Goal: Task Accomplishment & Management: Complete application form

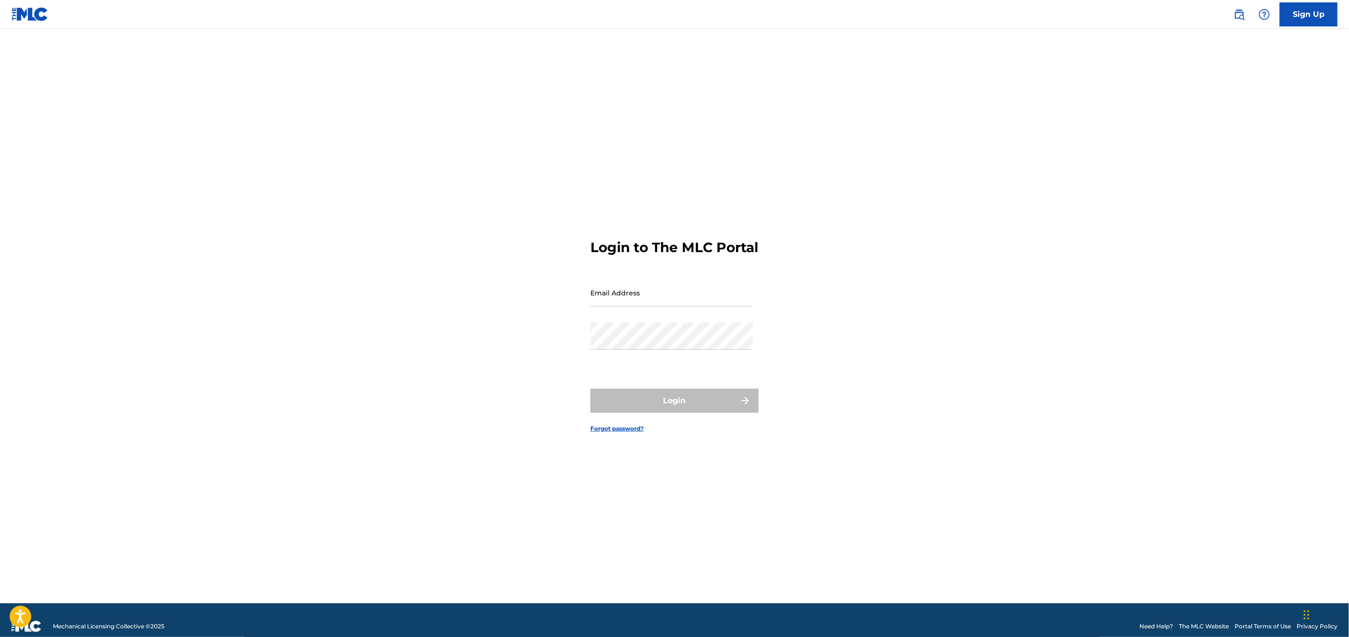
click at [622, 303] on input "Email Address" at bounding box center [671, 292] width 163 height 27
type input "[EMAIL_ADDRESS][DOMAIN_NAME]"
click at [637, 411] on button "Login" at bounding box center [674, 401] width 168 height 24
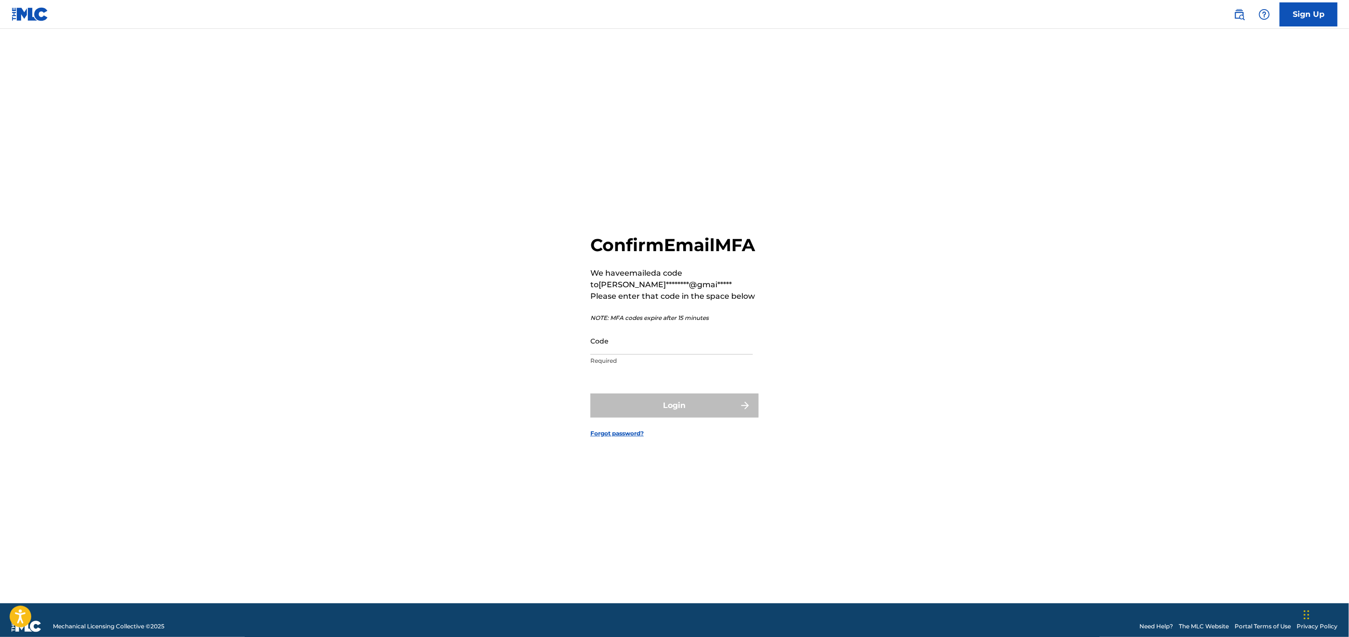
click at [613, 348] on input "Code" at bounding box center [671, 340] width 163 height 27
type input "181678"
click at [614, 412] on button "Login" at bounding box center [674, 405] width 168 height 24
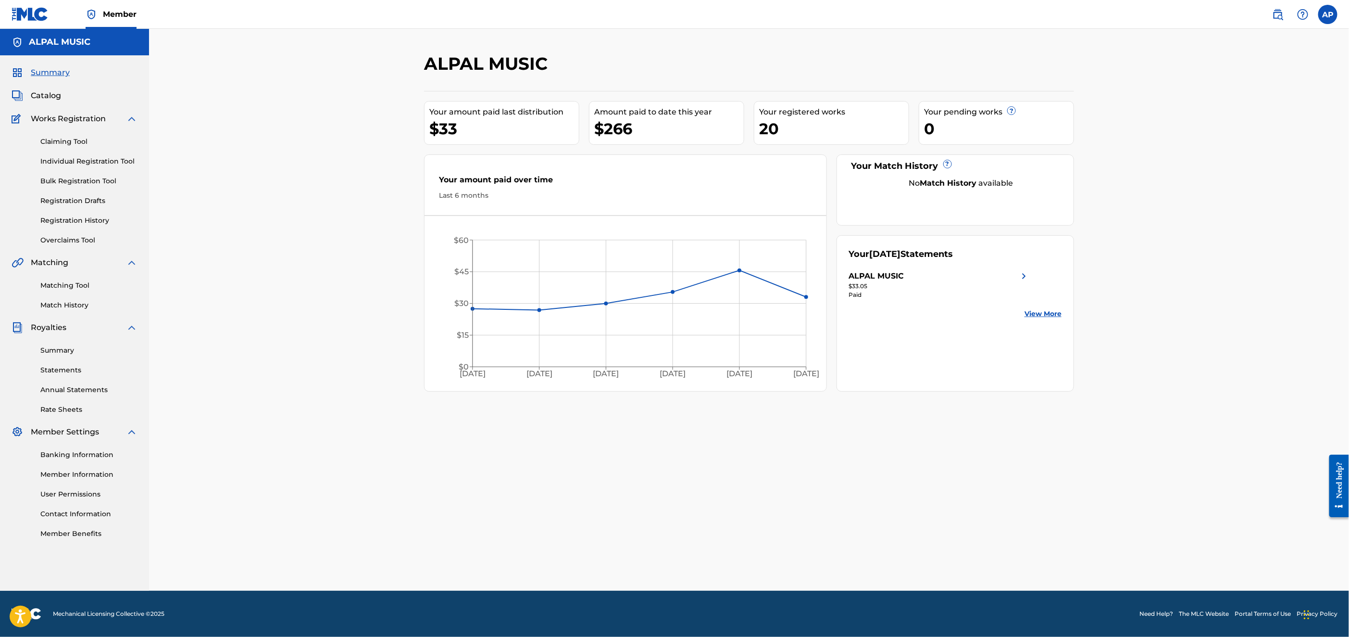
click at [41, 96] on span "Catalog" at bounding box center [46, 96] width 30 height 12
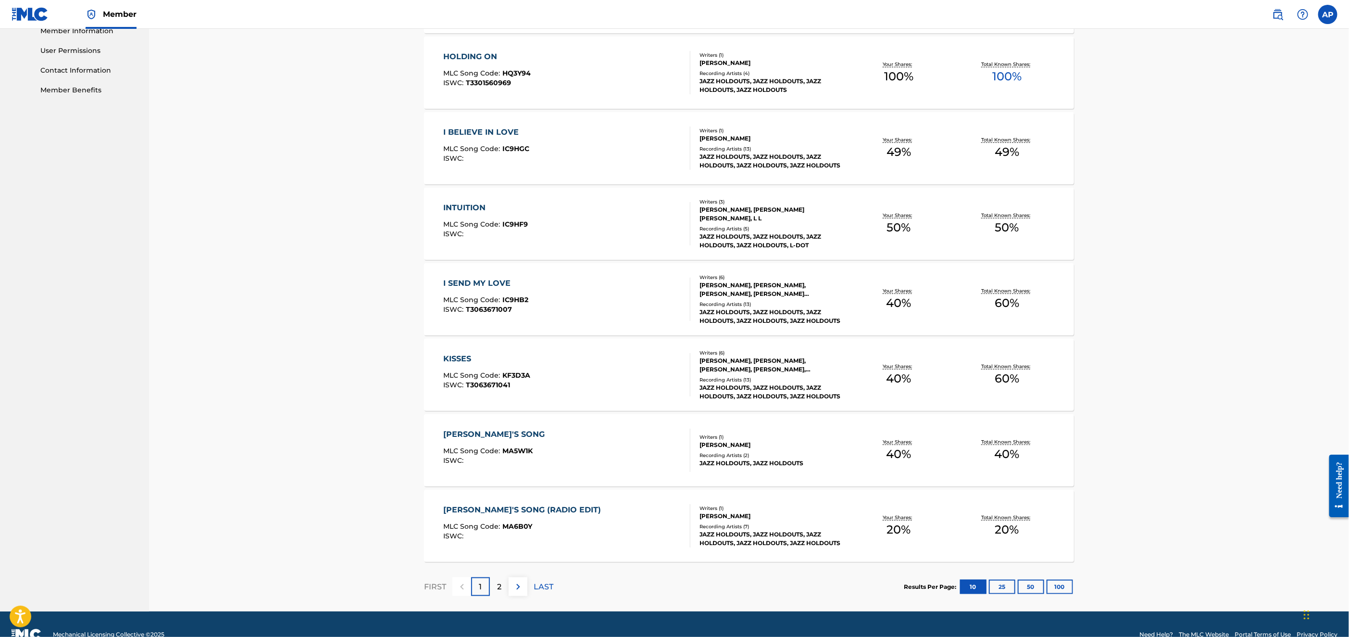
scroll to position [465, 0]
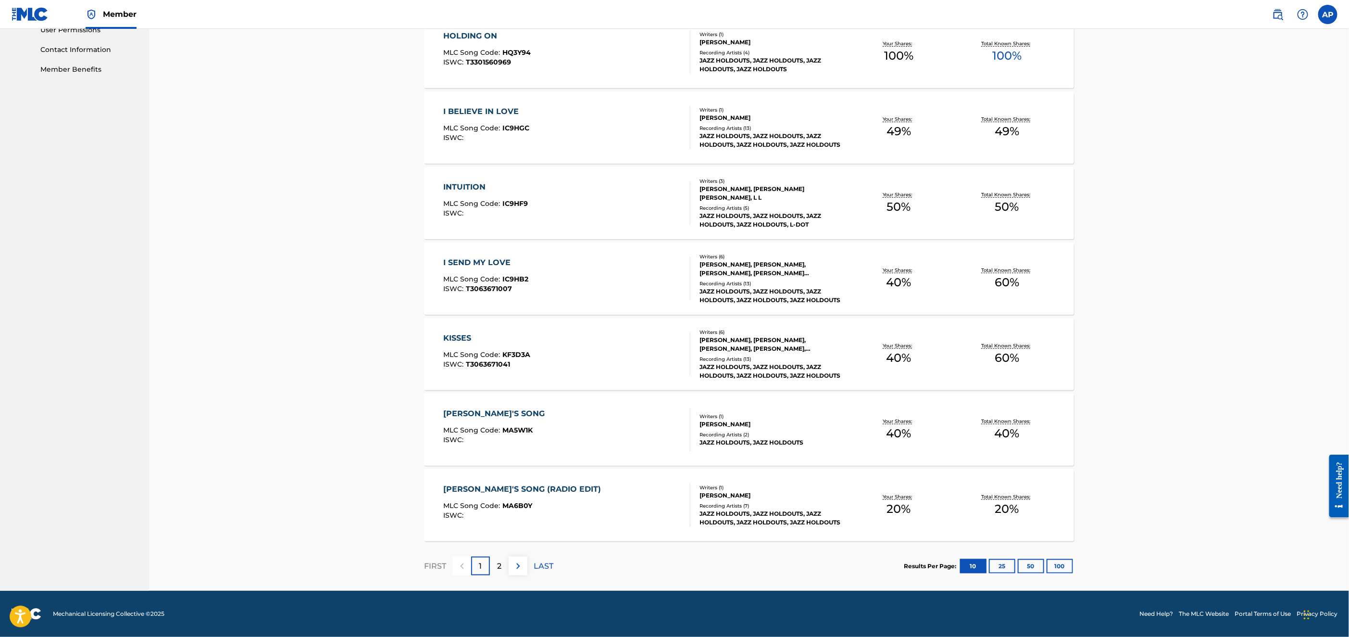
click at [499, 559] on div "2" at bounding box center [499, 565] width 19 height 19
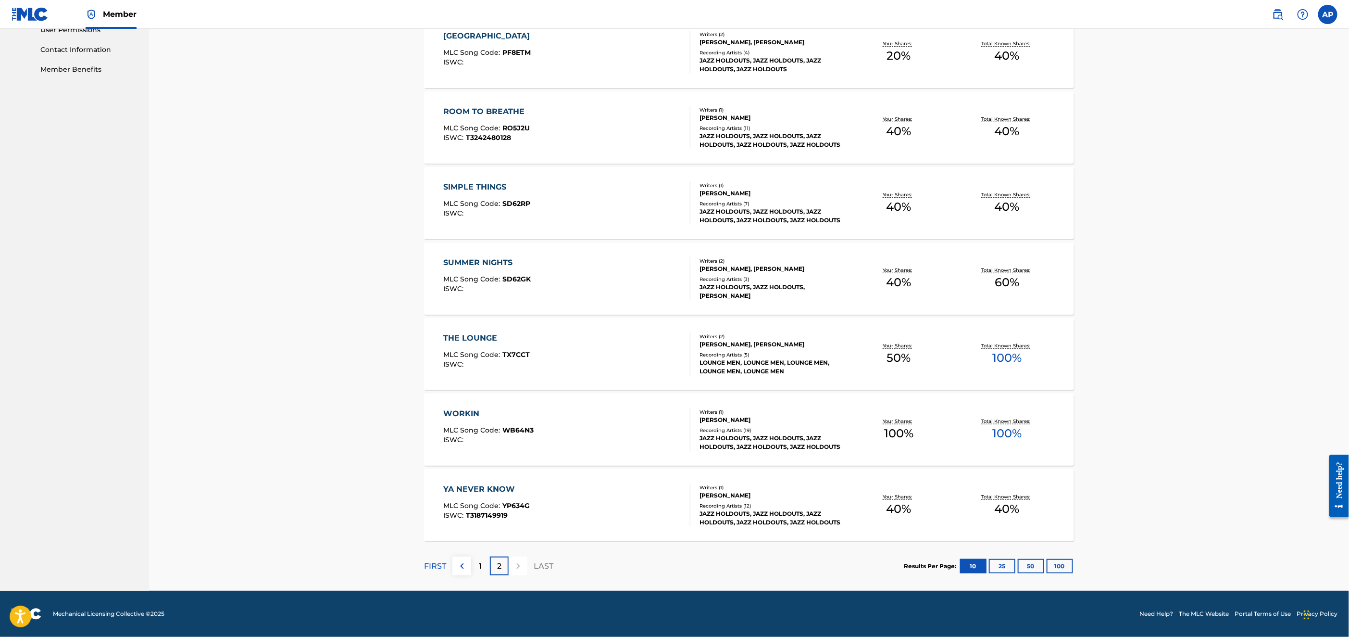
click at [515, 565] on div at bounding box center [518, 565] width 19 height 19
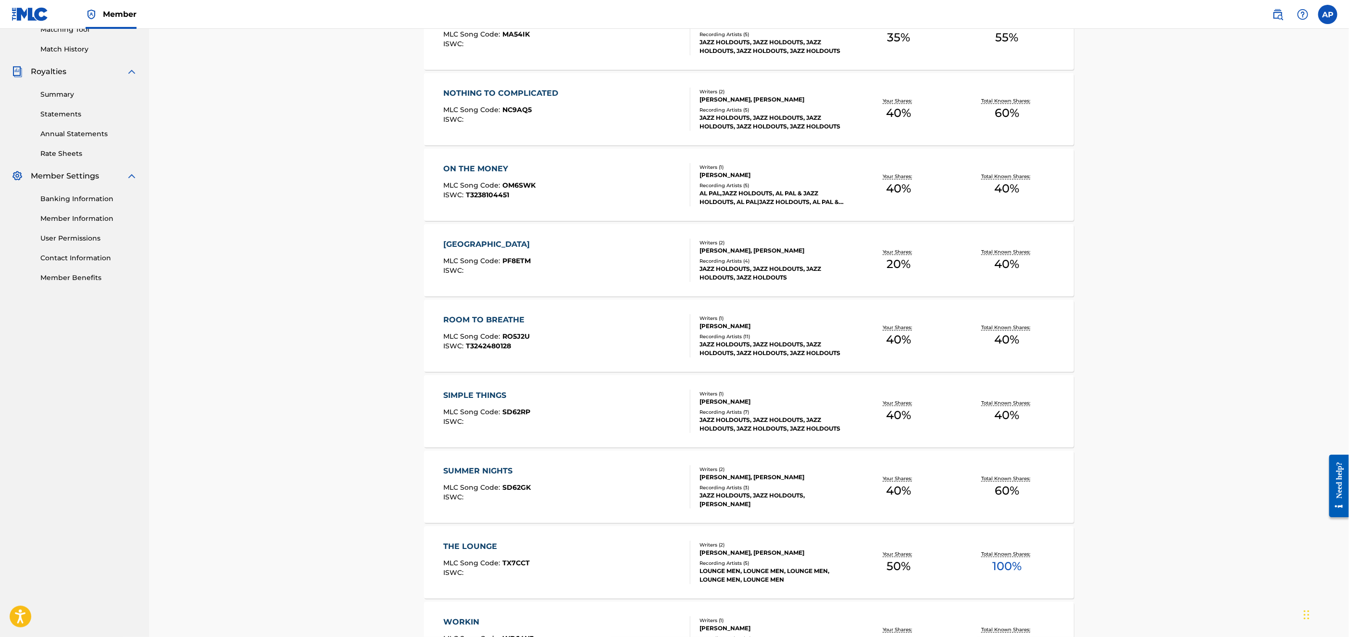
scroll to position [0, 0]
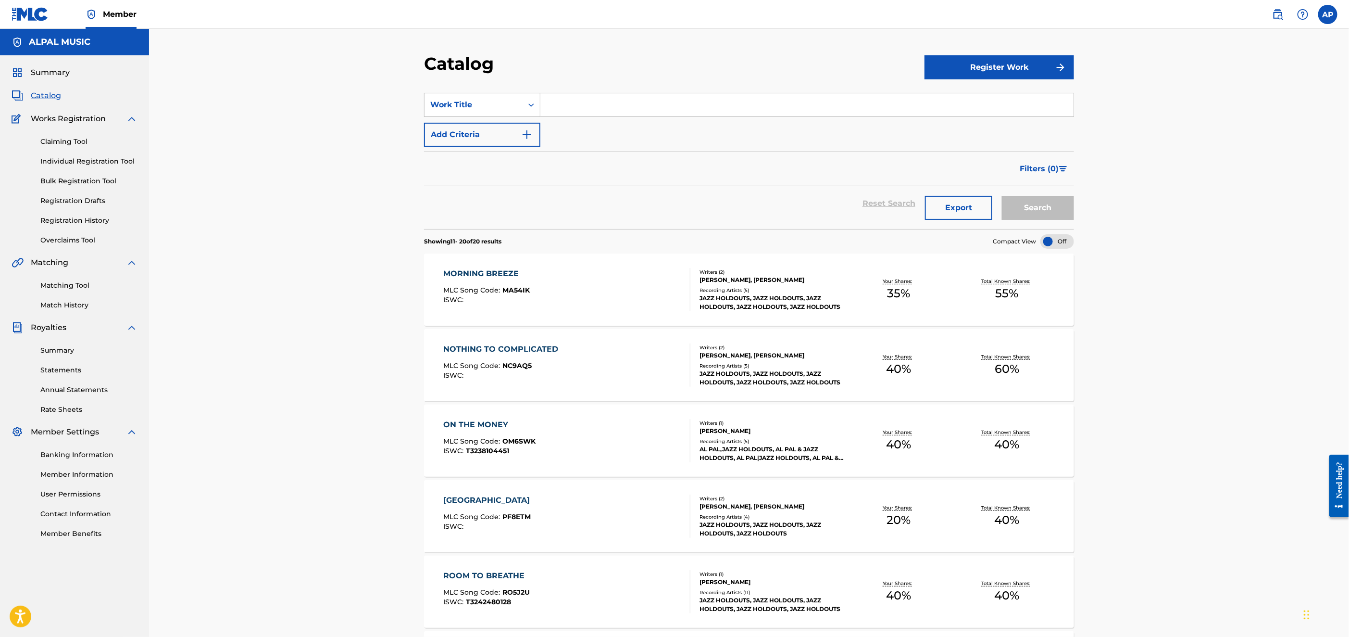
click at [563, 102] on input "Search Form" at bounding box center [806, 104] width 533 height 23
click at [601, 102] on input "Let Me Be THe One" at bounding box center [806, 104] width 533 height 23
type input "Let Me Be The One"
click at [473, 138] on button "Add Criteria" at bounding box center [482, 135] width 116 height 24
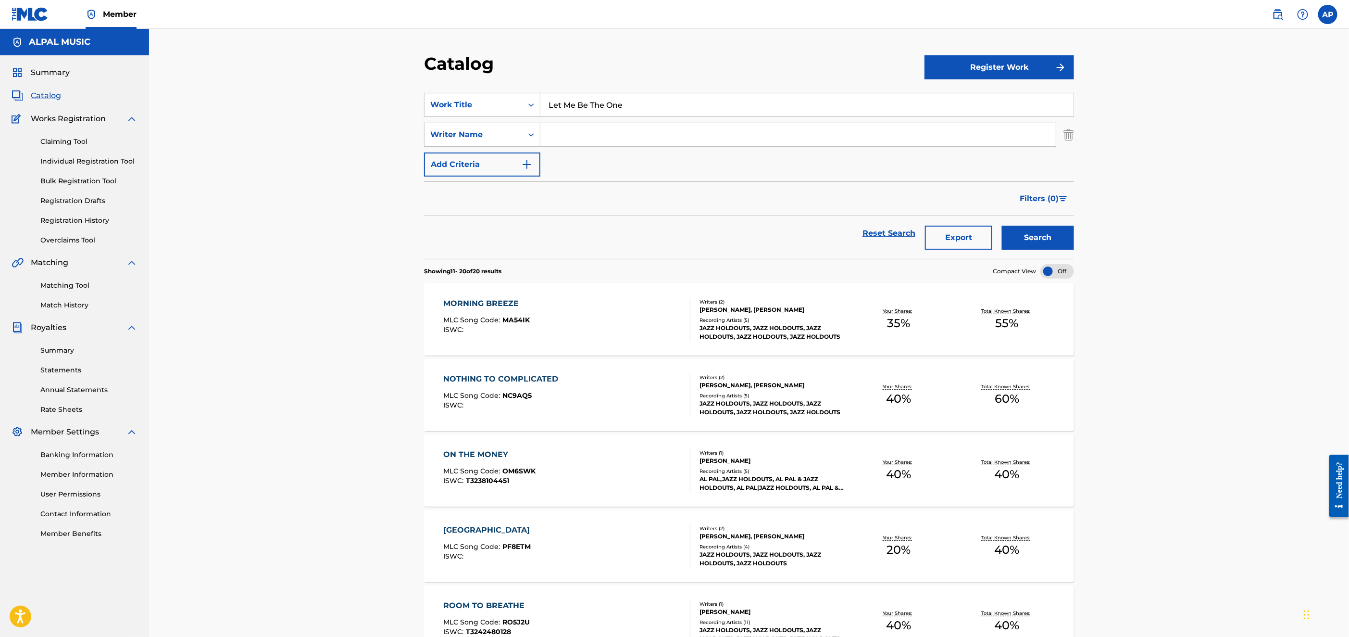
click at [473, 138] on div "Writer Name" at bounding box center [473, 135] width 87 height 12
click at [460, 157] on div "Publisher IPI" at bounding box center [482, 159] width 115 height 24
click at [567, 136] on input "Search Form" at bounding box center [797, 134] width 515 height 23
paste input "125860380"
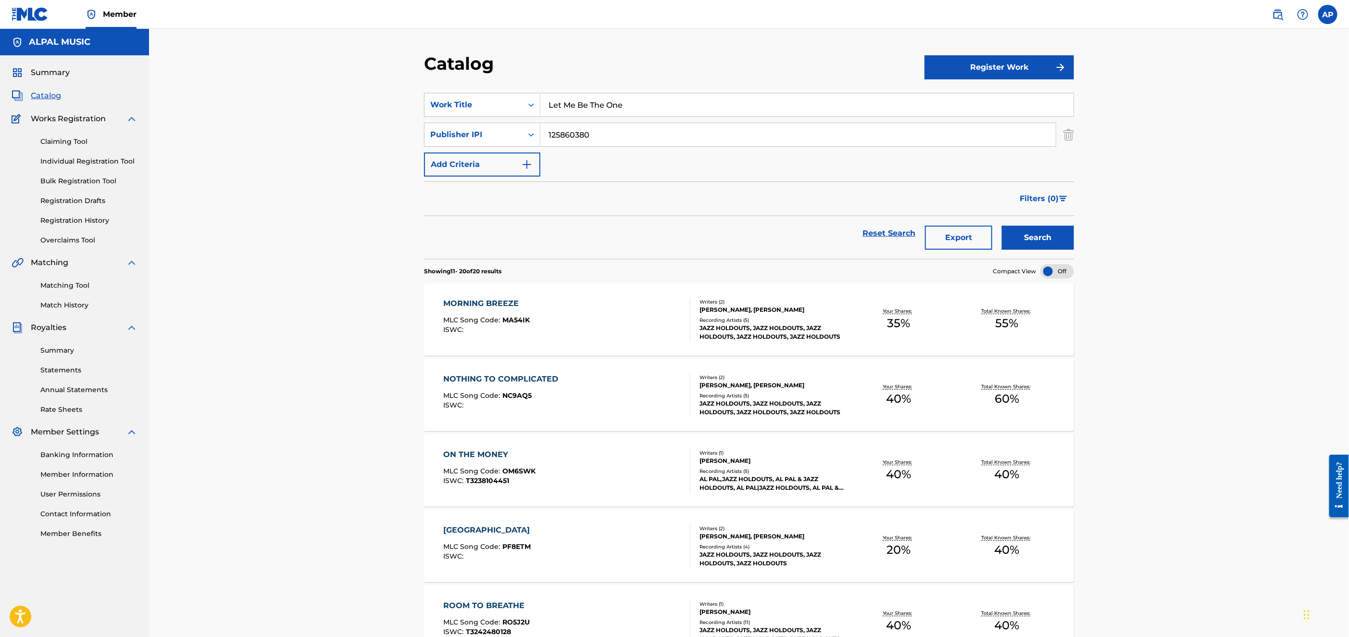
type input "125860380"
click at [529, 162] on img "Search Form" at bounding box center [527, 165] width 12 height 12
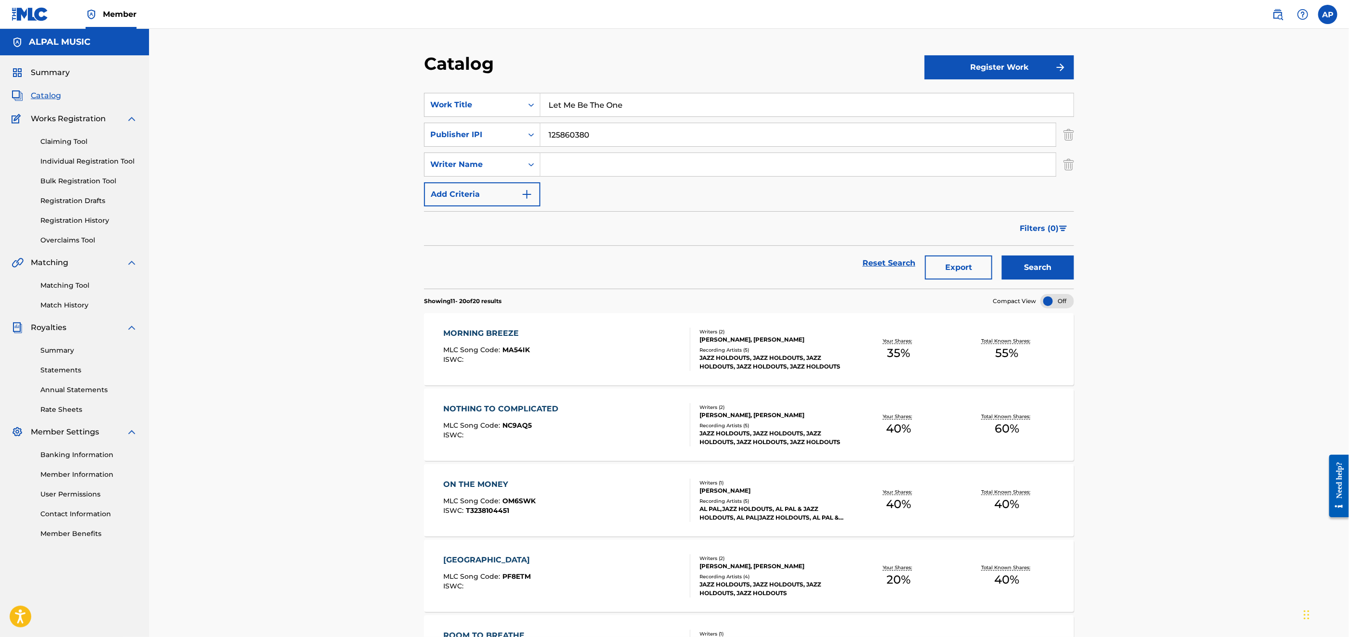
click at [567, 165] on input "Search Form" at bounding box center [797, 164] width 515 height 23
type input "[PERSON_NAME]"
click at [527, 189] on img "Search Form" at bounding box center [527, 194] width 12 height 12
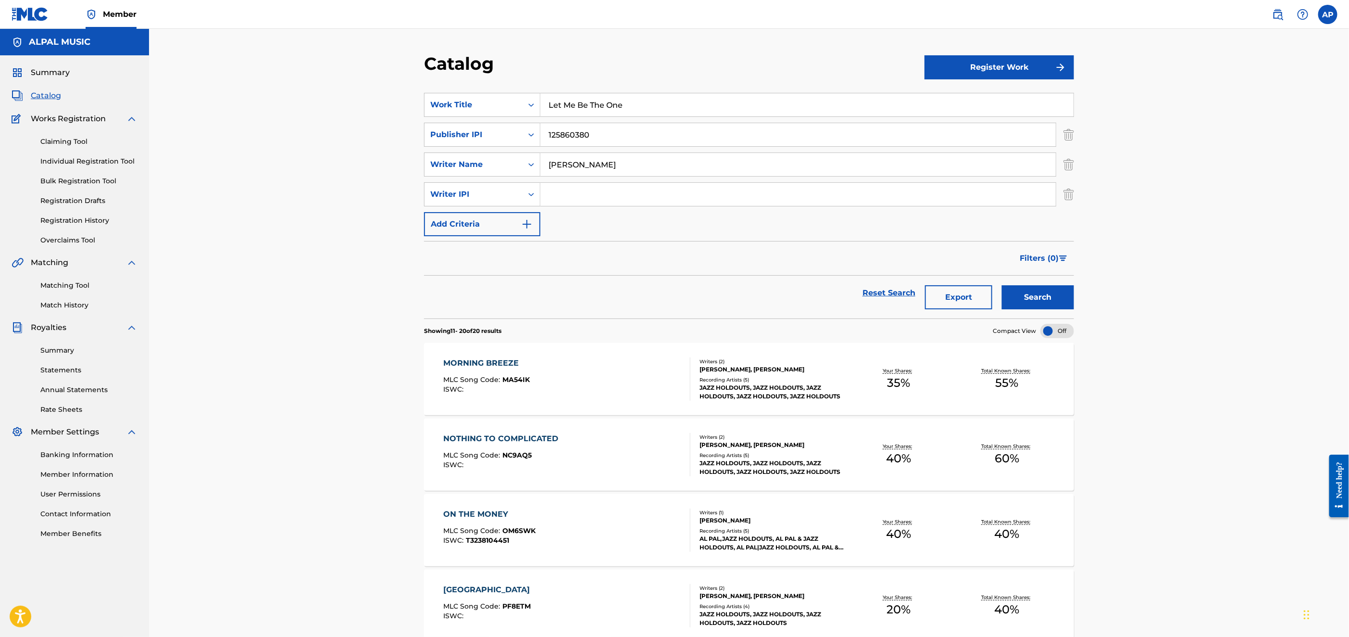
click at [565, 199] on input "Search Form" at bounding box center [797, 194] width 515 height 23
type input "125634194"
click at [526, 219] on img "Search Form" at bounding box center [527, 224] width 12 height 12
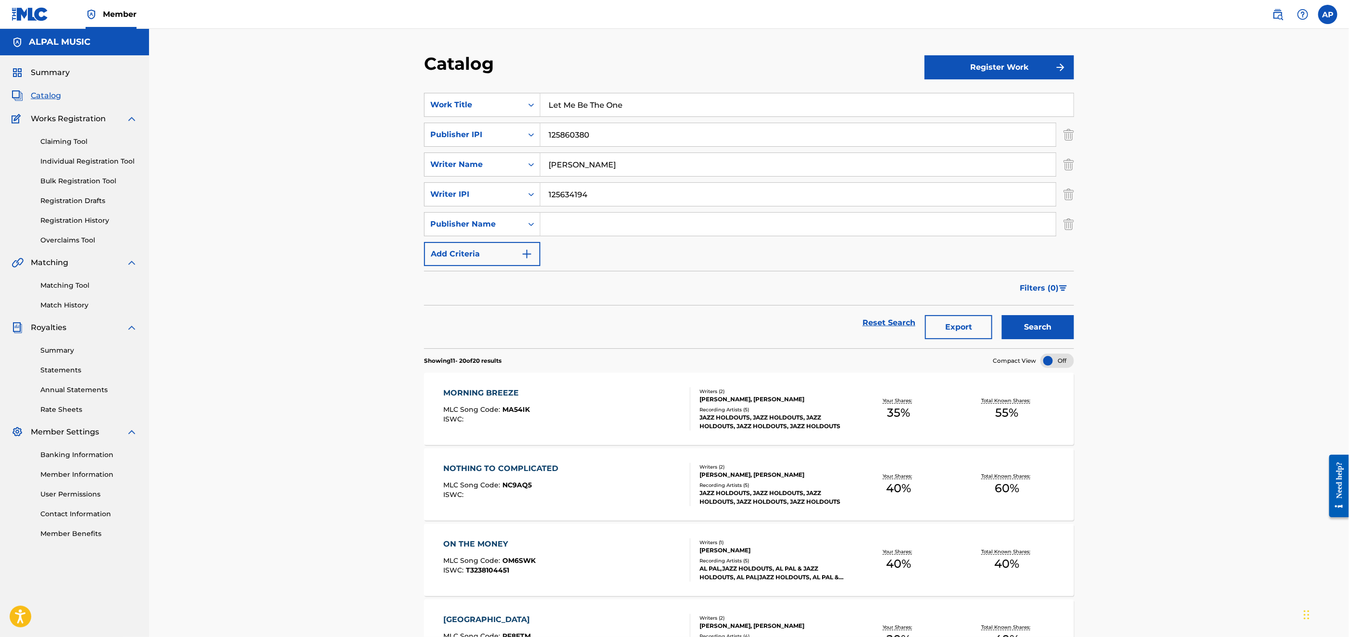
click at [565, 224] on input "Search Form" at bounding box center [797, 224] width 515 height 23
type input "Alpal Music"
click at [480, 252] on button "Add Criteria" at bounding box center [482, 254] width 116 height 24
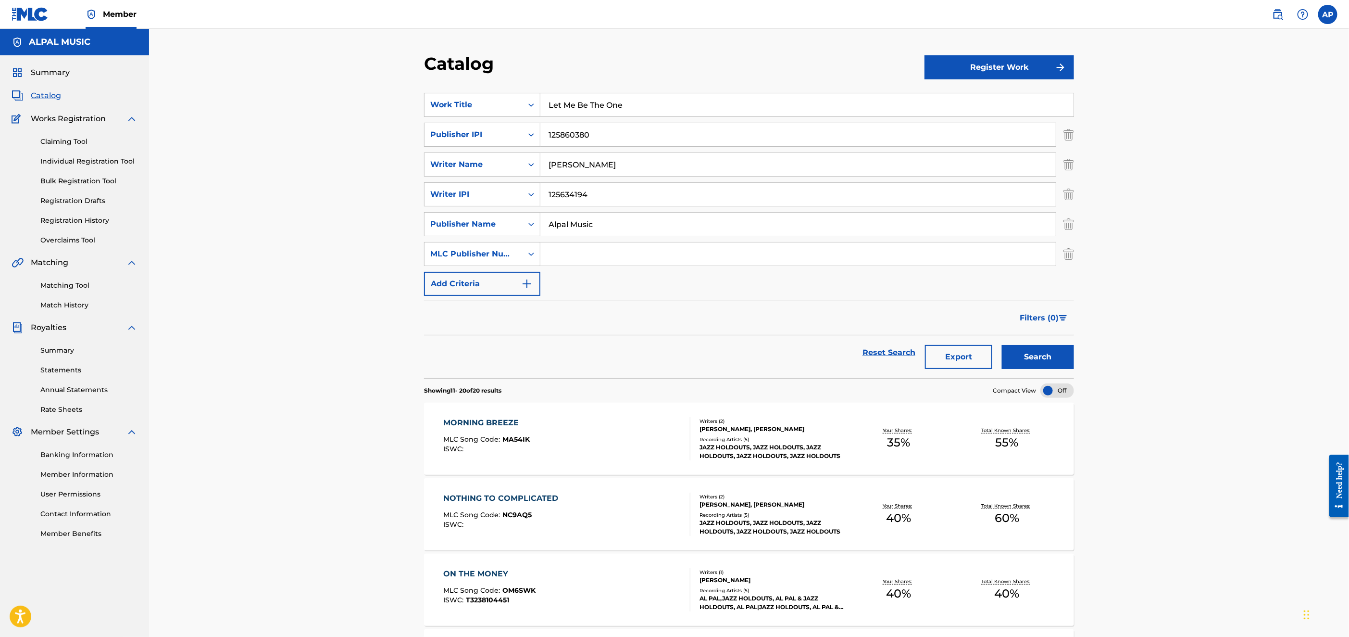
click at [1327, 15] on label at bounding box center [1328, 14] width 19 height 19
click at [1328, 14] on input "AP [PERSON_NAME] [EMAIL_ADDRESS][DOMAIN_NAME] Notification Preferences Profile …" at bounding box center [1328, 14] width 0 height 0
click at [1232, 117] on link "Profile" at bounding box center [1233, 119] width 19 height 9
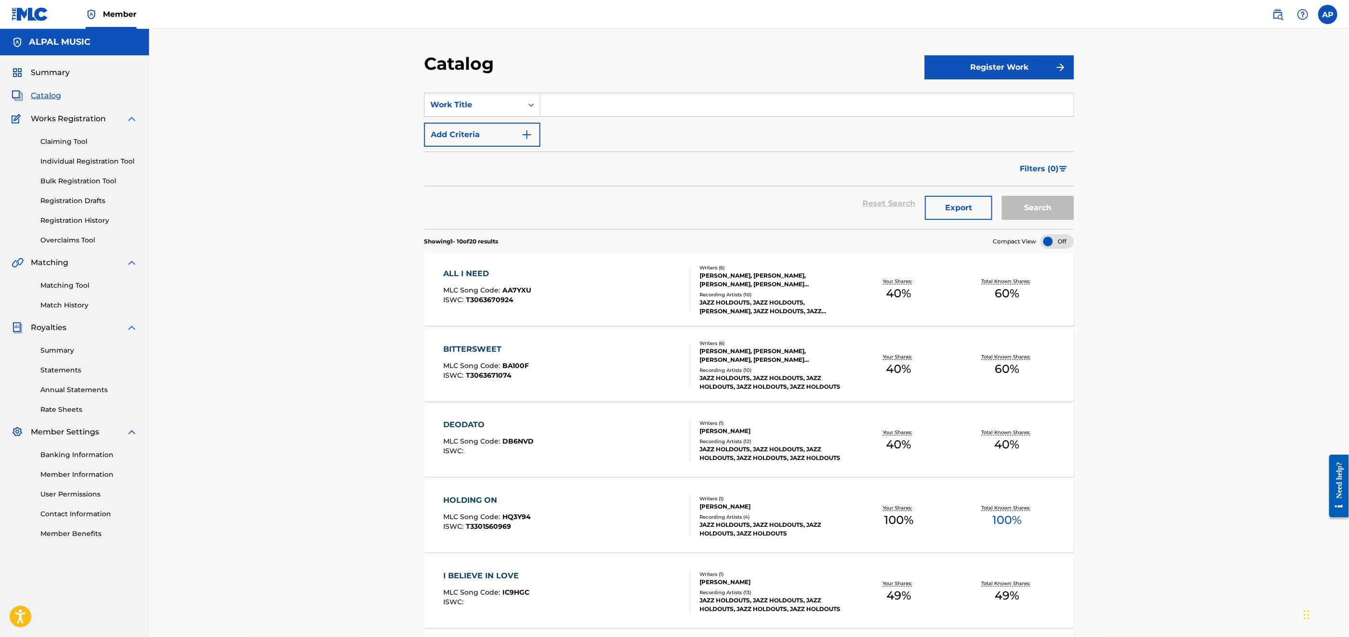
click at [47, 69] on span "Summary" at bounding box center [50, 73] width 39 height 12
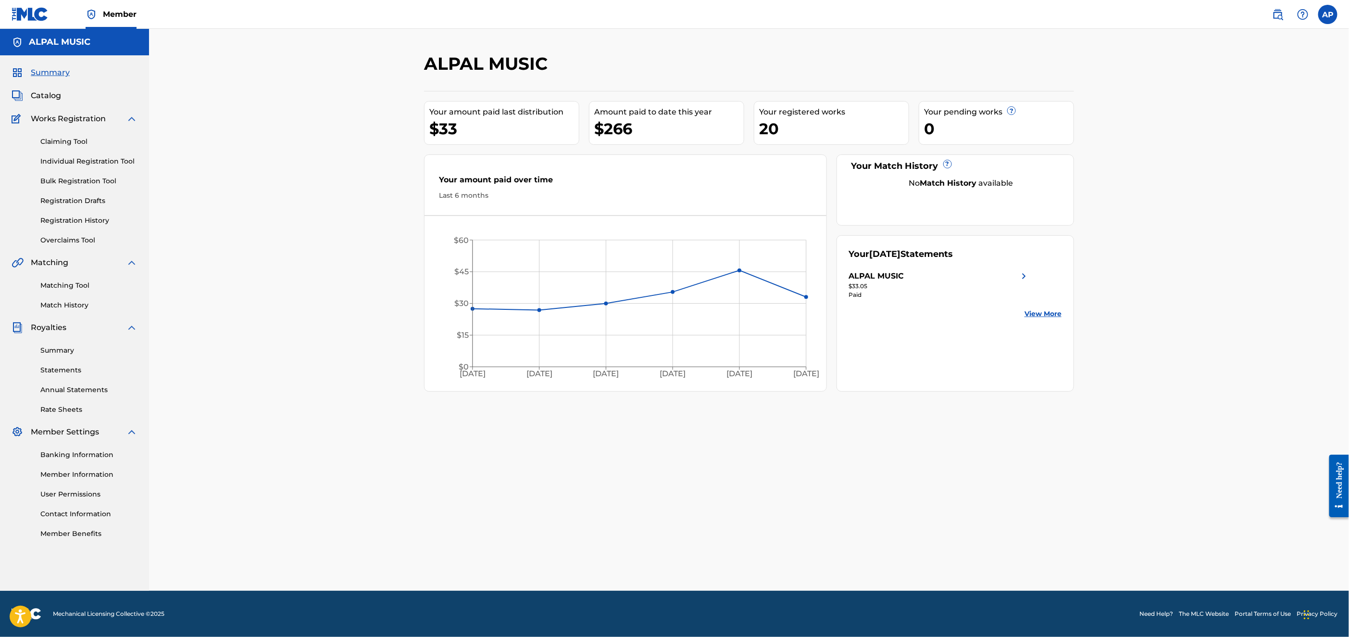
click at [60, 220] on link "Registration History" at bounding box center [88, 220] width 97 height 10
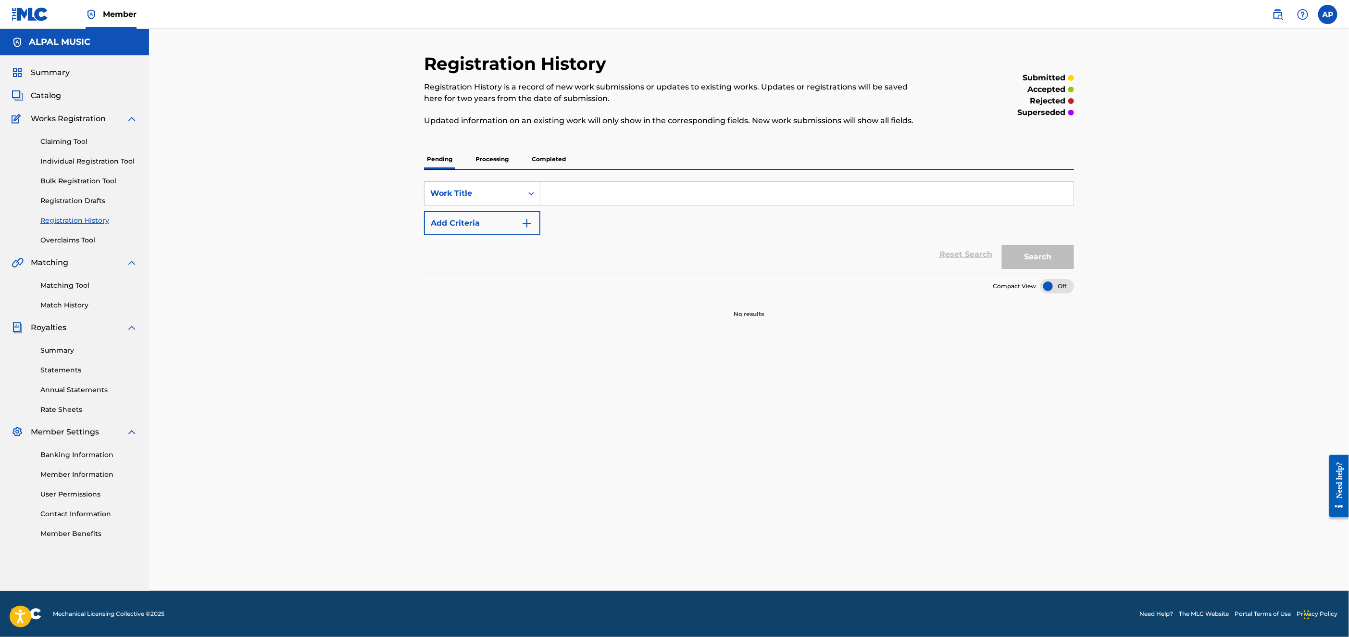
click at [82, 469] on link "Member Information" at bounding box center [88, 474] width 97 height 10
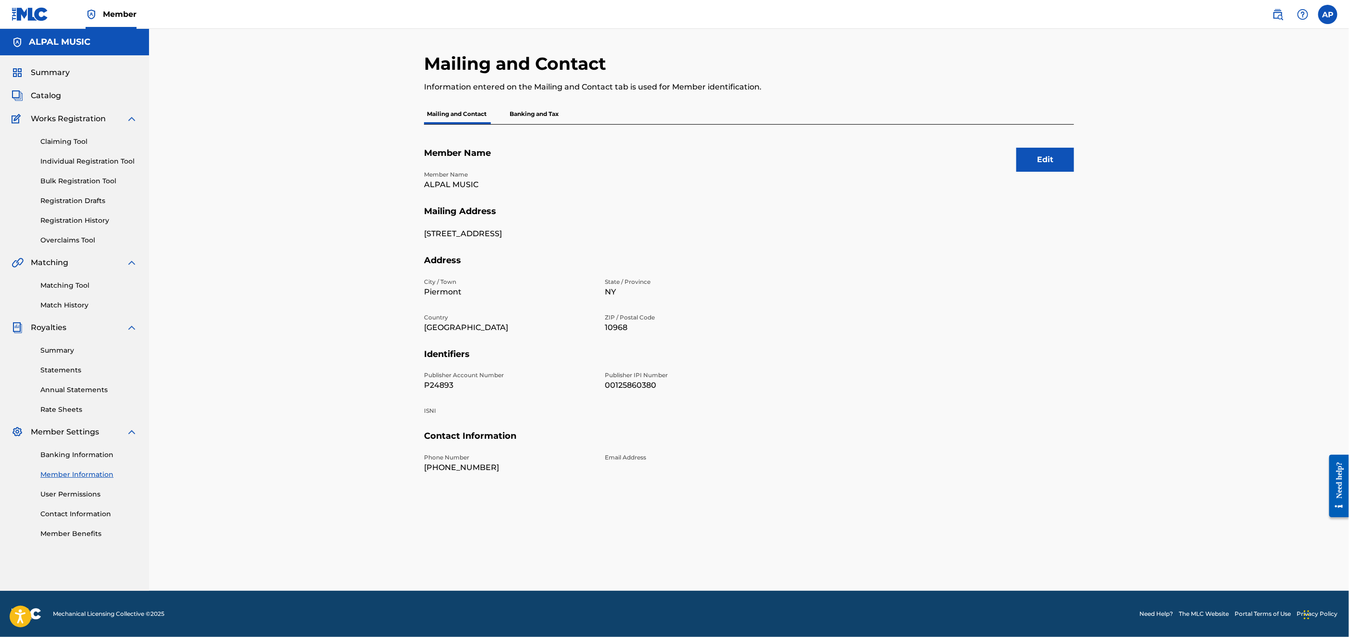
click at [132, 117] on img at bounding box center [132, 119] width 12 height 12
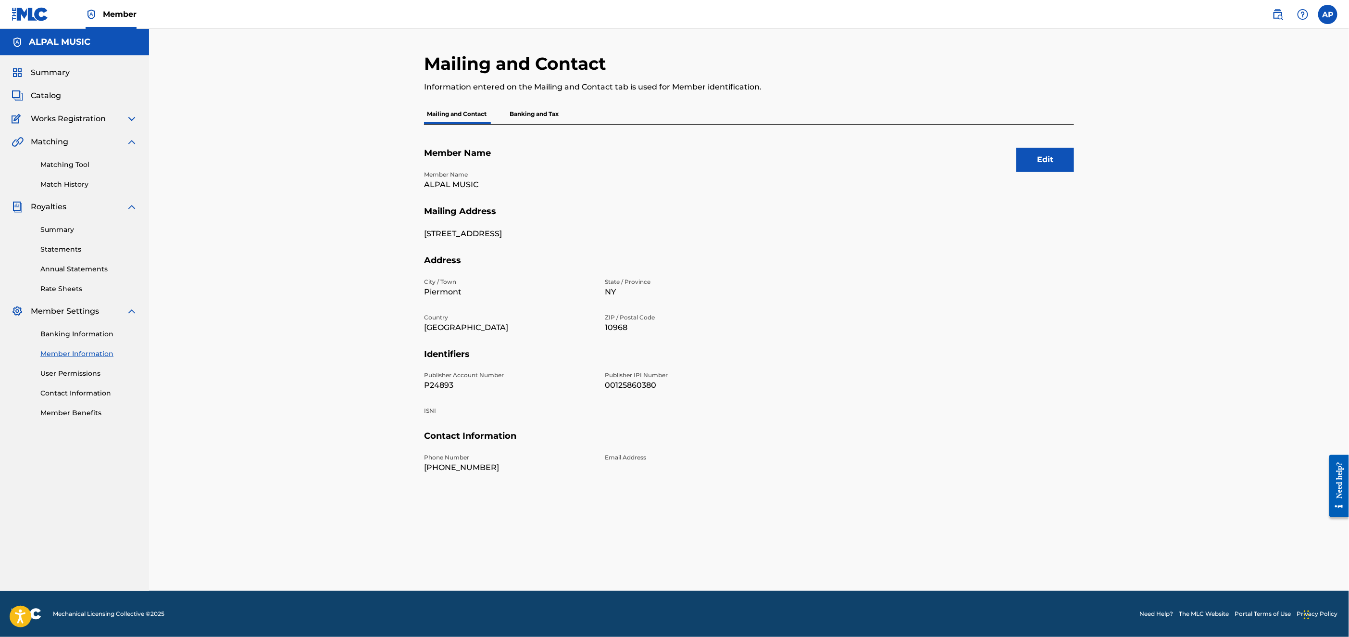
click at [42, 94] on span "Catalog" at bounding box center [46, 96] width 30 height 12
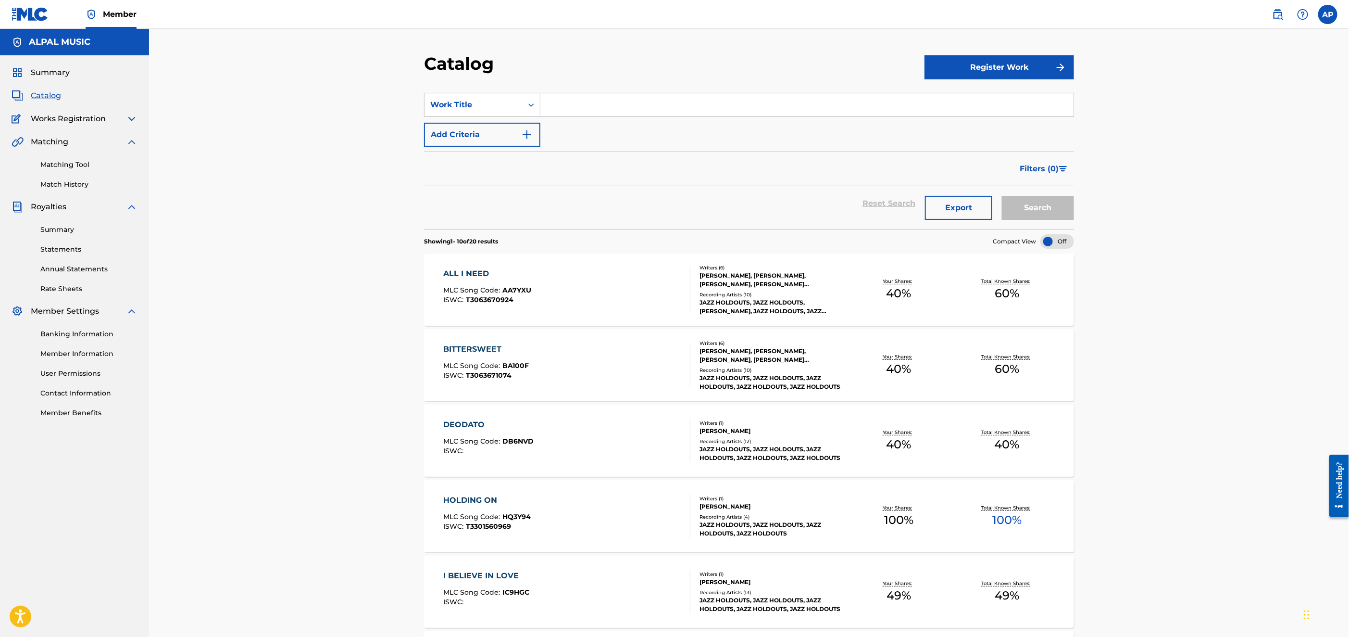
click at [571, 108] on input "Search Form" at bounding box center [806, 104] width 533 height 23
type input "Let Me Be The One"
click at [474, 134] on button "Add Criteria" at bounding box center [482, 135] width 116 height 24
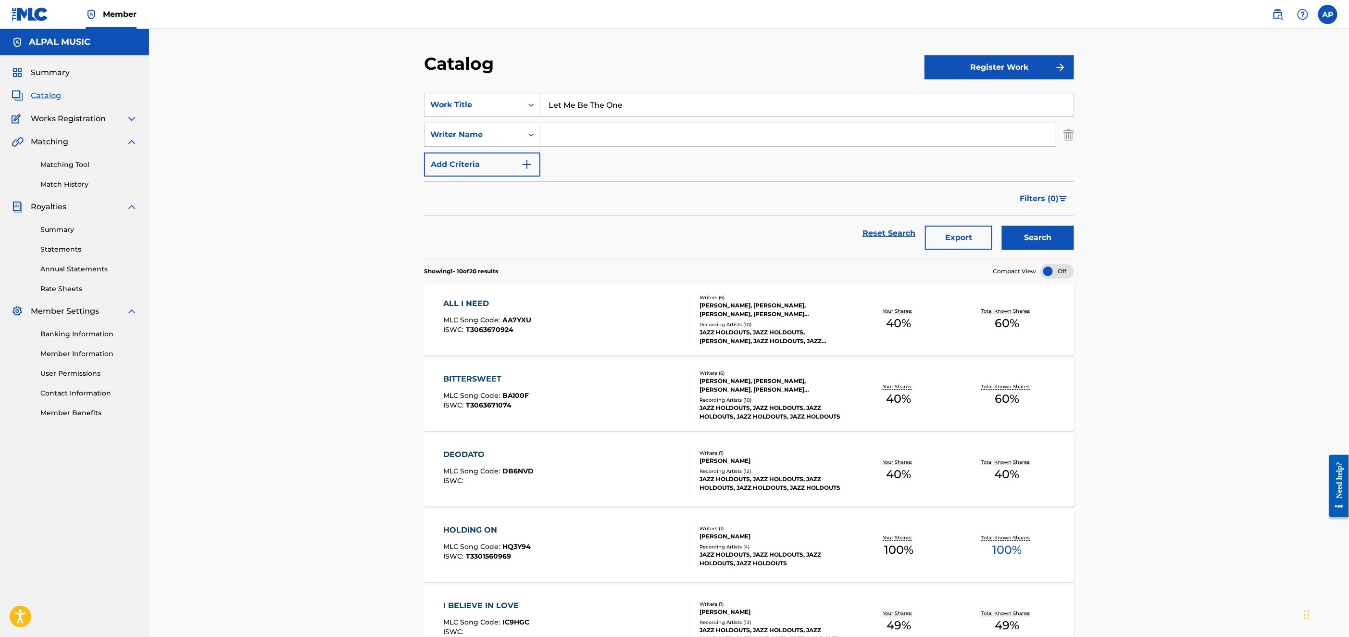
click at [565, 134] on input "Search Form" at bounding box center [797, 134] width 515 height 23
type input "[PERSON_NAME]"
click at [503, 163] on button "Add Criteria" at bounding box center [482, 164] width 116 height 24
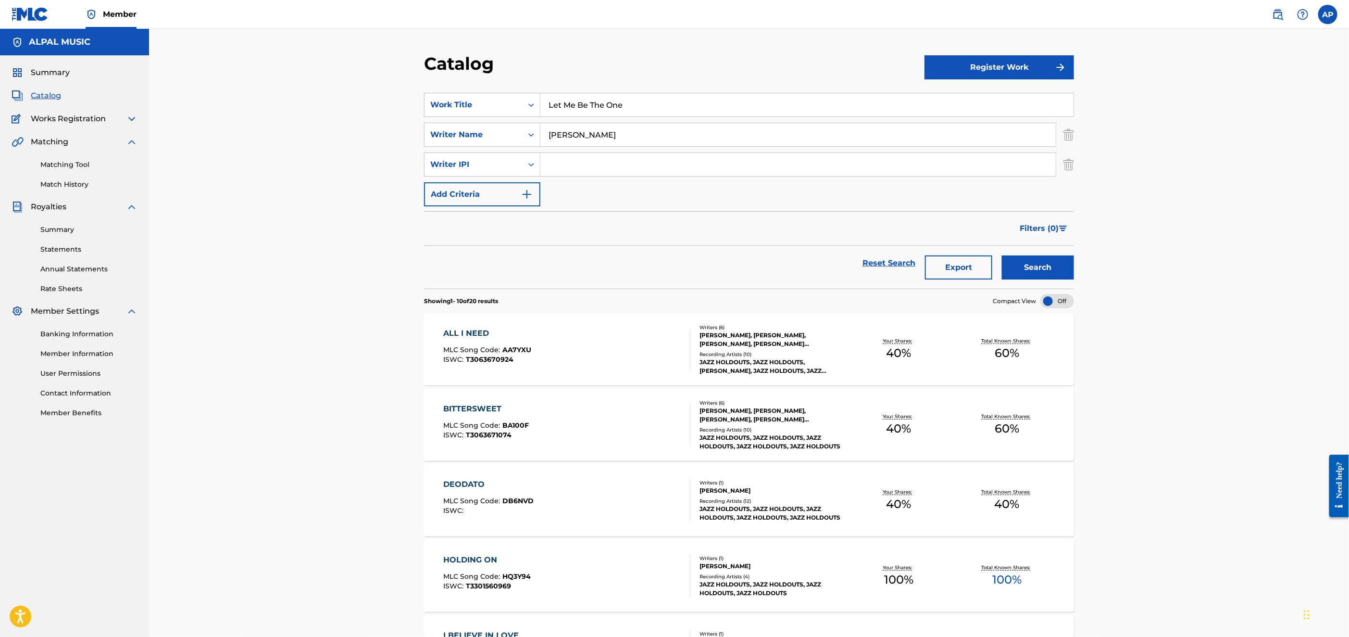
click at [559, 161] on input "Search Form" at bounding box center [797, 164] width 515 height 23
type input "125634194"
click at [484, 196] on button "Add Criteria" at bounding box center [482, 194] width 116 height 24
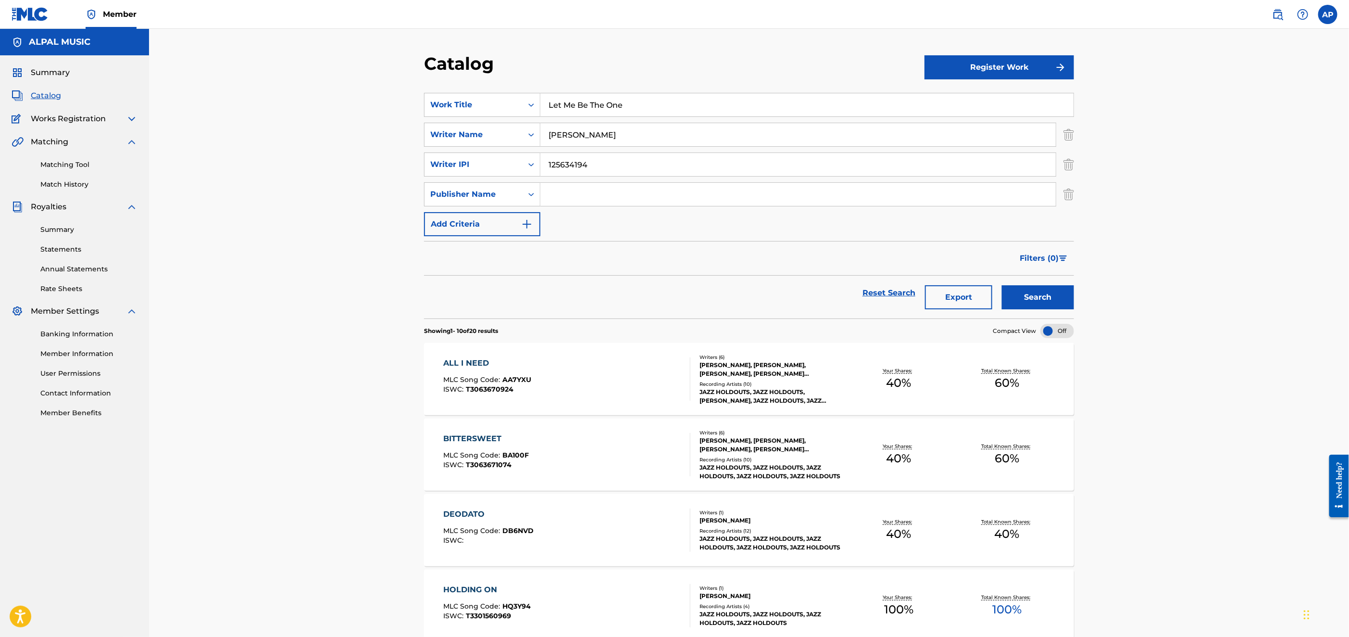
click at [560, 196] on input "Search Form" at bounding box center [797, 194] width 515 height 23
type input "Alpal Music"
click at [524, 223] on img "Search Form" at bounding box center [527, 224] width 12 height 12
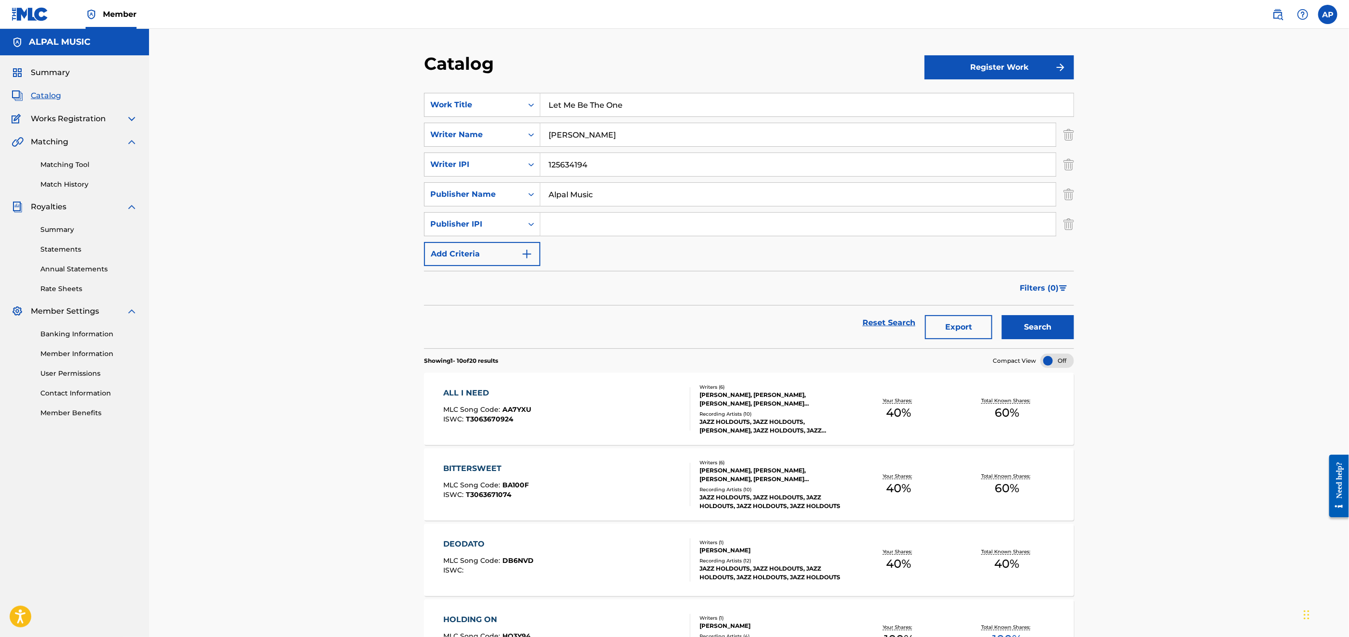
click at [562, 228] on input "Search Form" at bounding box center [797, 224] width 515 height 23
type input "00125860380"
click at [529, 254] on img "Search Form" at bounding box center [527, 254] width 12 height 12
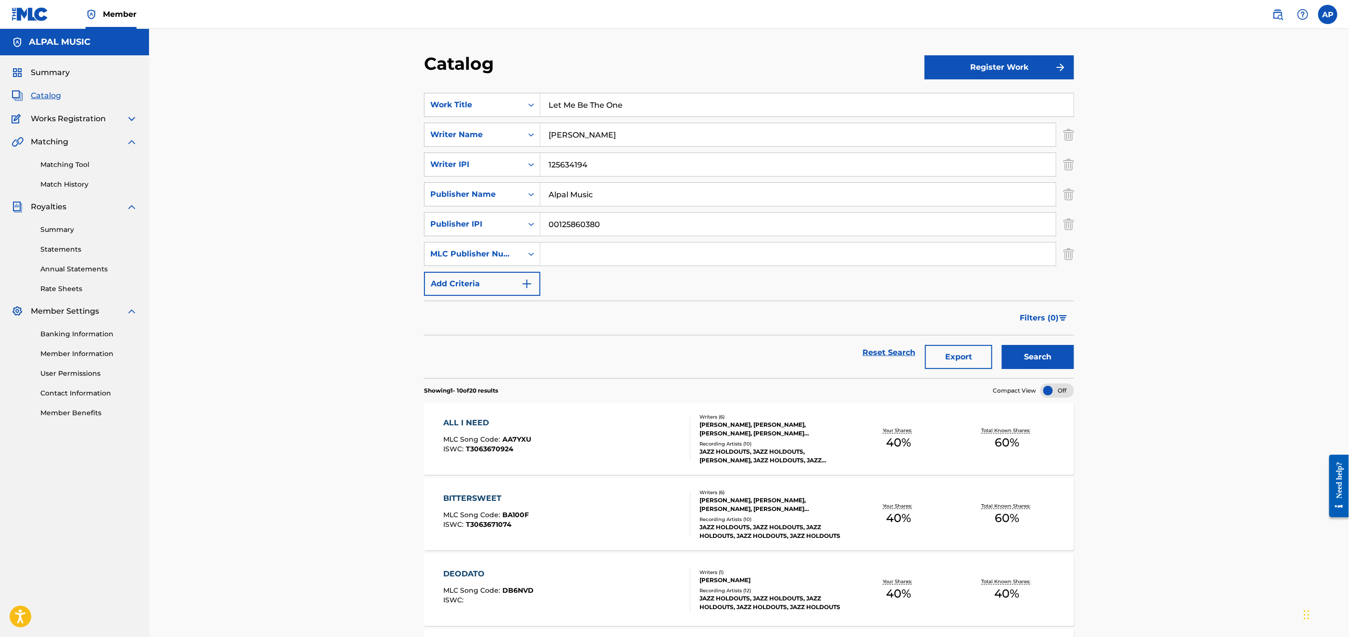
click at [573, 253] on input "Search Form" at bounding box center [797, 253] width 515 height 23
type input "00125860380"
drag, startPoint x: 606, startPoint y: 219, endPoint x: 528, endPoint y: 208, distance: 78.7
click at [528, 208] on div "SearchWithCriteria74a88360-938f-49a7-8481-2440ef895dfc Work Title Let Me Be The…" at bounding box center [749, 194] width 650 height 203
drag, startPoint x: 598, startPoint y: 223, endPoint x: 534, endPoint y: 217, distance: 64.2
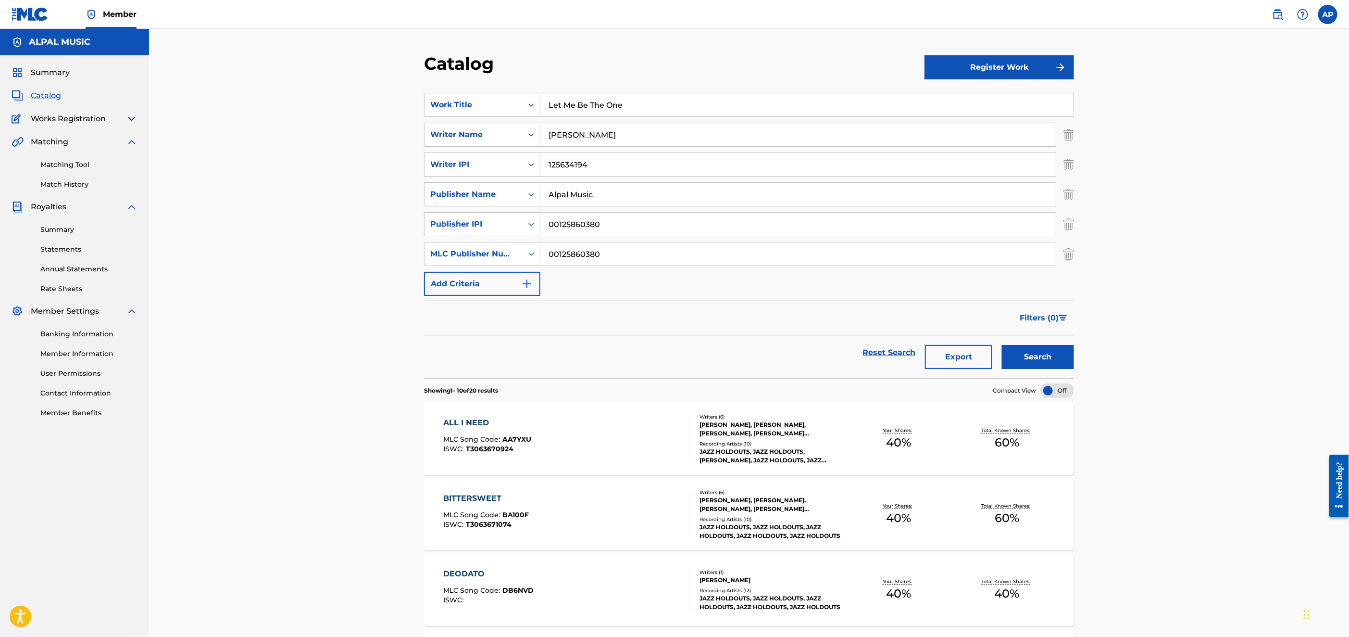
click at [534, 217] on div "SearchWithCriteria821d6fea-9f59-4417-9cb9-024e1b5ed6dd Publisher IPI 00125860380" at bounding box center [749, 224] width 650 height 24
type input "00125860380"
click at [500, 286] on button "Add Criteria" at bounding box center [482, 284] width 116 height 24
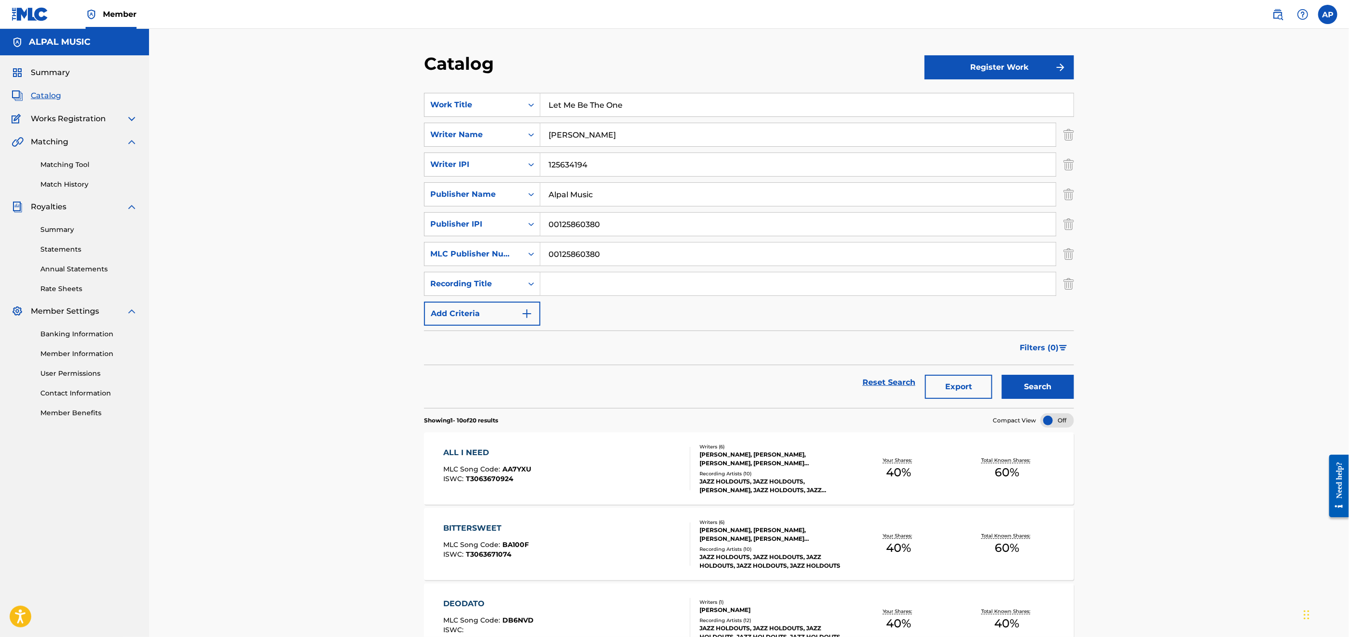
click at [573, 280] on input "Search Form" at bounding box center [797, 283] width 515 height 23
type input "Let Me Be The One"
click at [494, 309] on button "Add Criteria" at bounding box center [482, 314] width 116 height 24
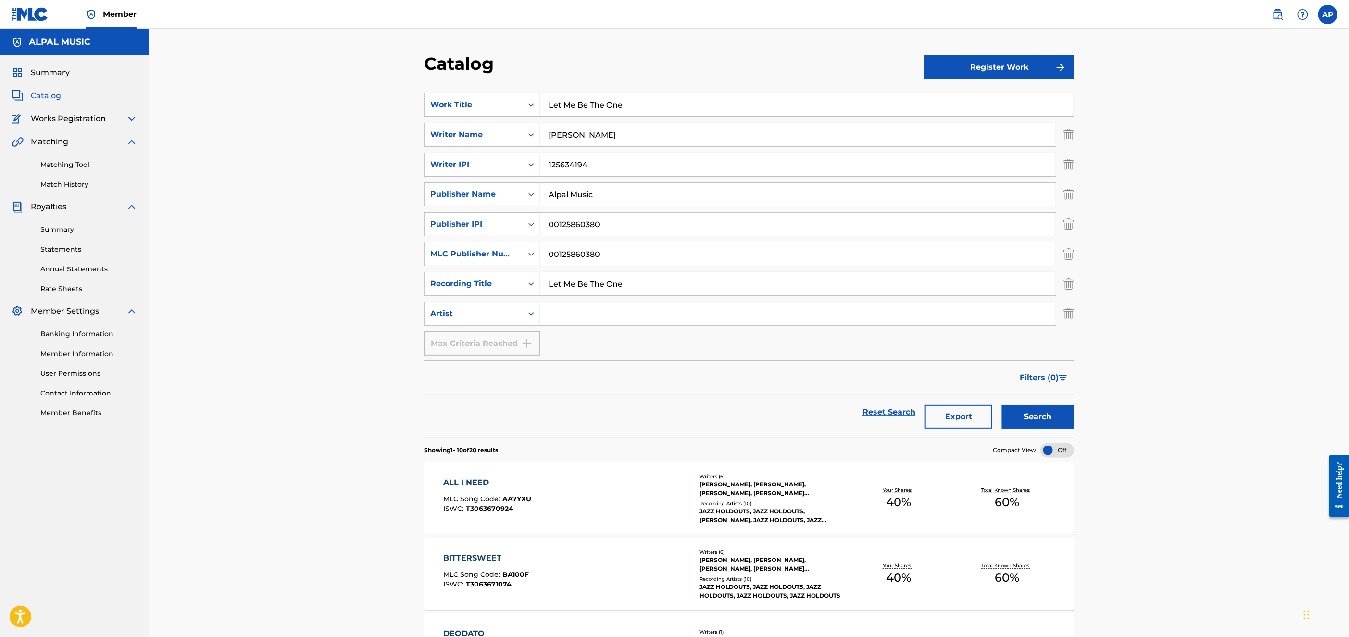
click at [555, 314] on input "Search Form" at bounding box center [797, 313] width 515 height 23
type input "[PERSON_NAME]"
click at [983, 69] on button "Register Work" at bounding box center [1000, 67] width 150 height 24
click at [955, 96] on link "Individual" at bounding box center [1000, 98] width 150 height 23
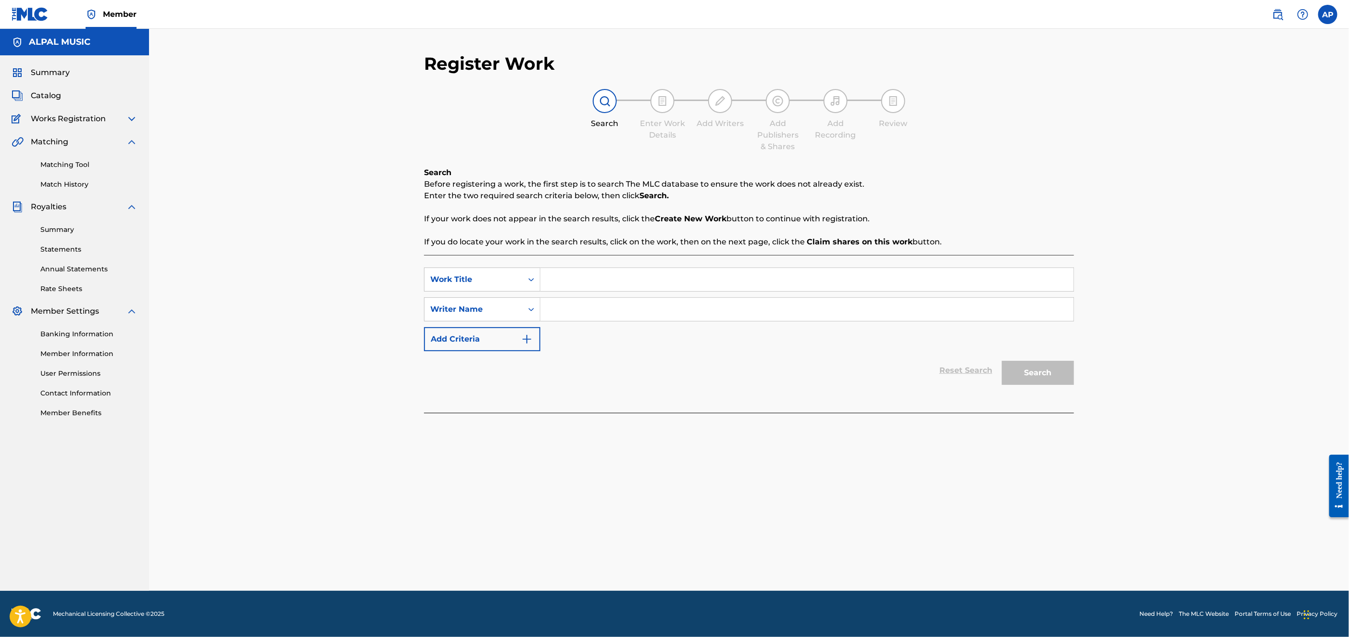
click at [581, 282] on input "Search Form" at bounding box center [806, 279] width 533 height 23
type input "Let Me Be The One"
click at [580, 316] on input "Search Form" at bounding box center [806, 309] width 533 height 23
type input "[PERSON_NAME]"
click at [526, 336] on img "Search Form" at bounding box center [527, 339] width 12 height 12
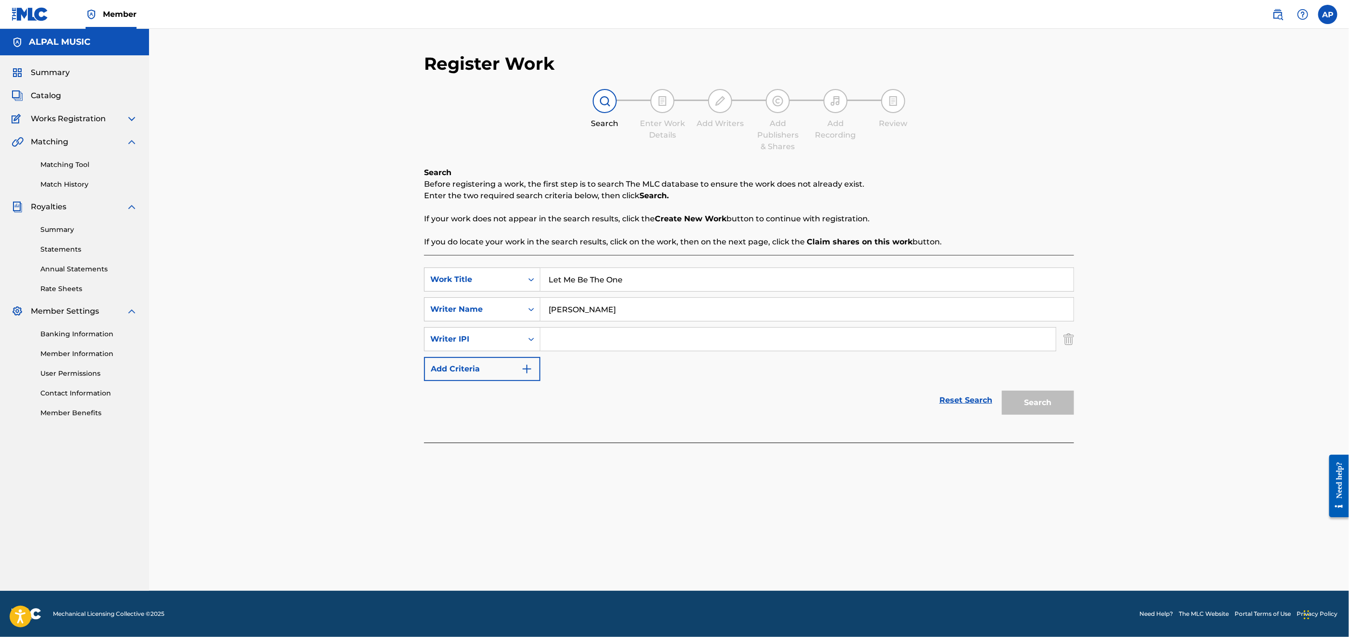
click at [578, 339] on input "Search Form" at bounding box center [797, 338] width 515 height 23
type input "125634194"
click at [464, 378] on button "Add Criteria" at bounding box center [482, 369] width 116 height 24
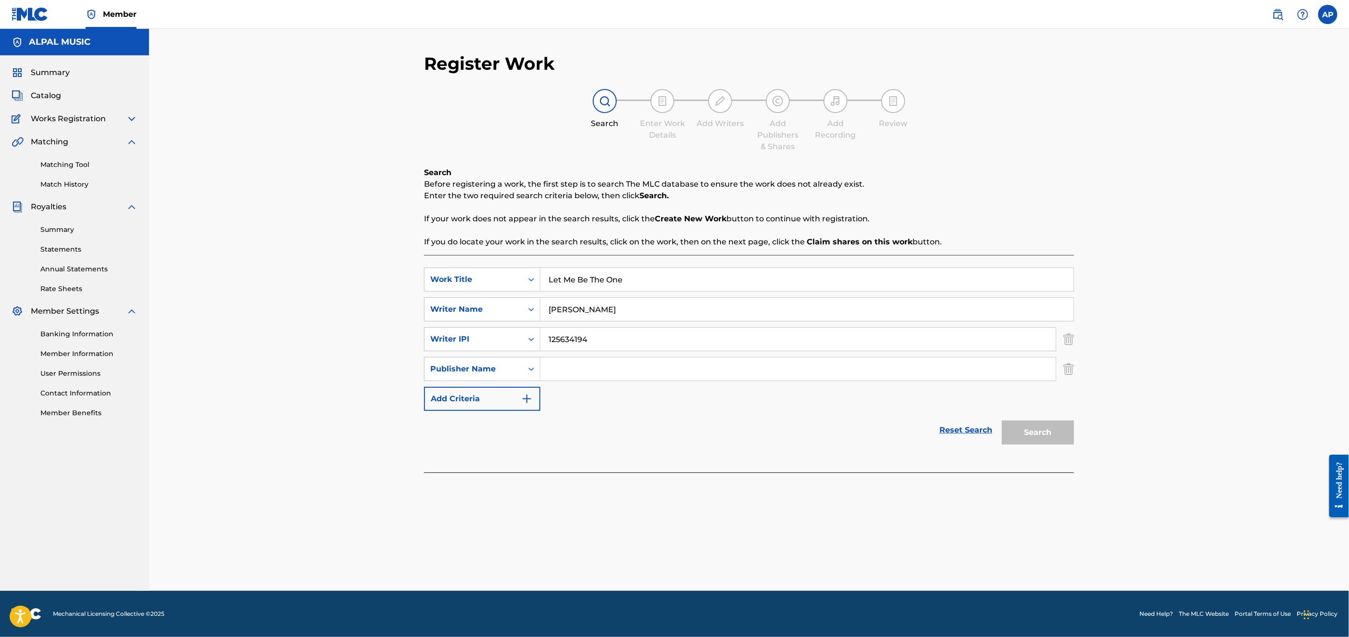
click at [570, 371] on input "Search Form" at bounding box center [797, 368] width 515 height 23
type input "Alpal Music"
click at [508, 399] on button "Add Criteria" at bounding box center [482, 399] width 116 height 24
click at [561, 405] on input "Search Form" at bounding box center [797, 398] width 515 height 23
type input "00125860380"
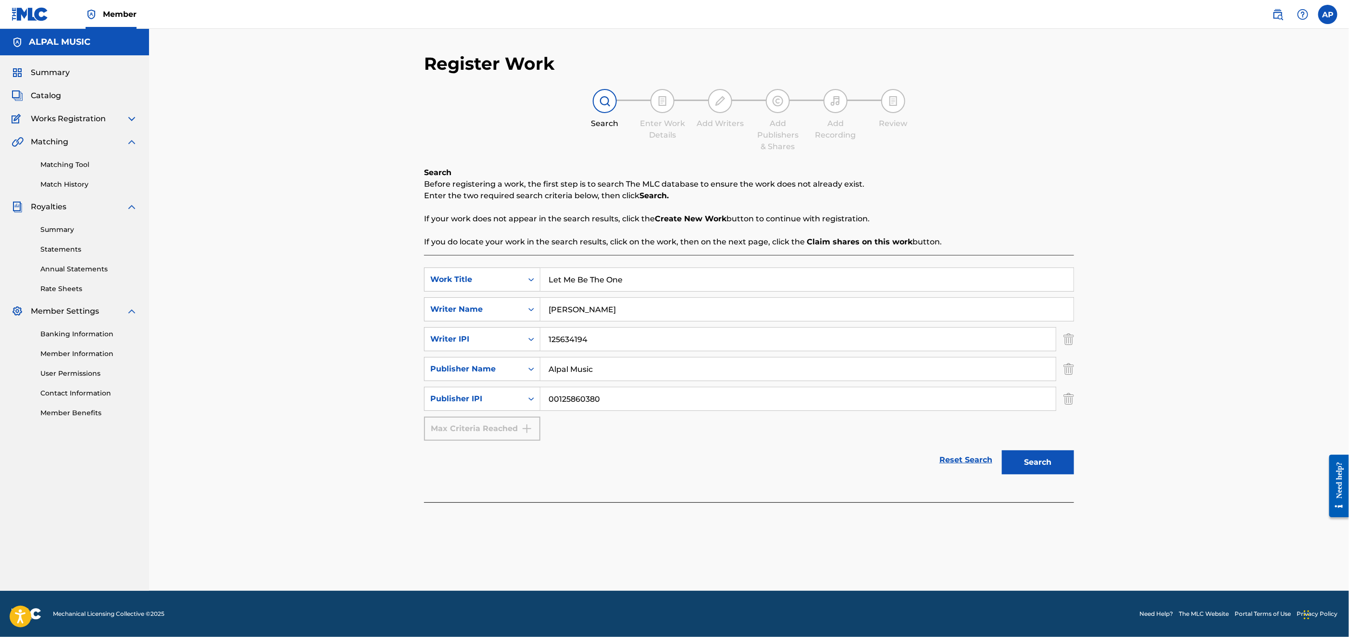
click at [1025, 459] on button "Search" at bounding box center [1038, 462] width 72 height 24
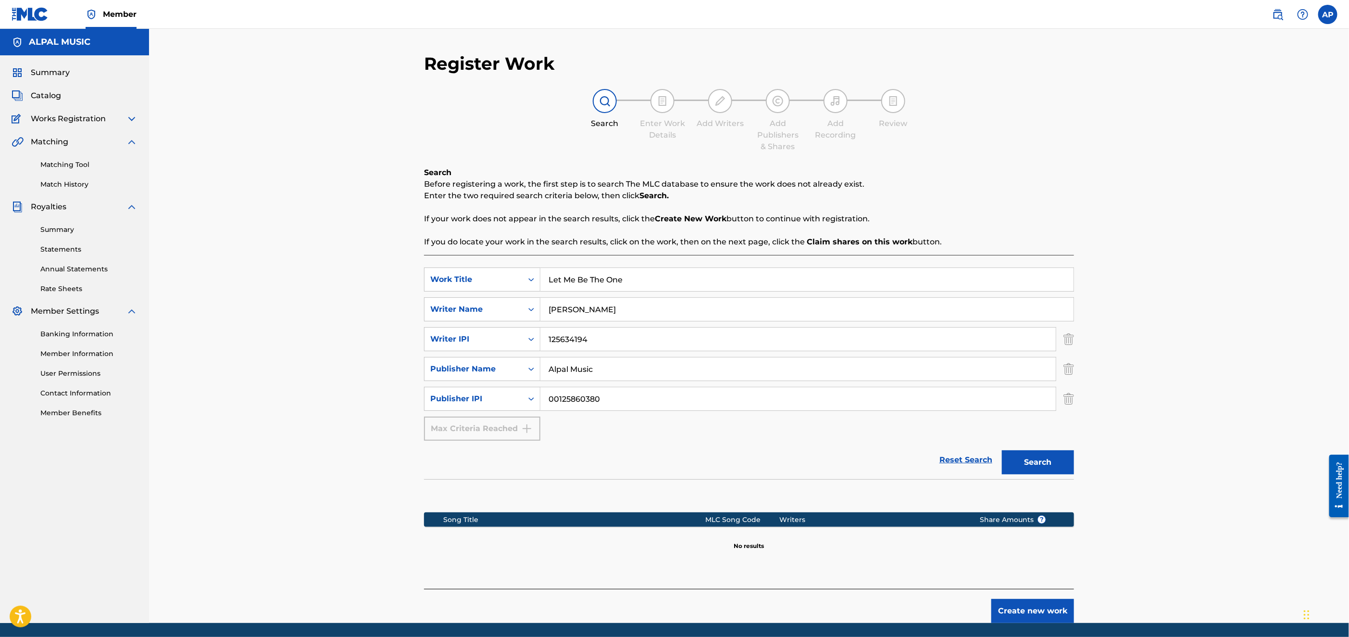
click at [1015, 604] on button "Create new work" at bounding box center [1033, 611] width 83 height 24
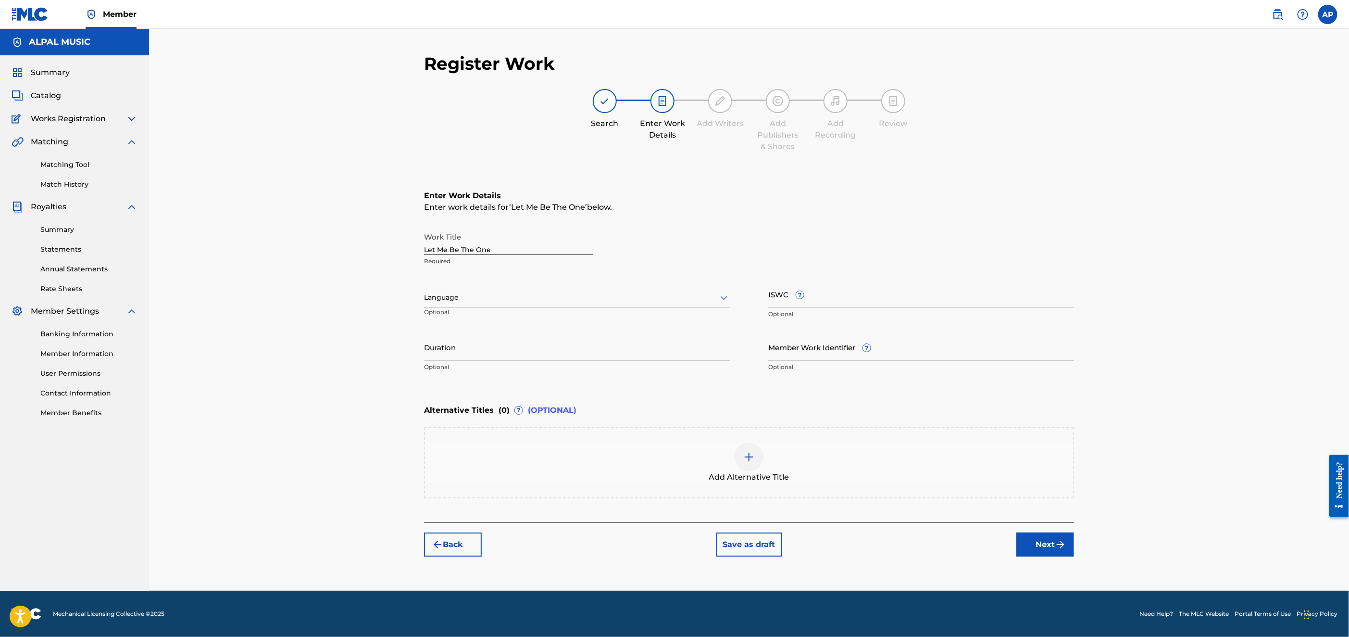
click at [466, 297] on div at bounding box center [577, 297] width 306 height 12
click at [443, 316] on div "English" at bounding box center [577, 319] width 305 height 22
click at [1041, 546] on button "Next" at bounding box center [1046, 544] width 58 height 24
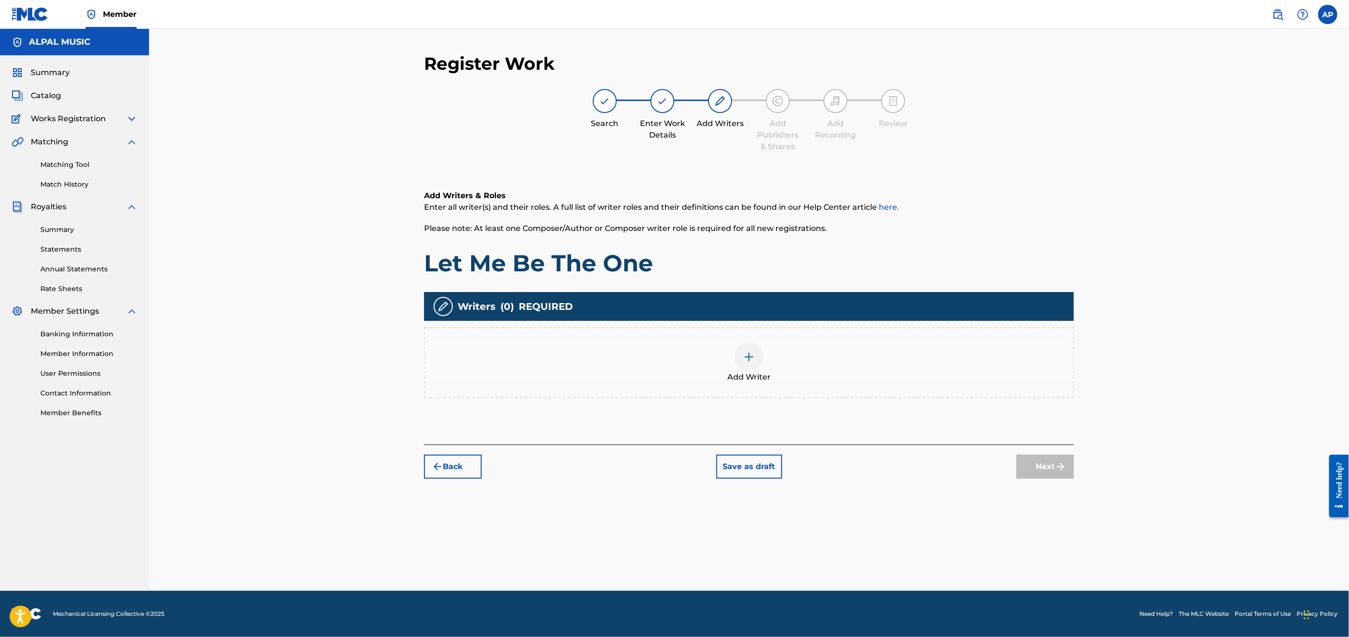
click at [751, 353] on img at bounding box center [749, 357] width 12 height 12
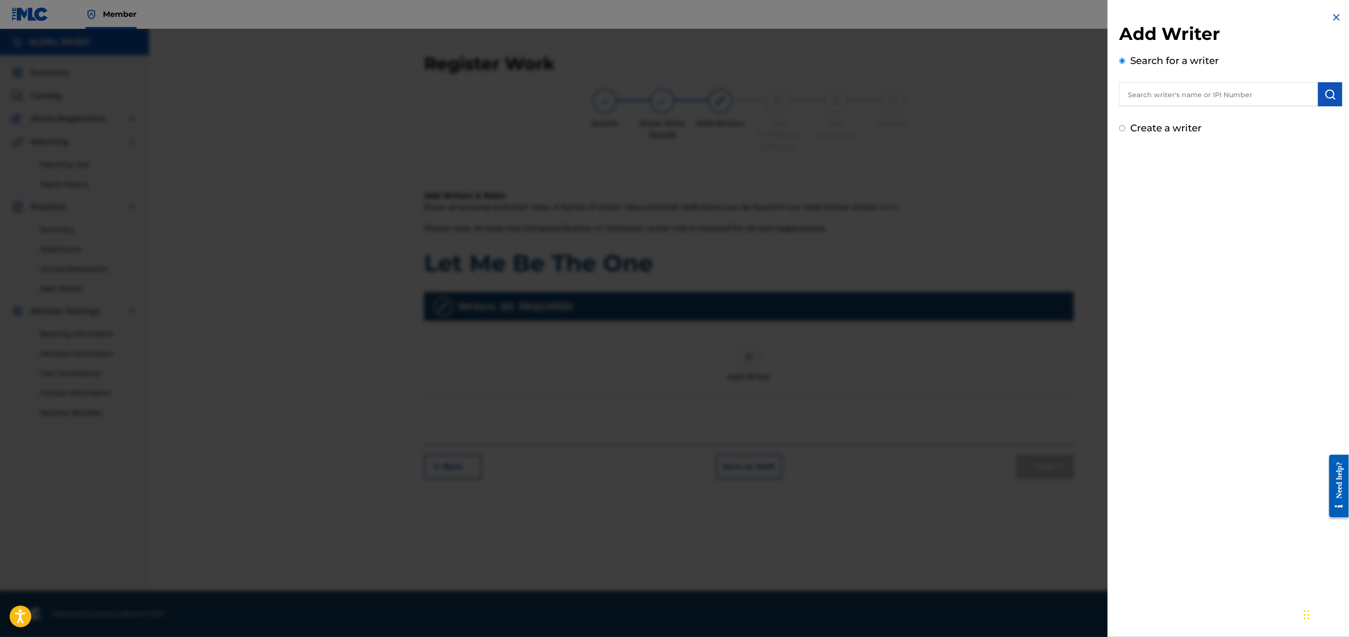
click at [1175, 97] on input "text" at bounding box center [1218, 94] width 199 height 24
click at [1198, 115] on strong "[PERSON_NAME]" at bounding box center [1232, 116] width 69 height 9
type input "[PERSON_NAME]"
click at [1122, 127] on input "Create a writer" at bounding box center [1122, 128] width 6 height 6
radio input "false"
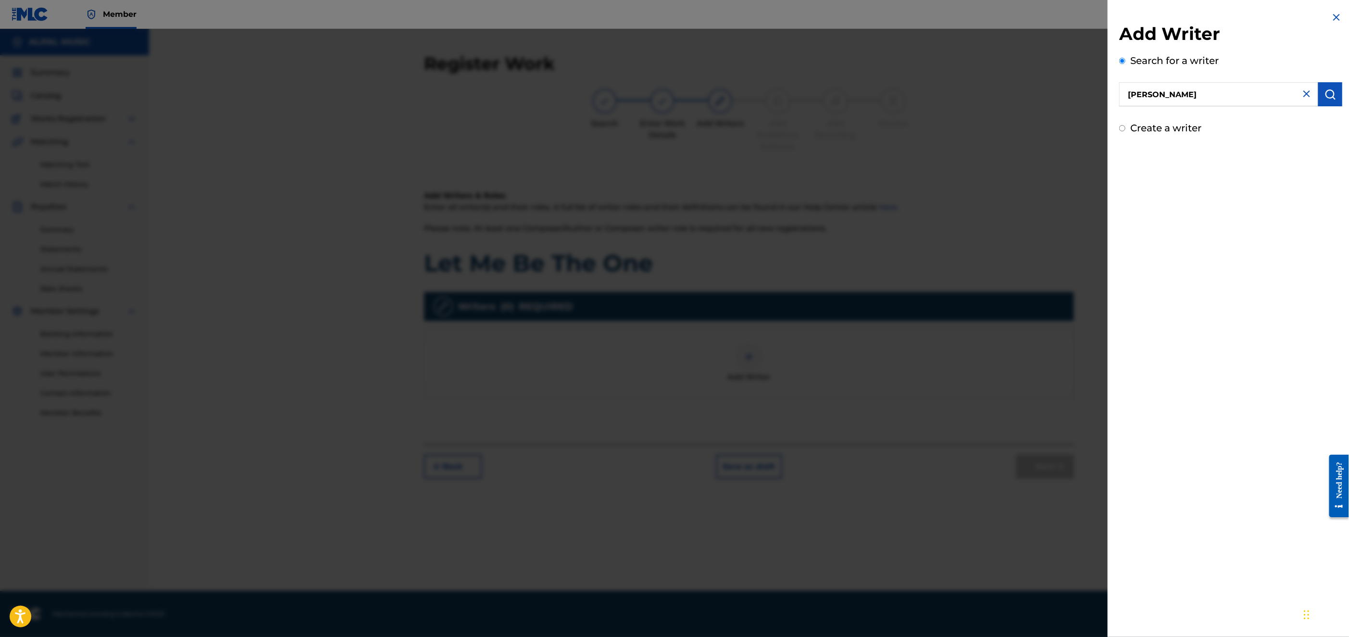
radio input "true"
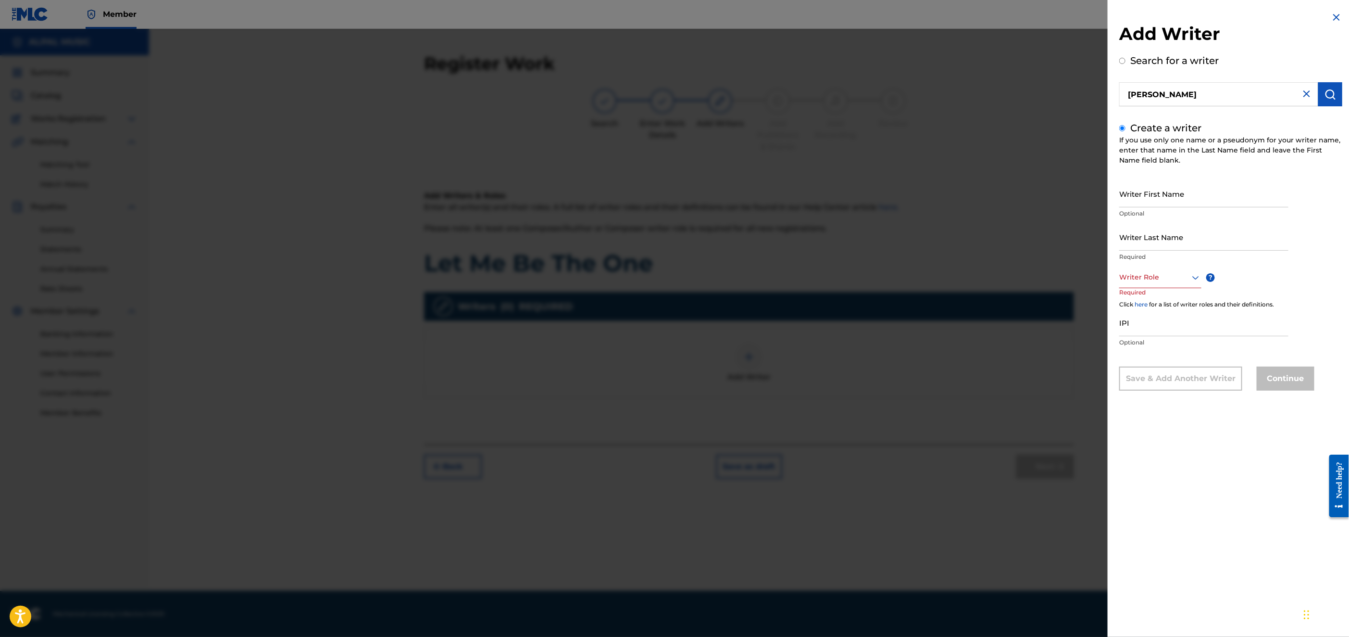
click at [1146, 193] on input "Writer First Name" at bounding box center [1203, 193] width 169 height 27
type input "[PERSON_NAME]"
click at [1165, 243] on input "Writer Last Name" at bounding box center [1203, 236] width 169 height 27
type input "[PERSON_NAME]"
click at [1142, 279] on div at bounding box center [1160, 277] width 82 height 12
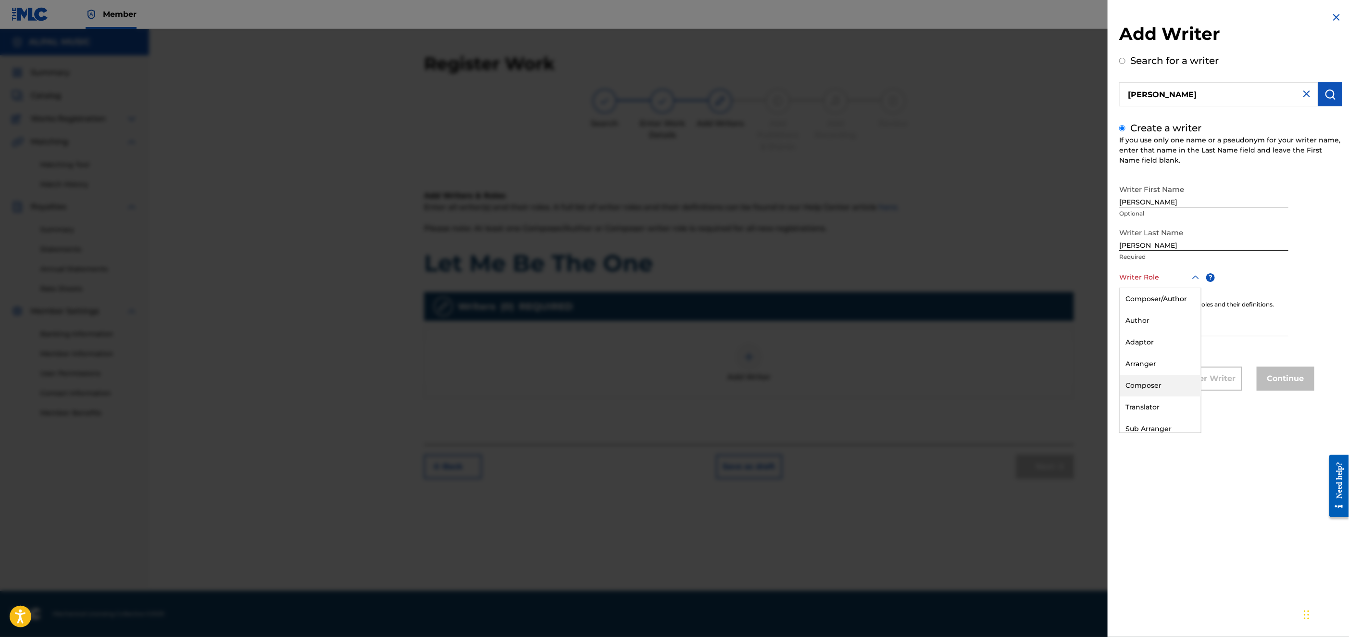
click at [1148, 379] on div "Composer" at bounding box center [1160, 386] width 81 height 22
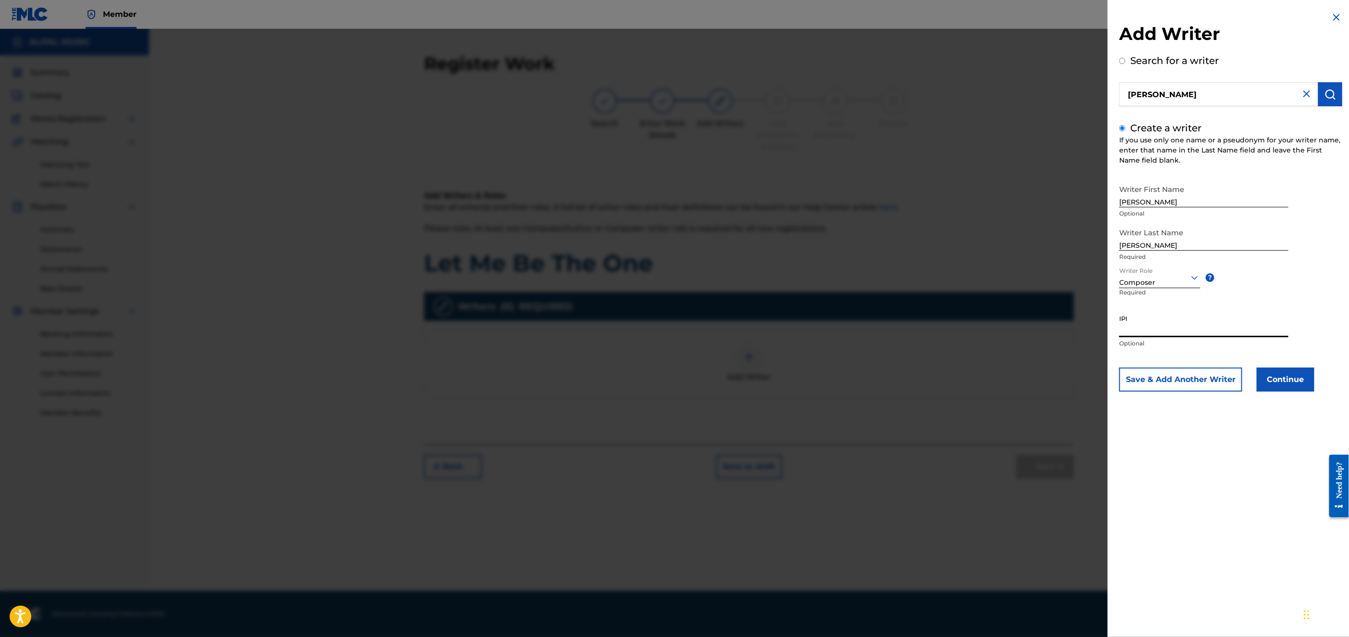
click at [1131, 327] on input "IPI" at bounding box center [1203, 323] width 169 height 27
type input "125634194"
click at [1280, 381] on button "Continue" at bounding box center [1286, 379] width 58 height 24
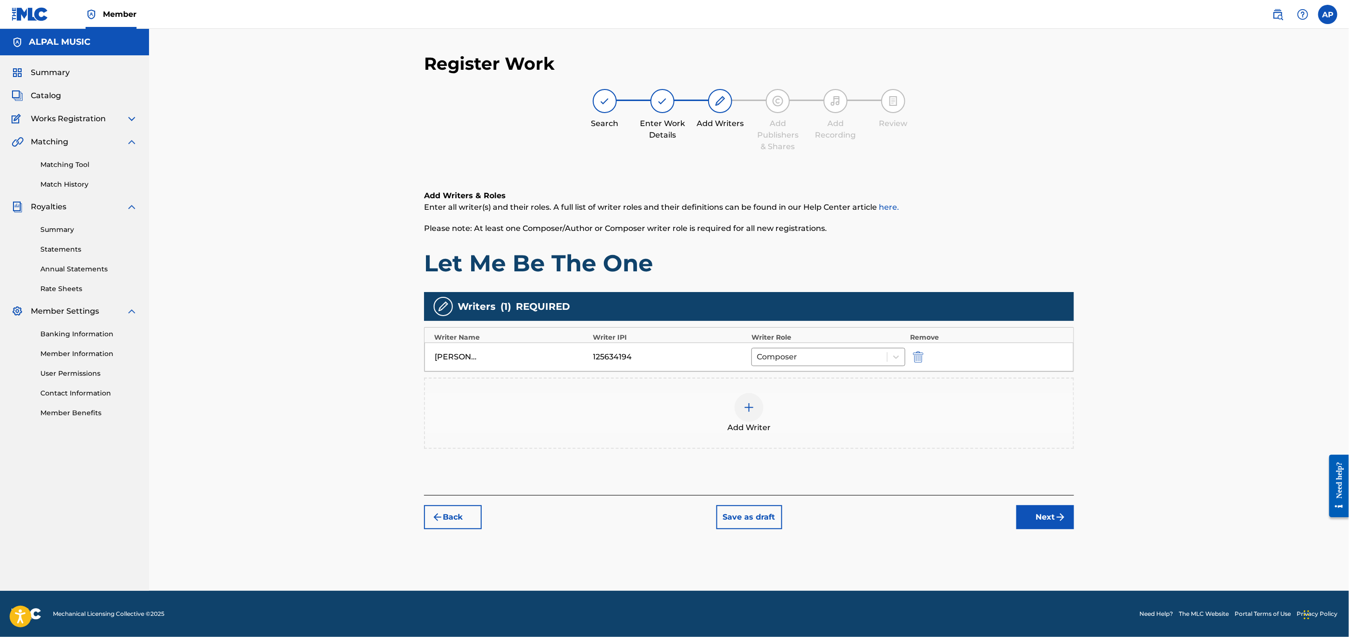
click at [1042, 519] on button "Next" at bounding box center [1046, 517] width 58 height 24
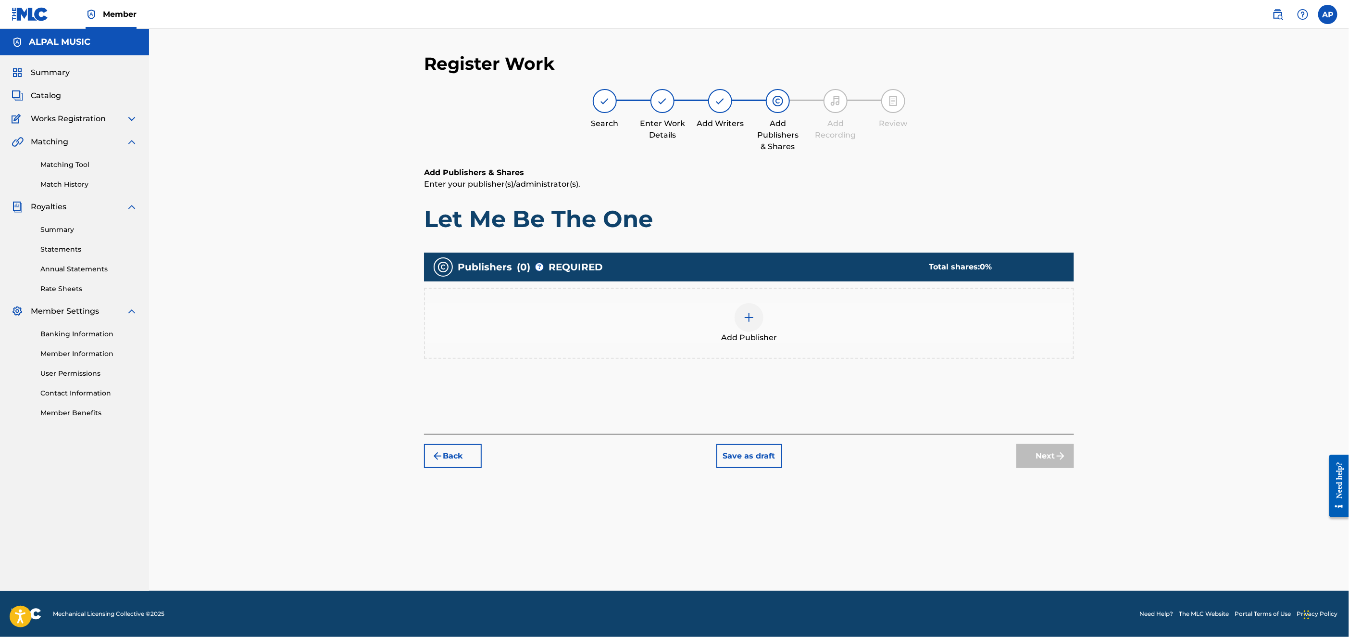
click at [447, 450] on button "Back" at bounding box center [453, 456] width 58 height 24
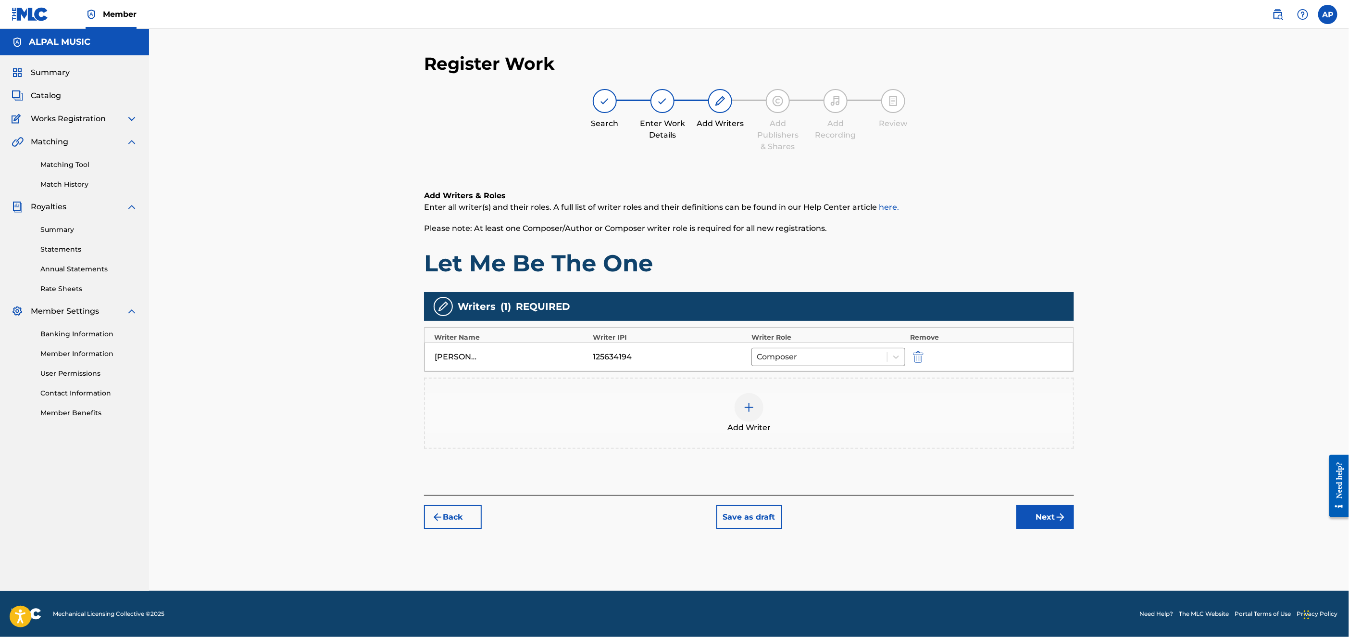
click at [1024, 518] on button "Next" at bounding box center [1046, 517] width 58 height 24
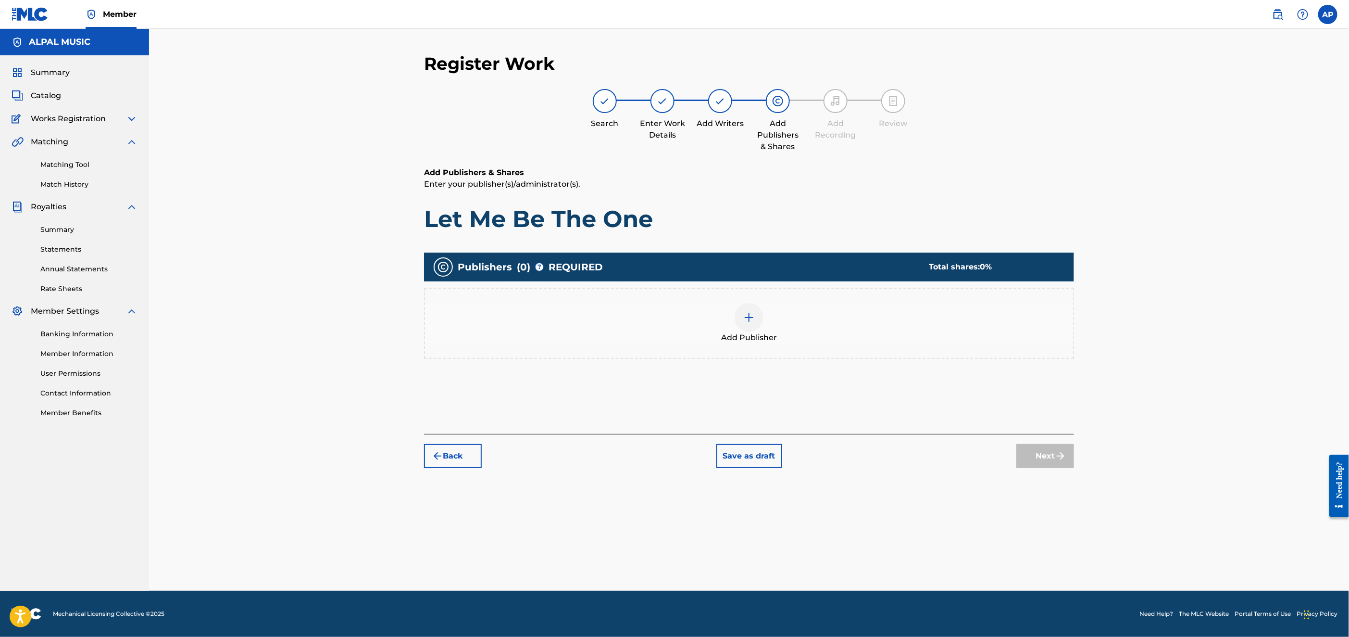
click at [748, 306] on div at bounding box center [749, 317] width 29 height 29
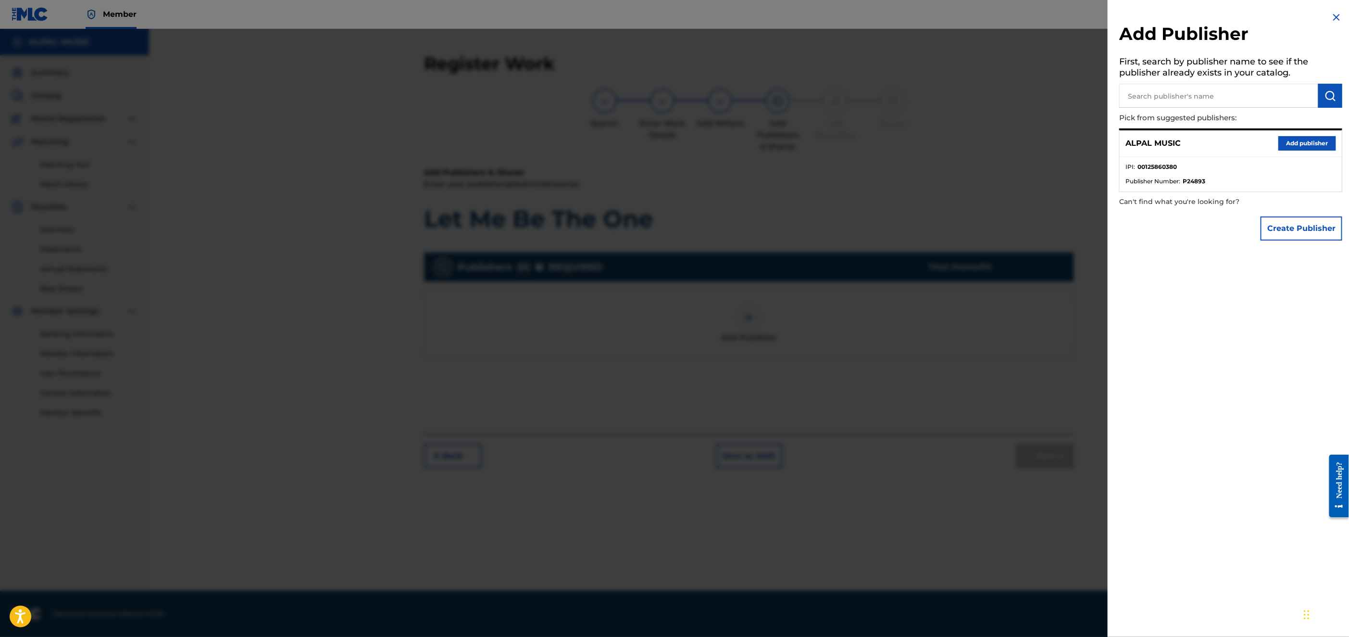
click at [1294, 142] on button "Add publisher" at bounding box center [1308, 143] width 58 height 14
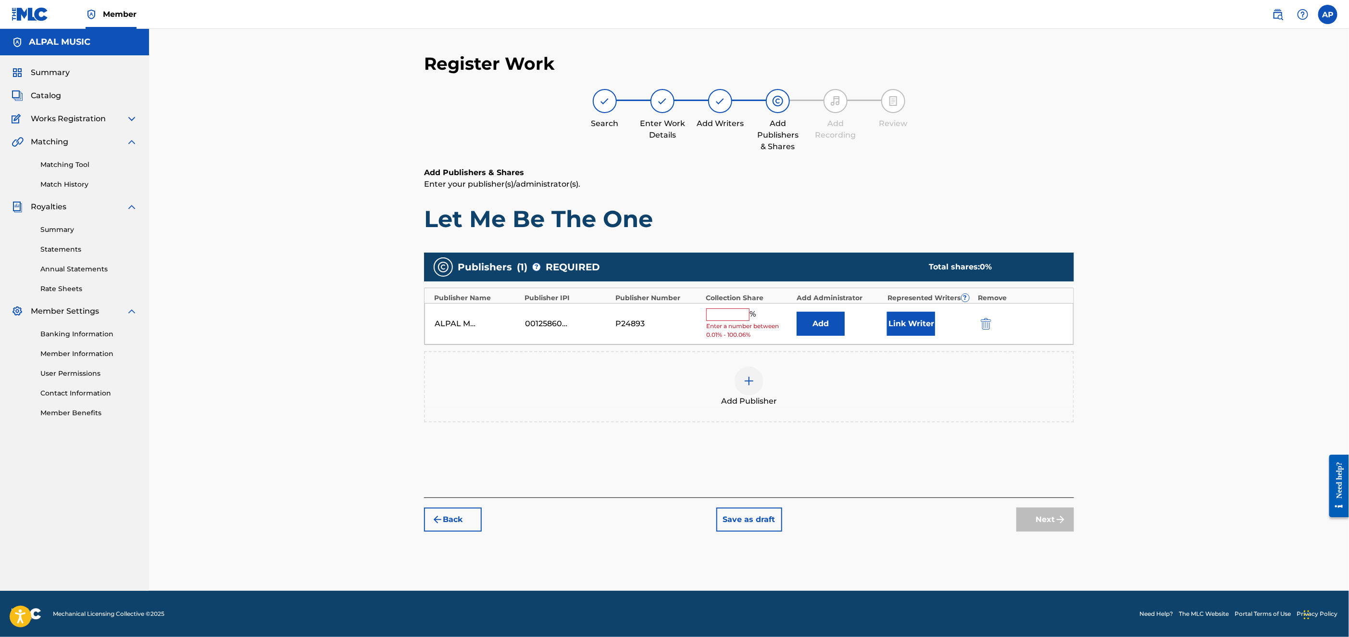
click at [718, 318] on input "text" at bounding box center [727, 314] width 43 height 13
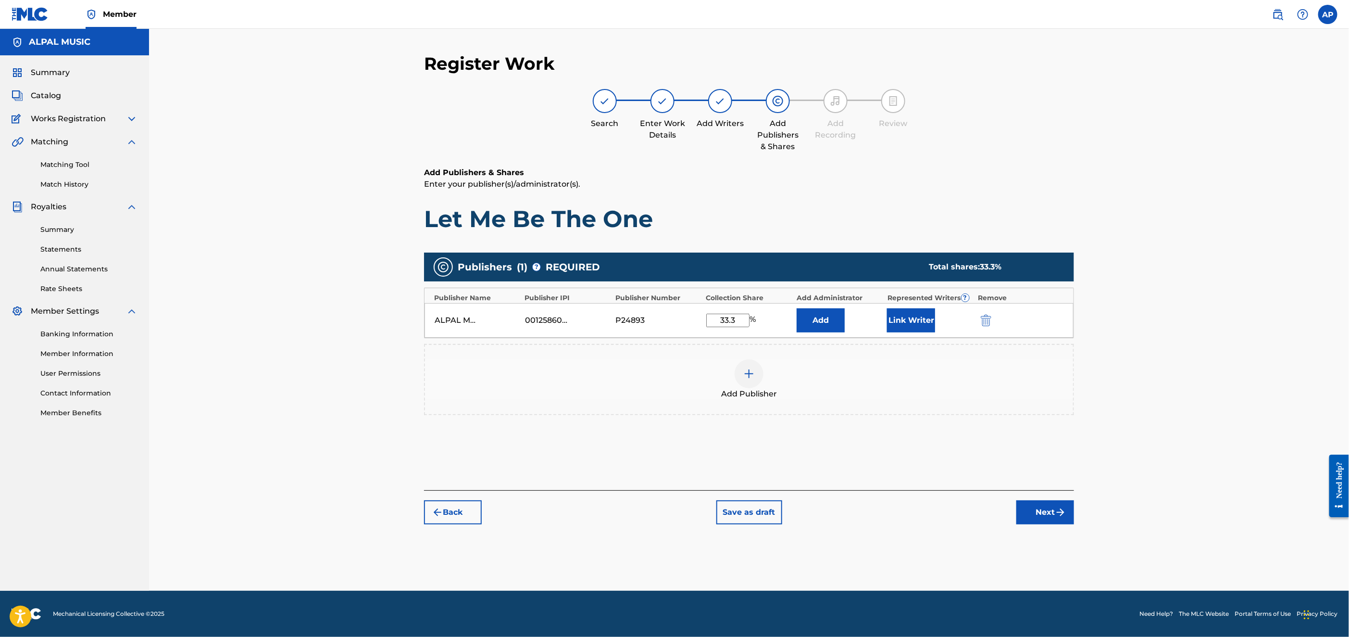
type input "33.3"
click at [905, 323] on button "Link Writer" at bounding box center [911, 320] width 48 height 24
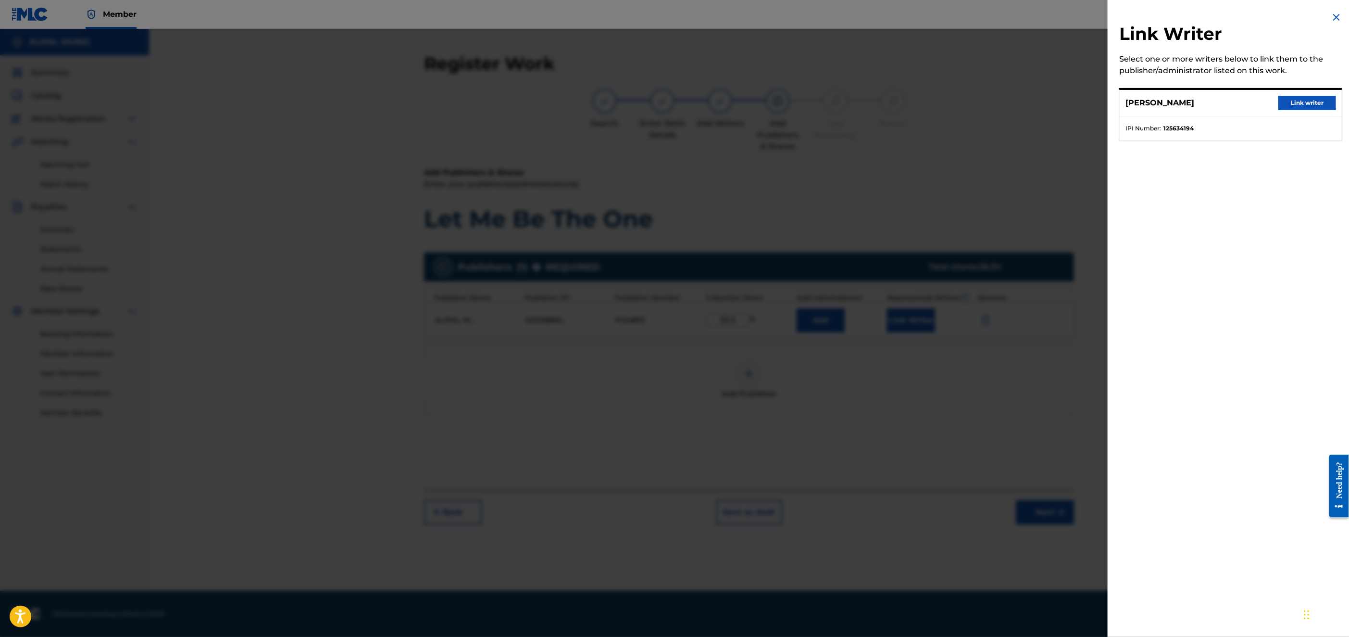
click at [1307, 96] on button "Link writer" at bounding box center [1308, 103] width 58 height 14
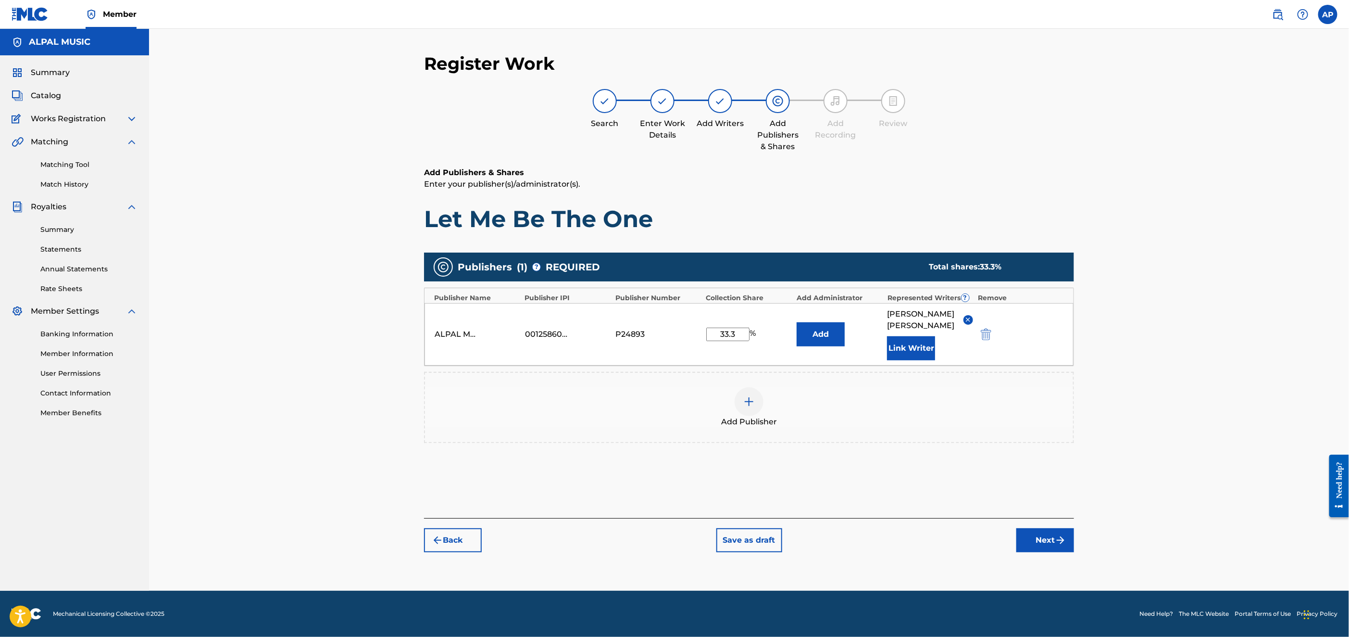
click at [1039, 528] on button "Next" at bounding box center [1046, 540] width 58 height 24
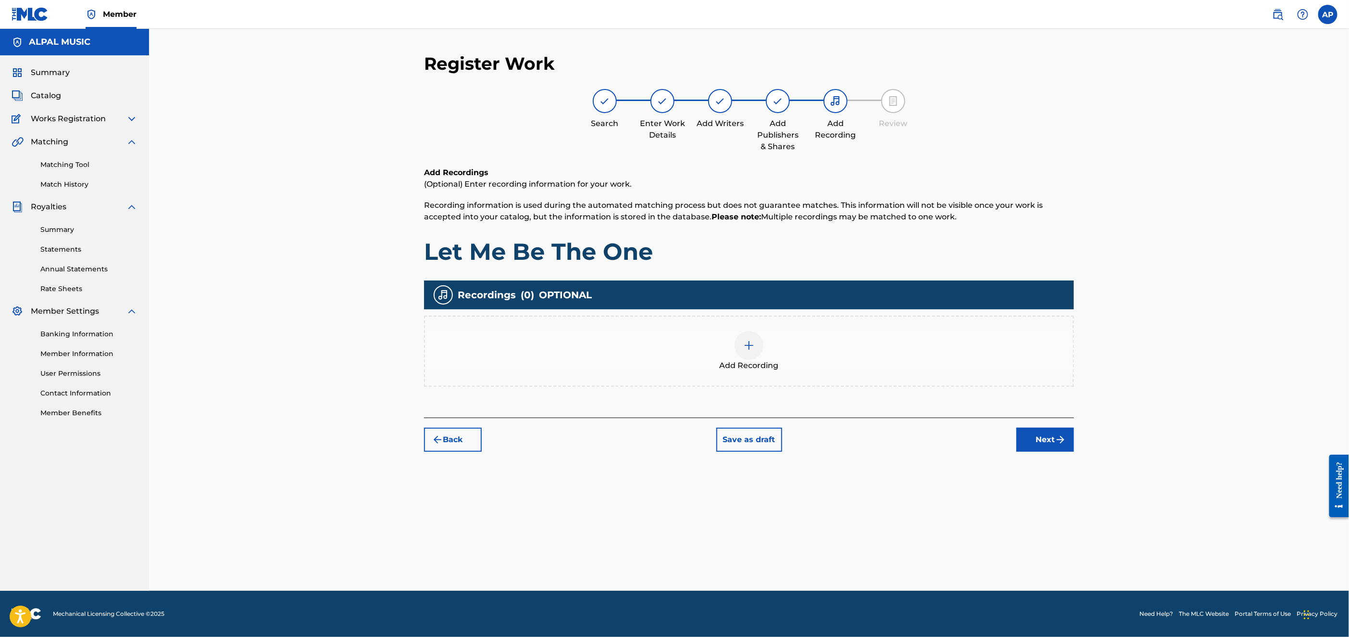
click at [533, 350] on div "Add Recording" at bounding box center [749, 351] width 648 height 40
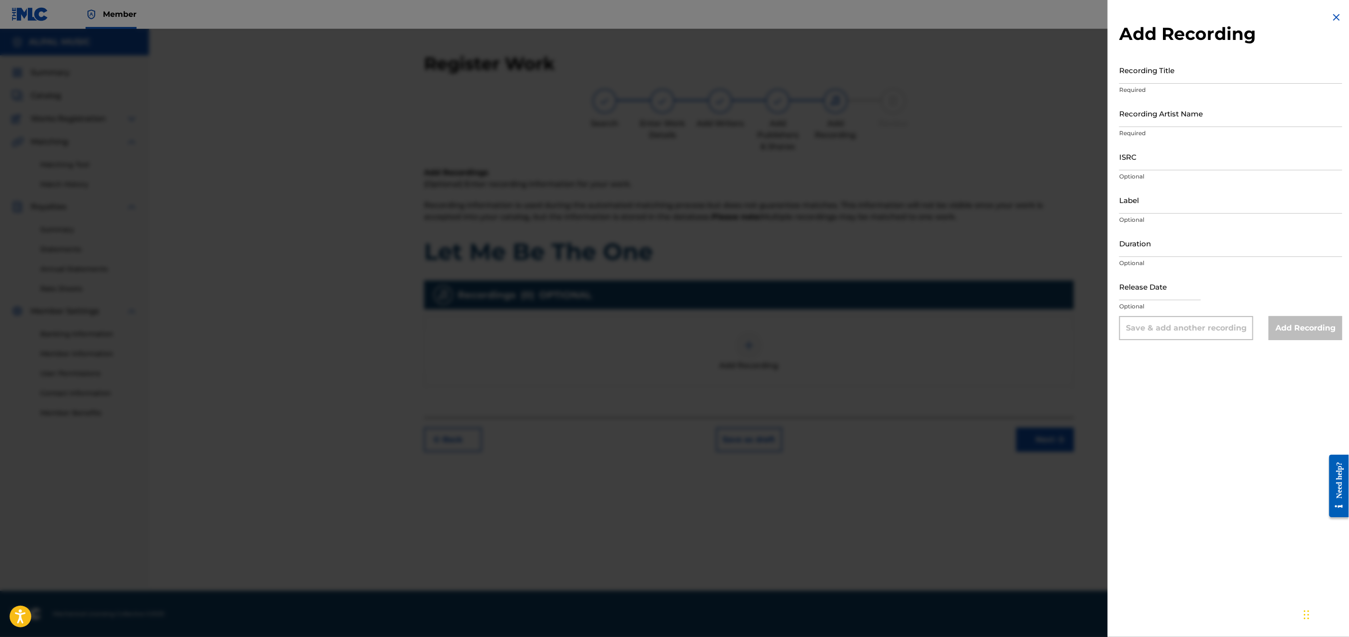
click at [1156, 70] on input "Recording Title" at bounding box center [1230, 69] width 223 height 27
type input "Let Me Be The One"
click at [1161, 113] on input "Recording Artist Name" at bounding box center [1230, 113] width 223 height 27
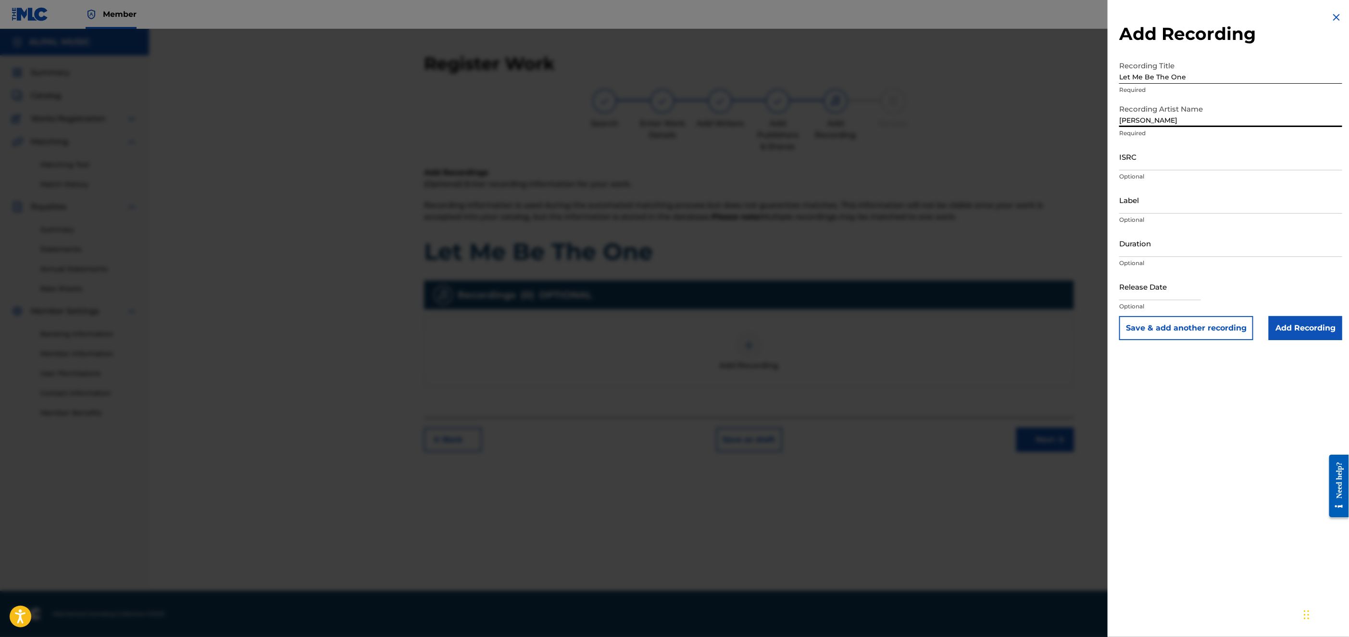
type input "[PERSON_NAME]"
click at [1142, 199] on input "Label" at bounding box center [1230, 199] width 223 height 27
type input "Arista"
click at [1140, 242] on input "Duration" at bounding box center [1230, 242] width 223 height 27
type input "03:25"
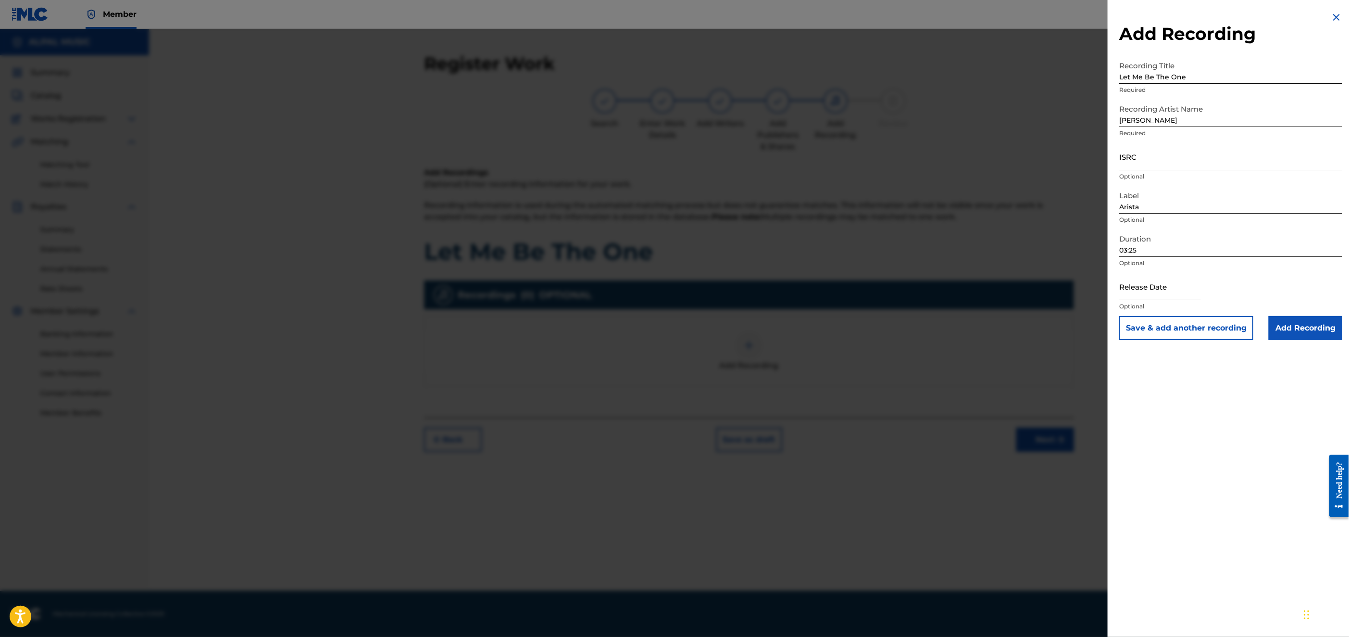
click at [1138, 291] on input "text" at bounding box center [1160, 286] width 82 height 27
select select "7"
select select "2025"
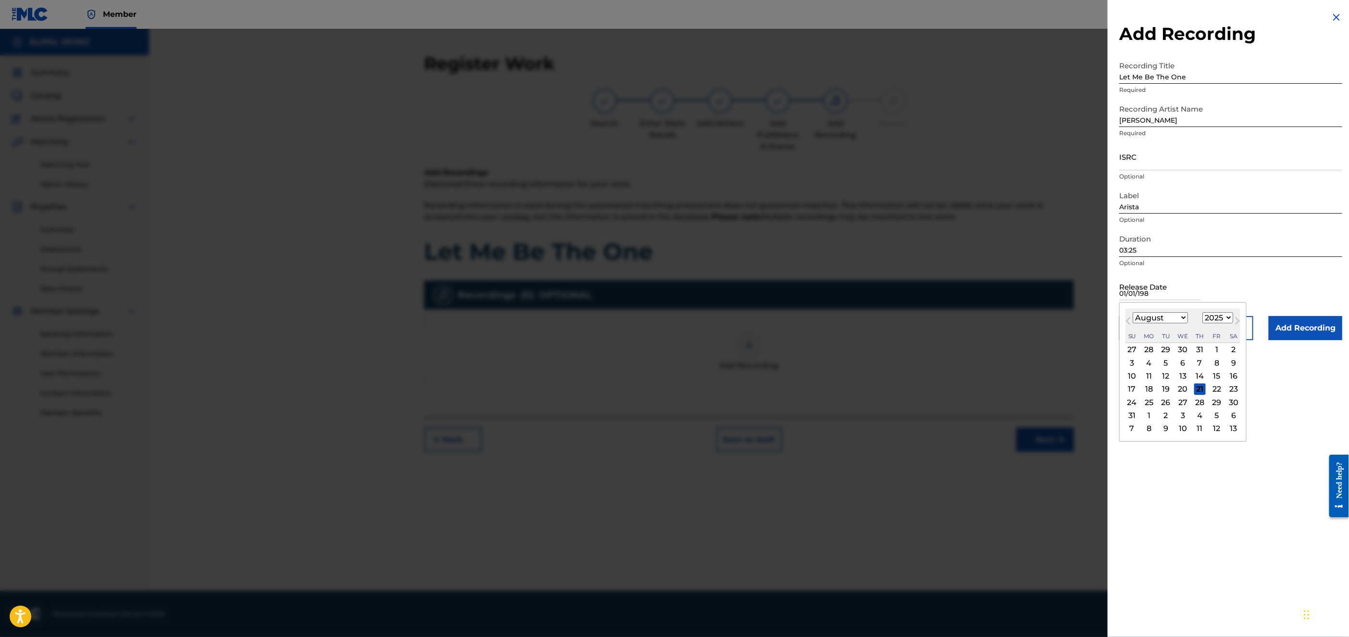
type input "[DATE]"
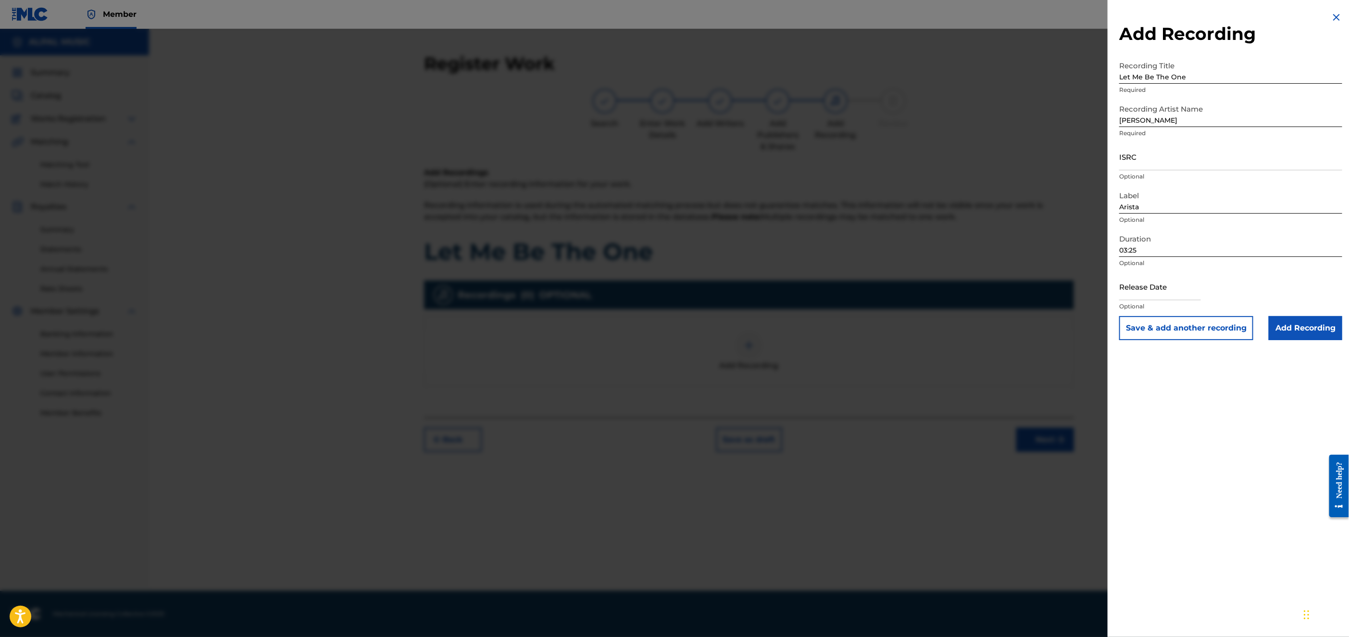
click at [1301, 327] on input "Add Recording" at bounding box center [1306, 328] width 74 height 24
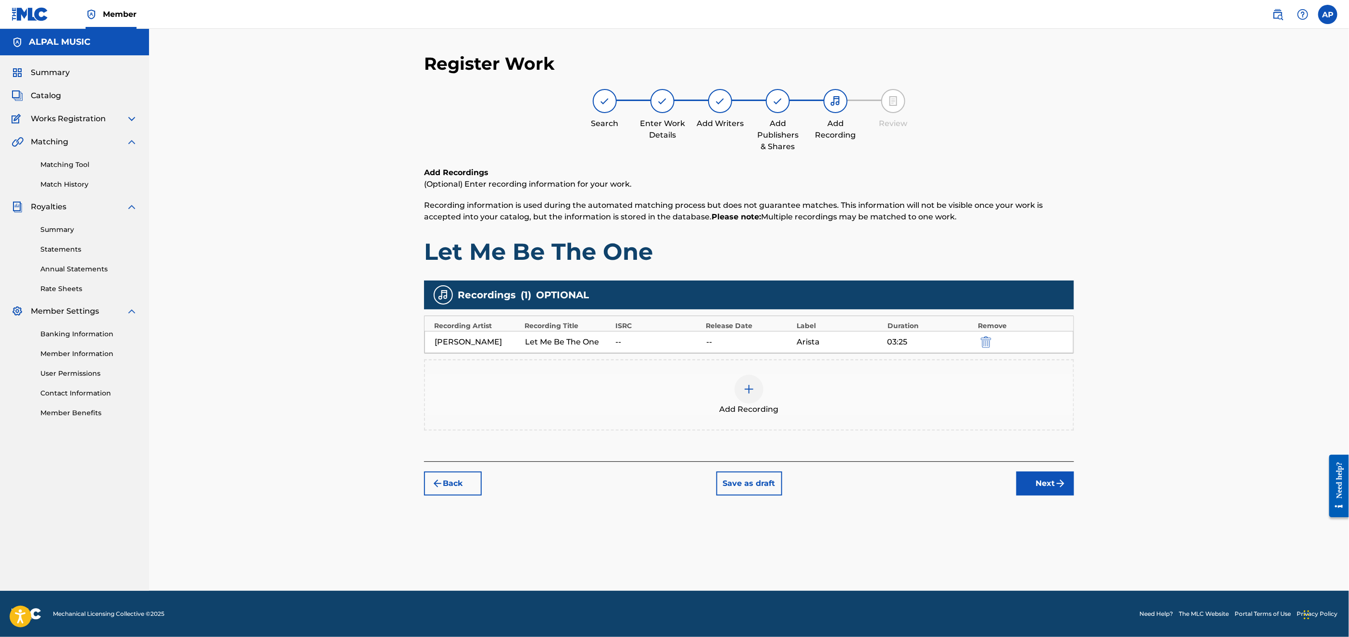
click at [1032, 484] on button "Next" at bounding box center [1046, 483] width 58 height 24
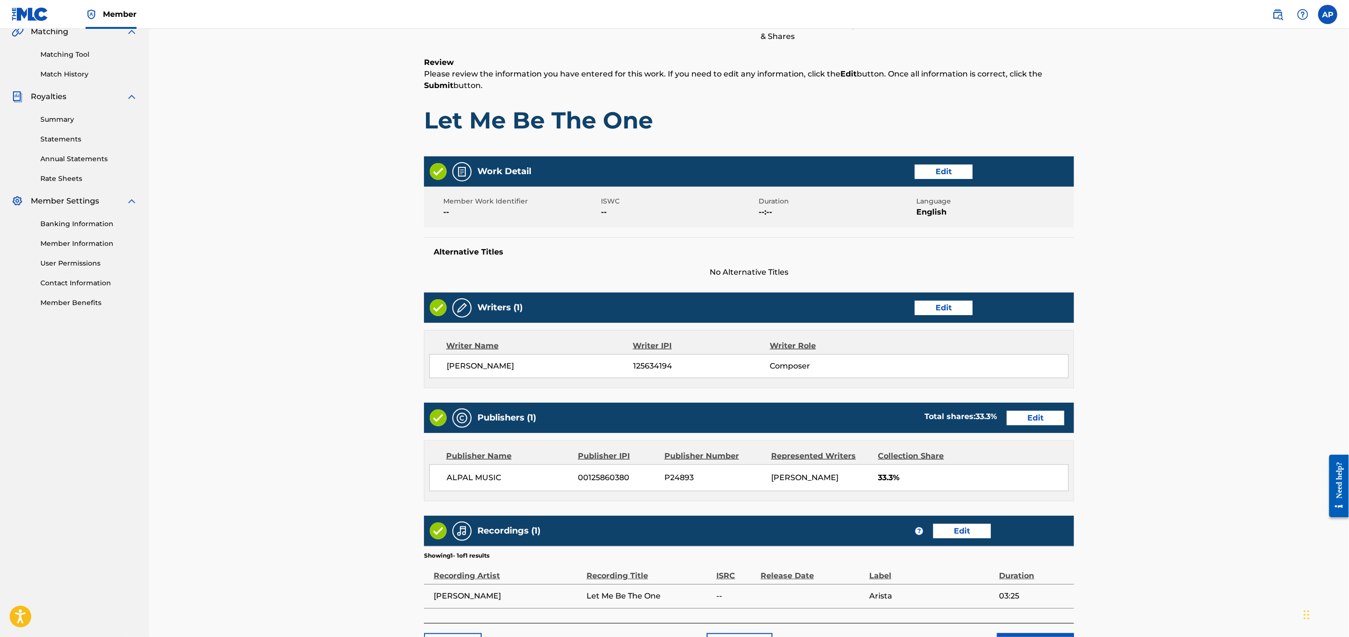
scroll to position [178, 0]
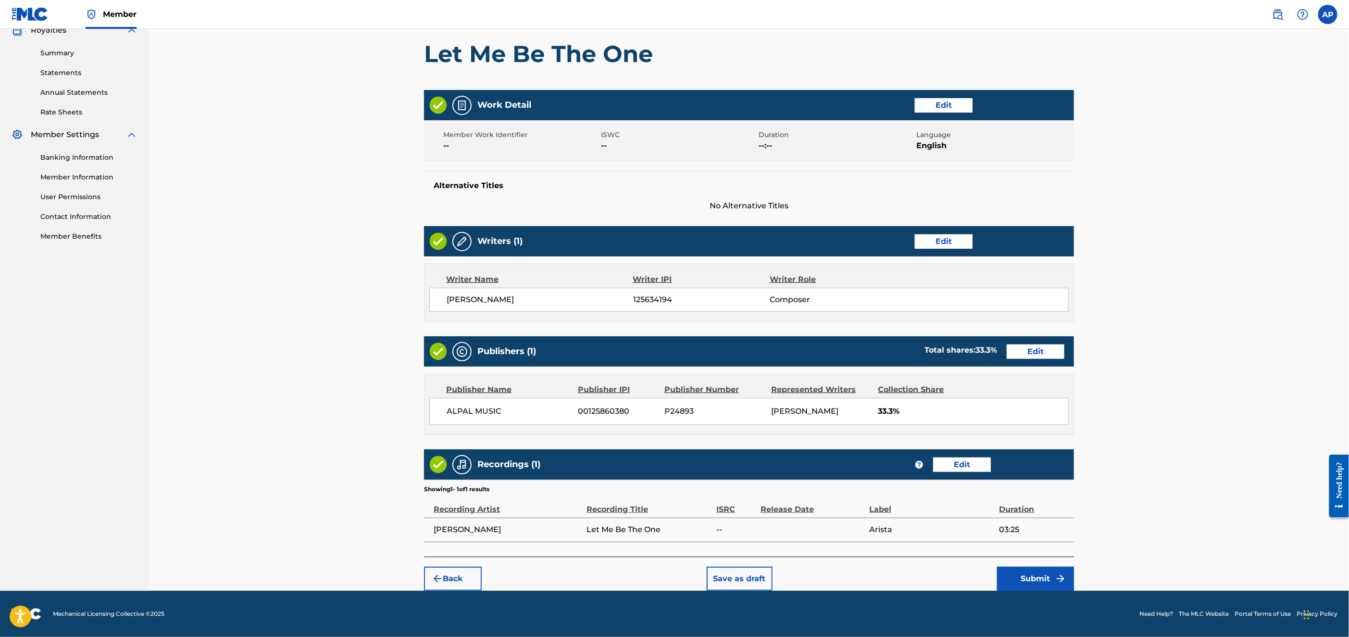
click at [440, 577] on img "submit" at bounding box center [438, 579] width 12 height 12
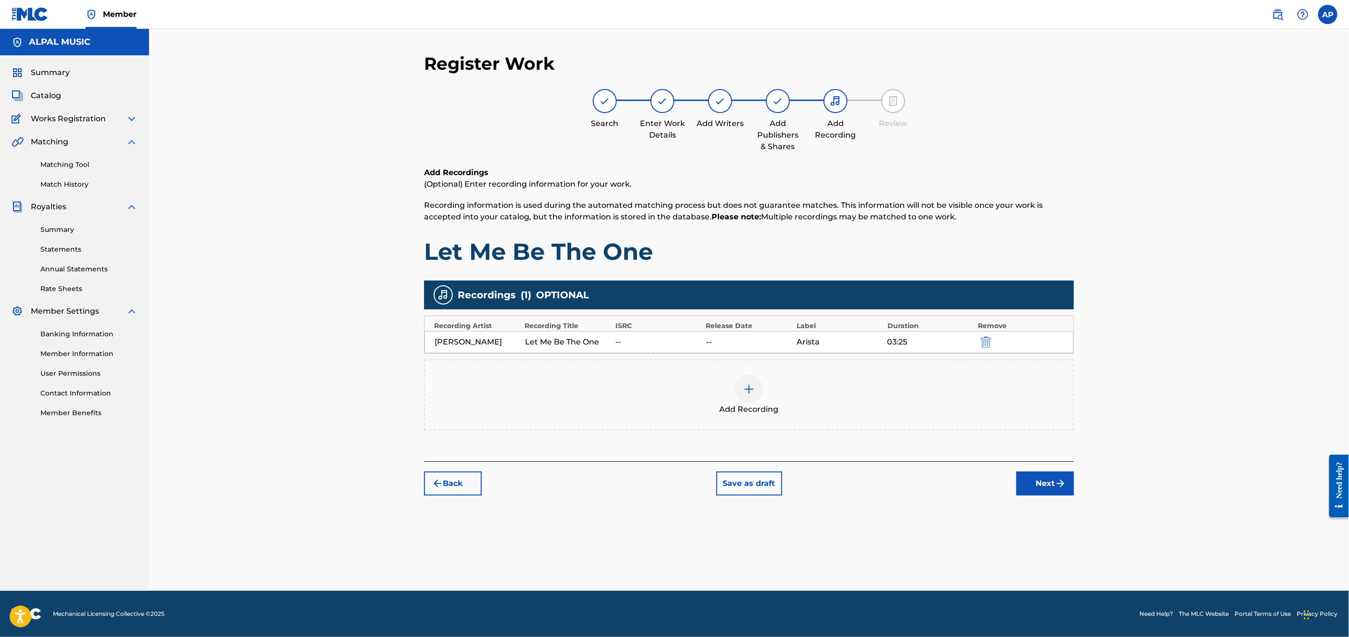
scroll to position [0, 0]
click at [444, 483] on button "Back" at bounding box center [453, 483] width 58 height 24
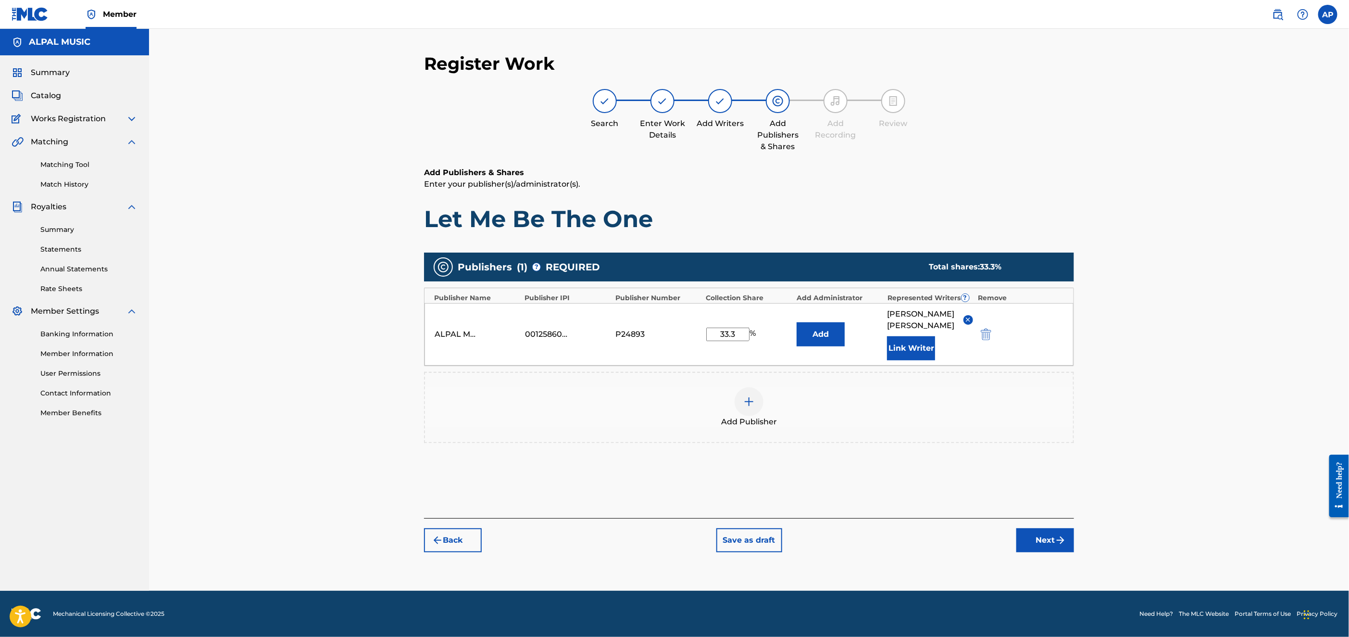
click at [1036, 531] on button "Next" at bounding box center [1046, 540] width 58 height 24
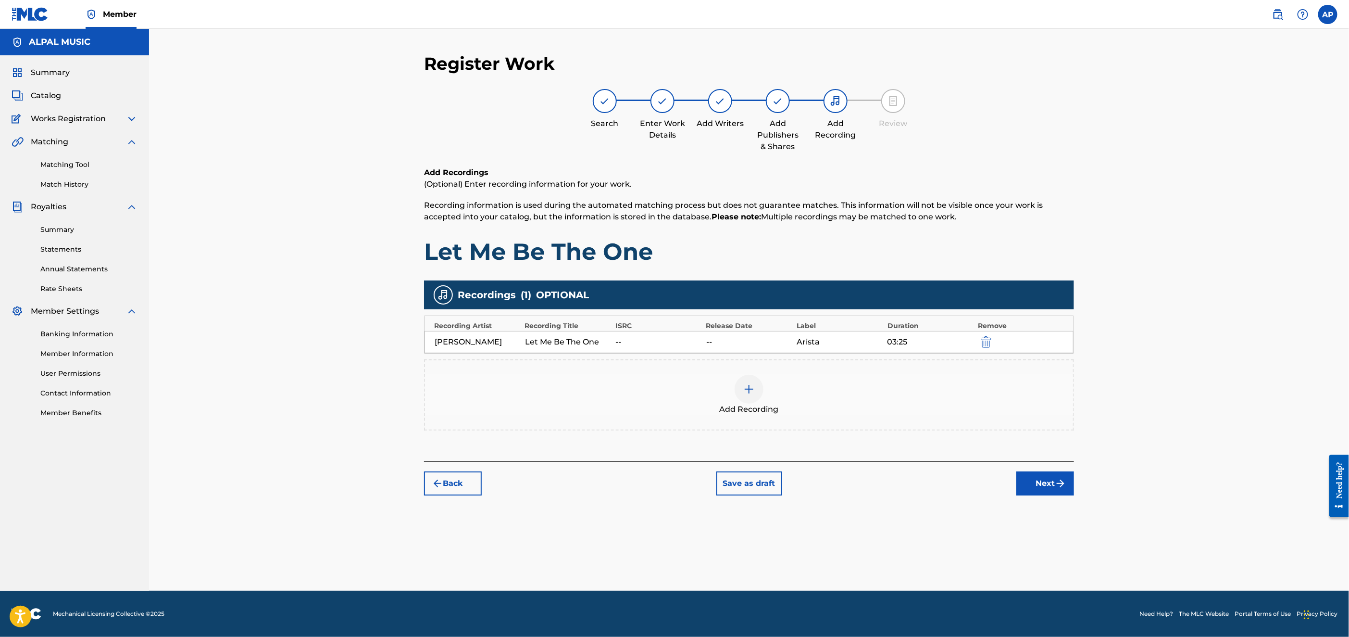
click at [620, 328] on div "ISRC" at bounding box center [659, 326] width 86 height 10
click at [752, 388] on img at bounding box center [749, 389] width 12 height 12
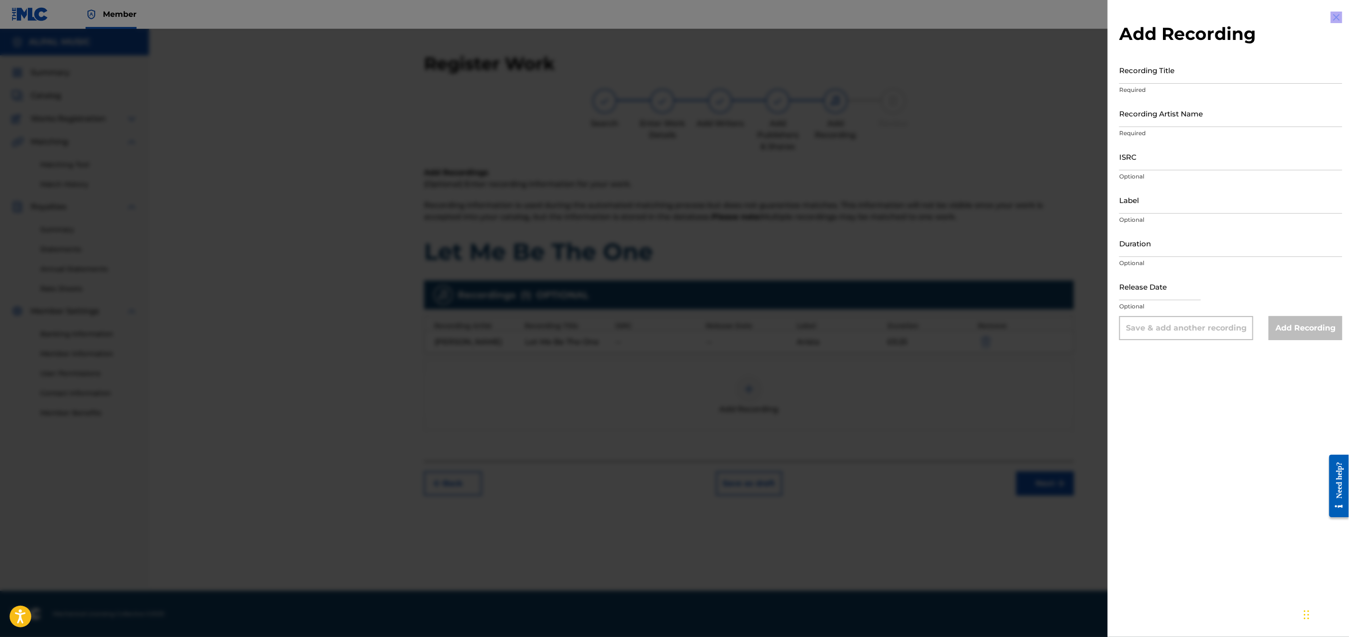
click at [752, 388] on div at bounding box center [674, 347] width 1349 height 637
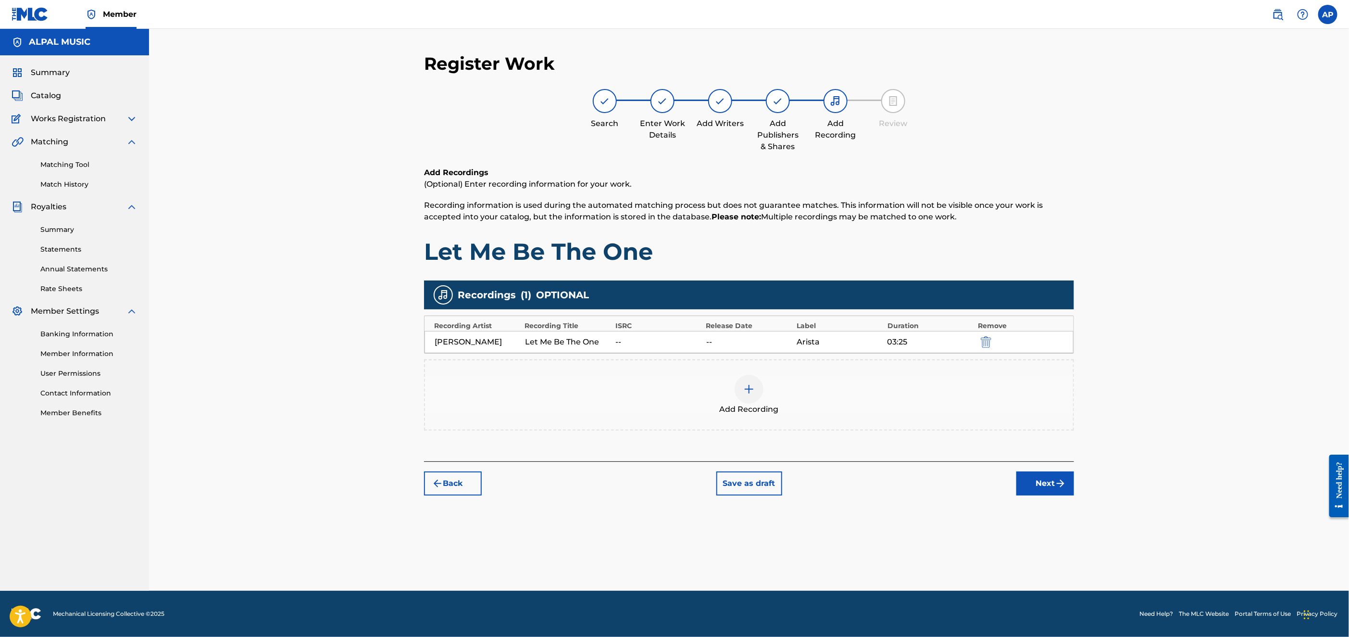
click at [461, 344] on div "[PERSON_NAME]" at bounding box center [478, 342] width 86 height 12
click at [748, 391] on img at bounding box center [749, 389] width 12 height 12
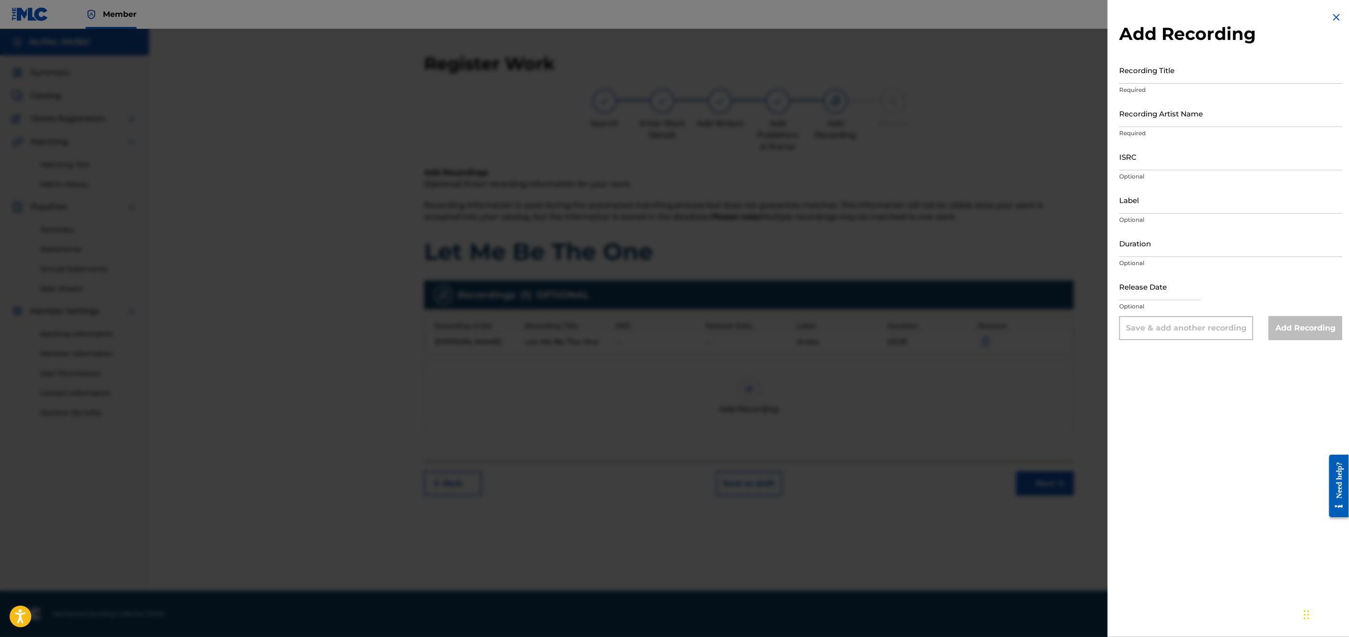
click at [1018, 405] on div at bounding box center [674, 347] width 1349 height 637
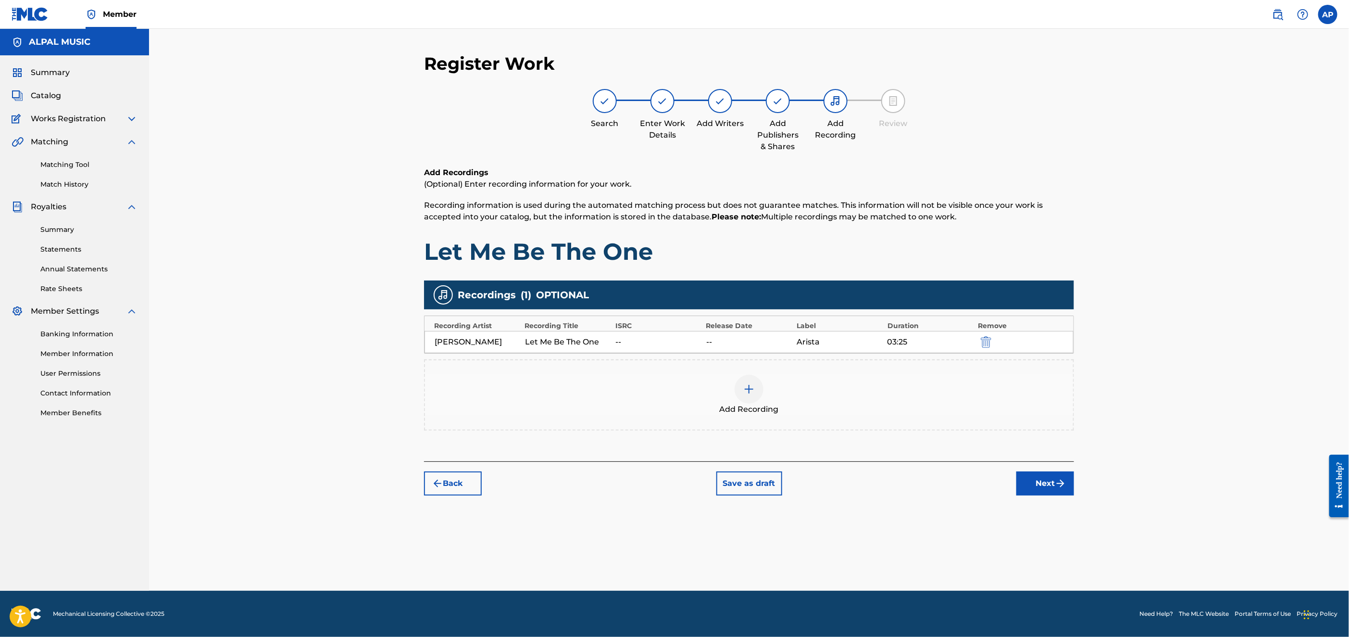
click at [982, 337] on img "submit" at bounding box center [986, 342] width 11 height 12
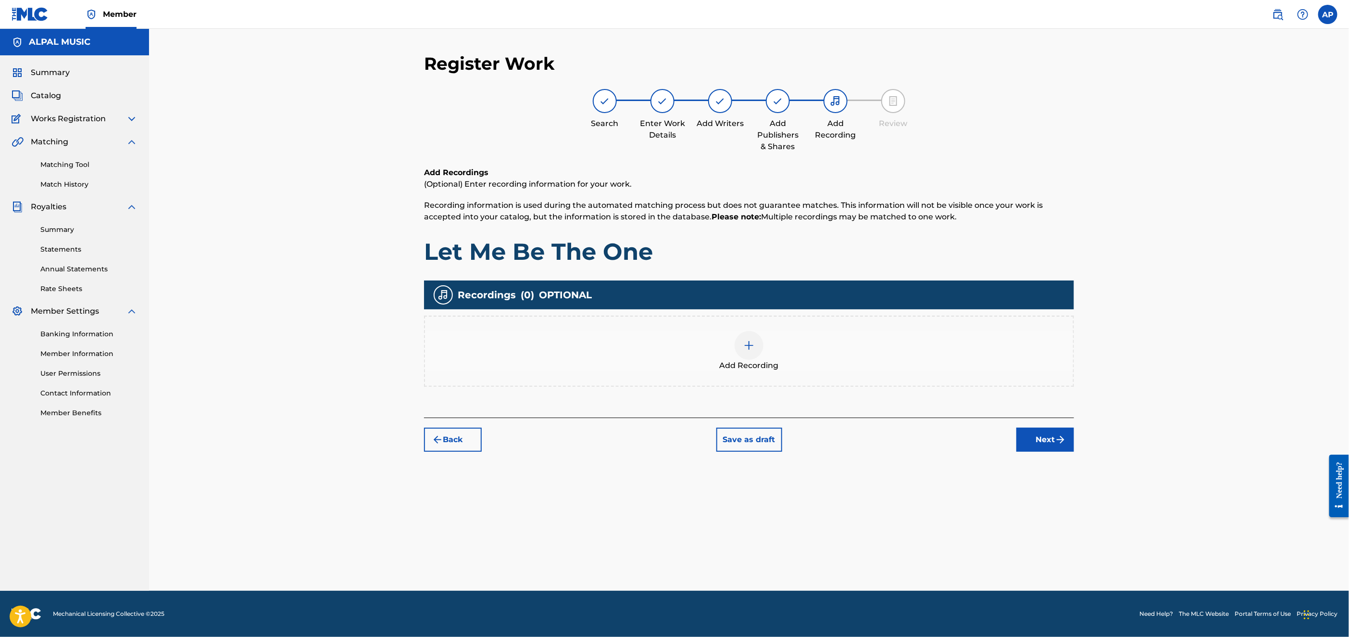
click at [743, 349] on img at bounding box center [749, 345] width 12 height 12
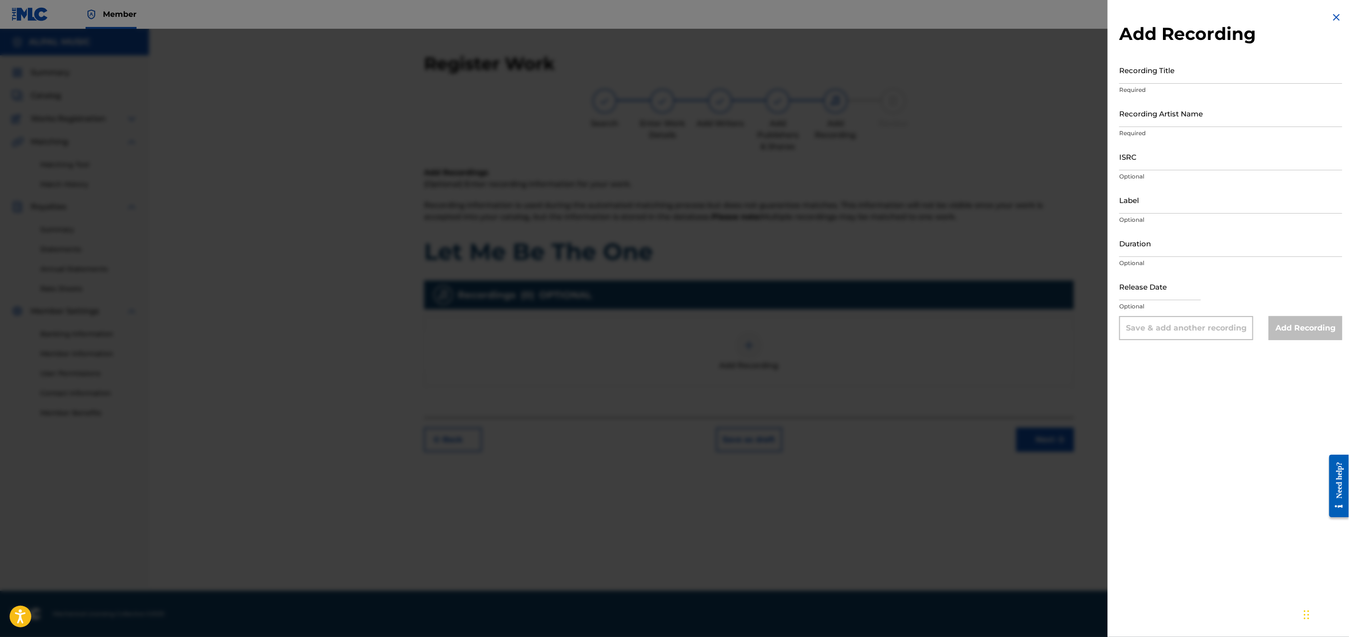
click at [1171, 70] on input "Recording Title" at bounding box center [1230, 69] width 223 height 27
type input "l"
type input "Let Me Be The One"
click at [1162, 109] on input "Recording Artist Name" at bounding box center [1230, 113] width 223 height 27
type input "[PERSON_NAME]"
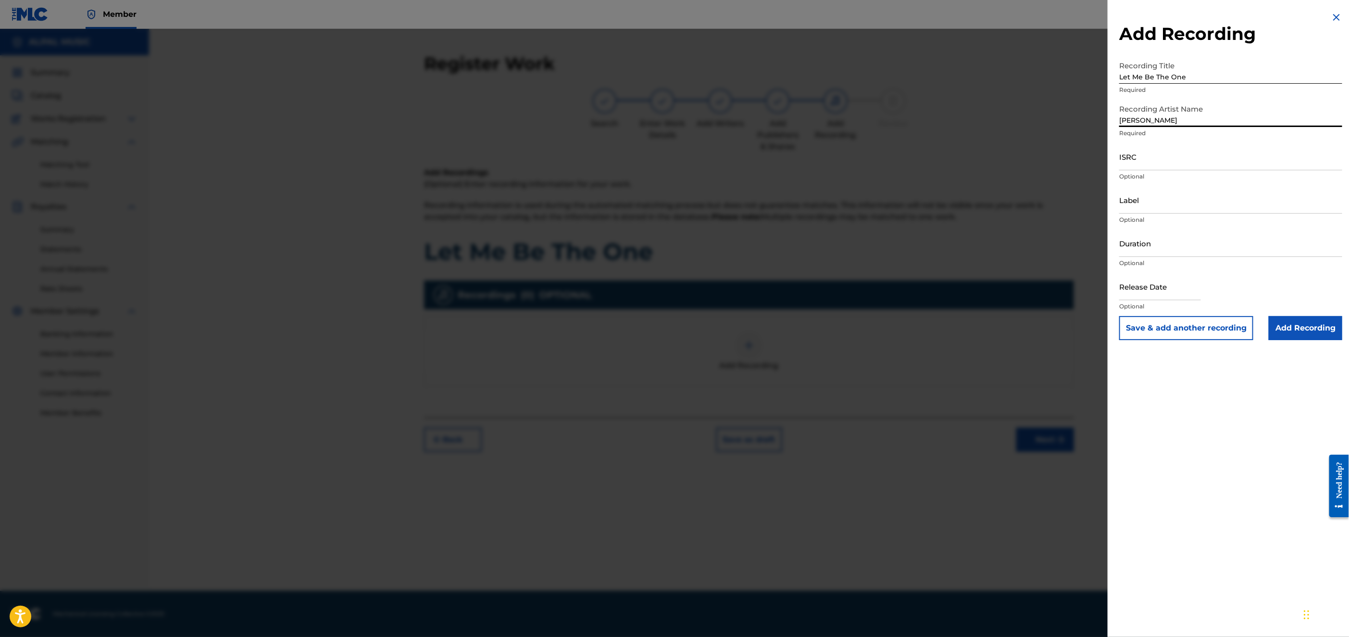
click at [1139, 157] on input "ISRC" at bounding box center [1230, 156] width 223 height 27
type input "USAR19900129"
click at [1146, 204] on input "Label" at bounding box center [1230, 199] width 223 height 27
type input "Arista"
click at [1149, 244] on input "Duration" at bounding box center [1230, 242] width 223 height 27
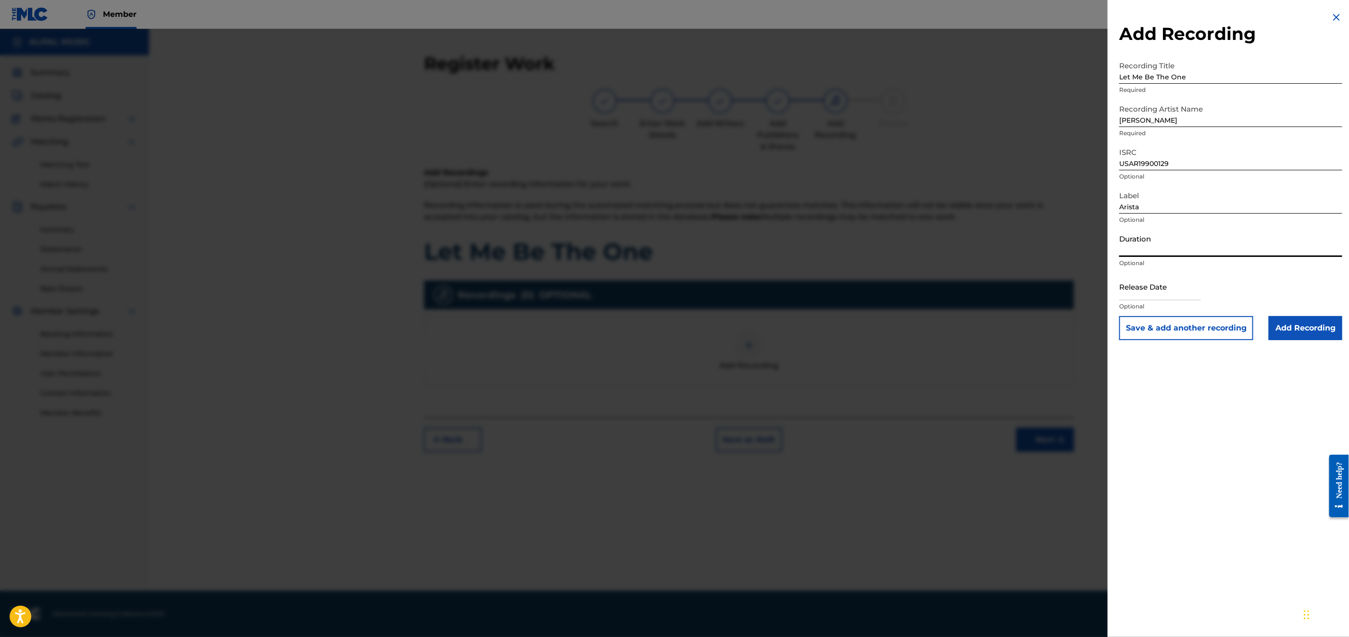
type input "03:25"
click at [1147, 295] on input "text" at bounding box center [1160, 286] width 82 height 27
select select "7"
select select "2025"
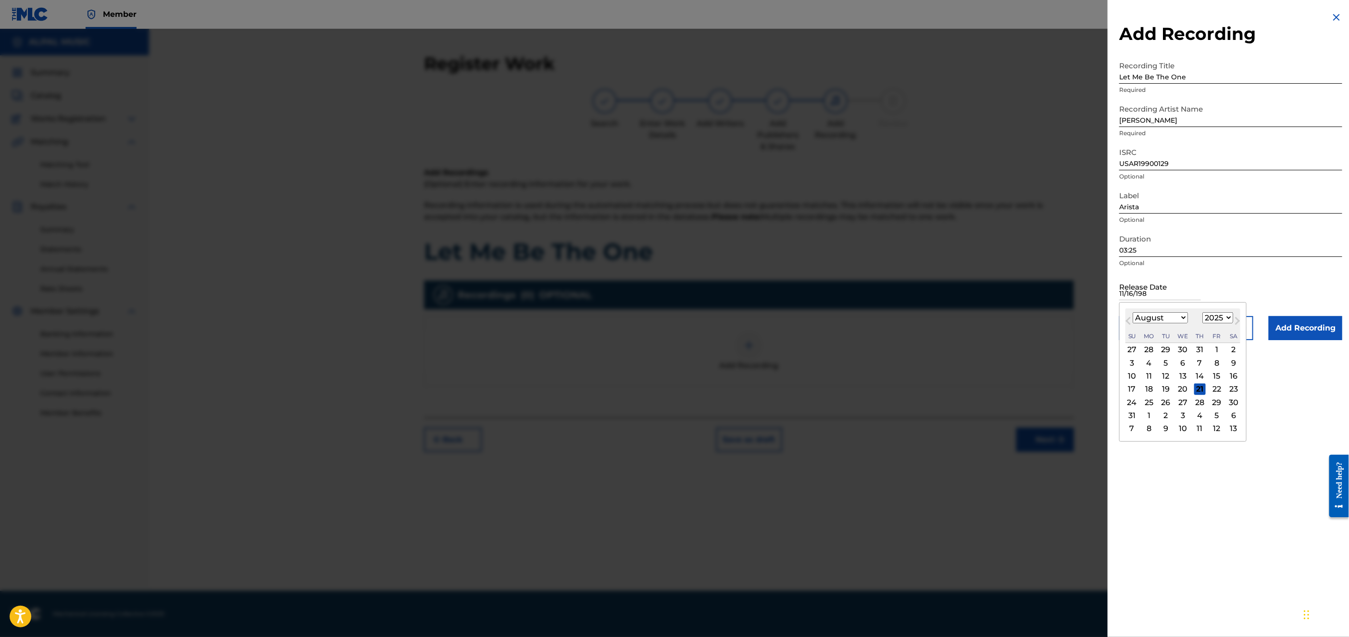
type input "[DATE]"
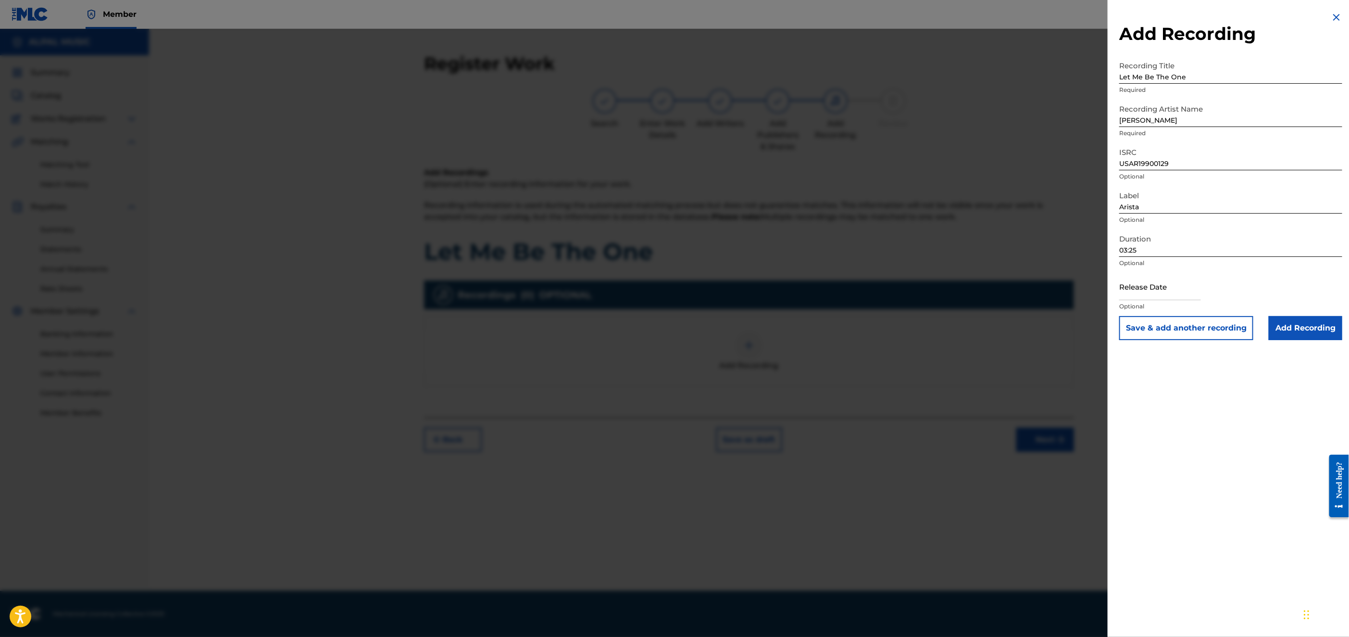
click at [1312, 328] on input "Add Recording" at bounding box center [1306, 328] width 74 height 24
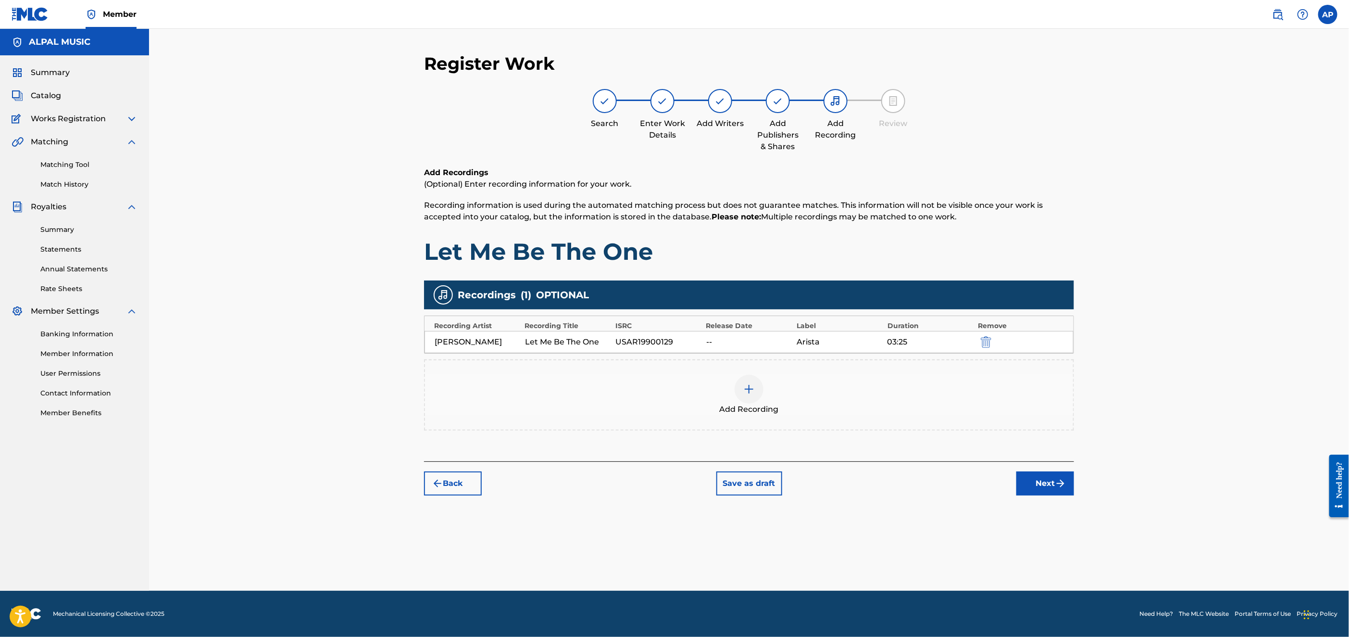
click at [1048, 480] on button "Next" at bounding box center [1046, 483] width 58 height 24
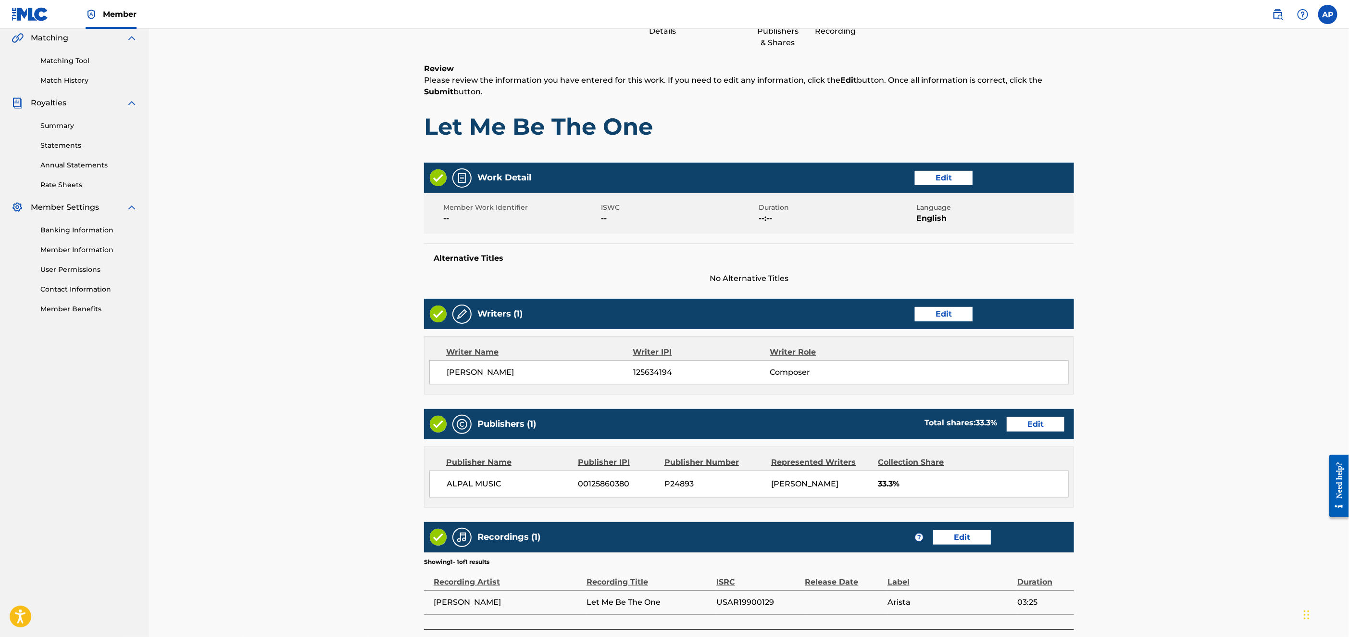
scroll to position [173, 0]
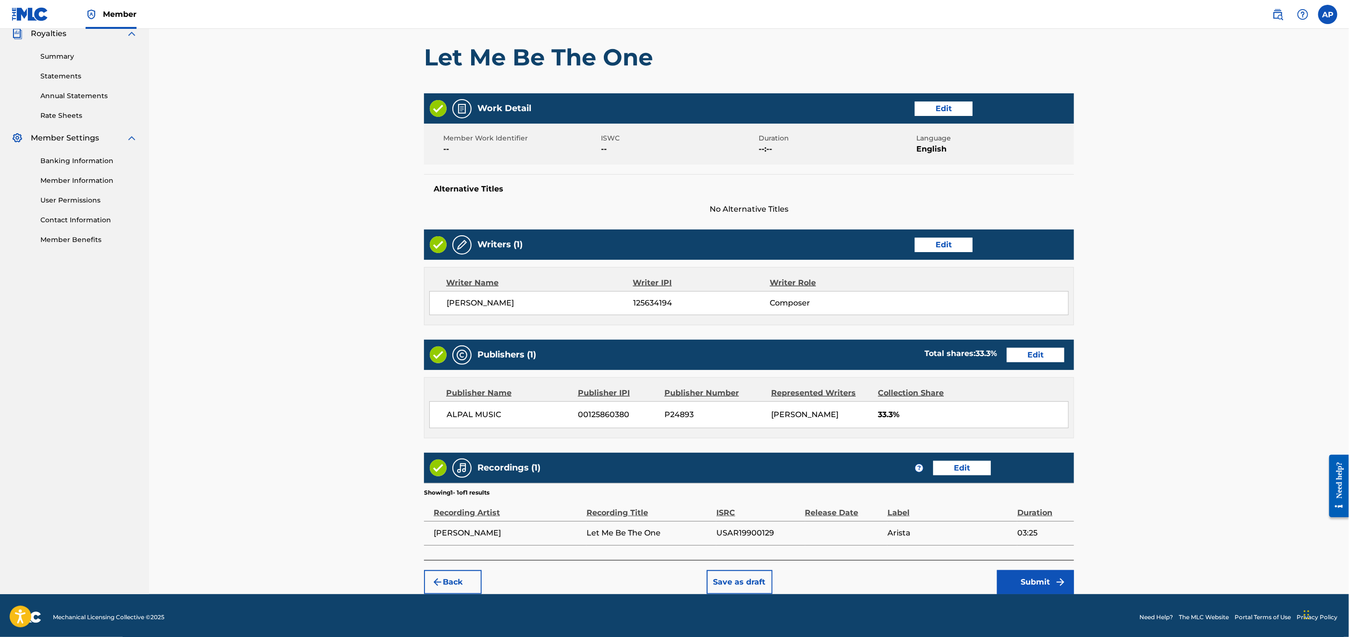
click at [1048, 480] on div "Recordings (1) ? Edit" at bounding box center [749, 467] width 650 height 30
click at [946, 106] on button "Edit" at bounding box center [944, 108] width 58 height 14
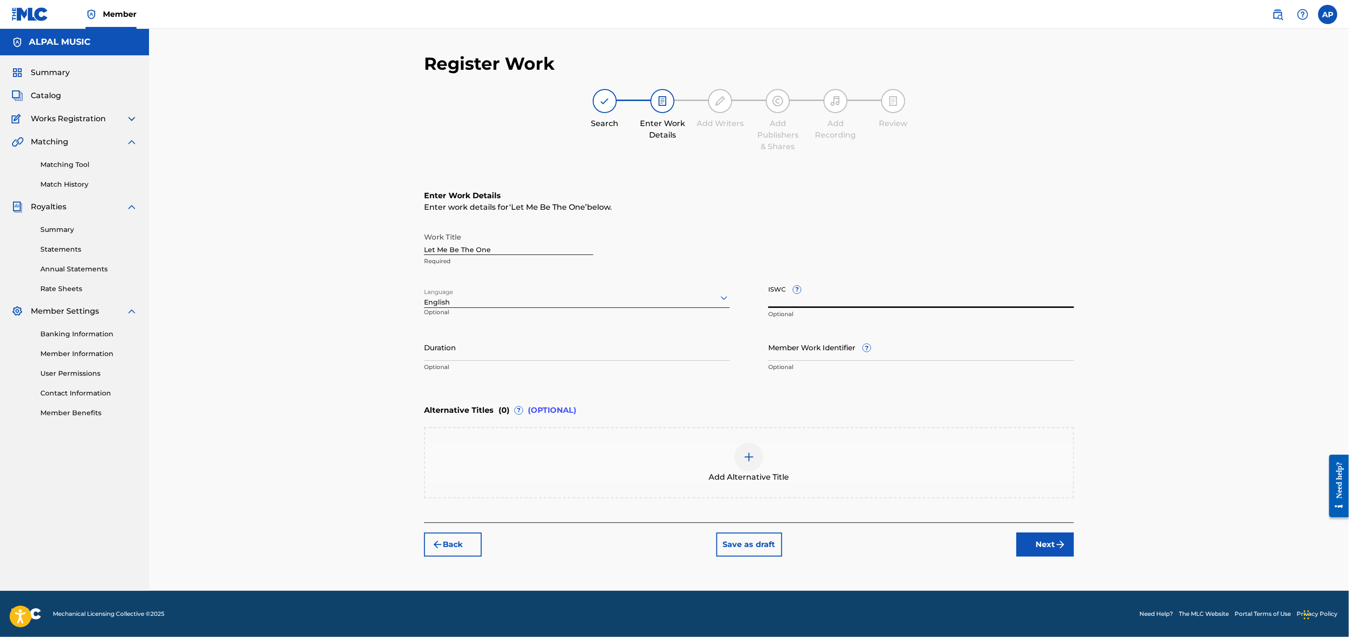
click at [784, 294] on input "ISWC ?" at bounding box center [921, 293] width 306 height 27
type input "T9145305653"
click at [583, 356] on input "Duration" at bounding box center [577, 346] width 306 height 27
type input "03;25"
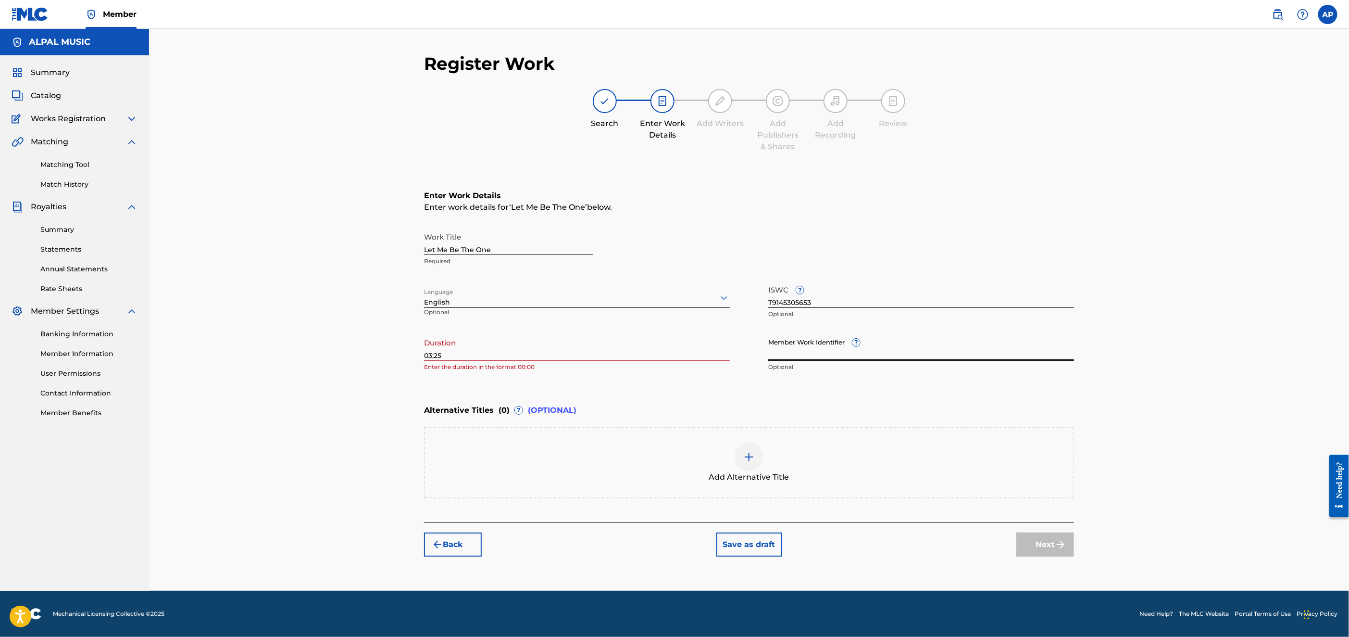
click at [791, 348] on input "Member Work Identifier ?" at bounding box center [921, 346] width 306 height 27
type input "P24893"
click at [988, 470] on div "Add Alternative Title" at bounding box center [749, 462] width 648 height 40
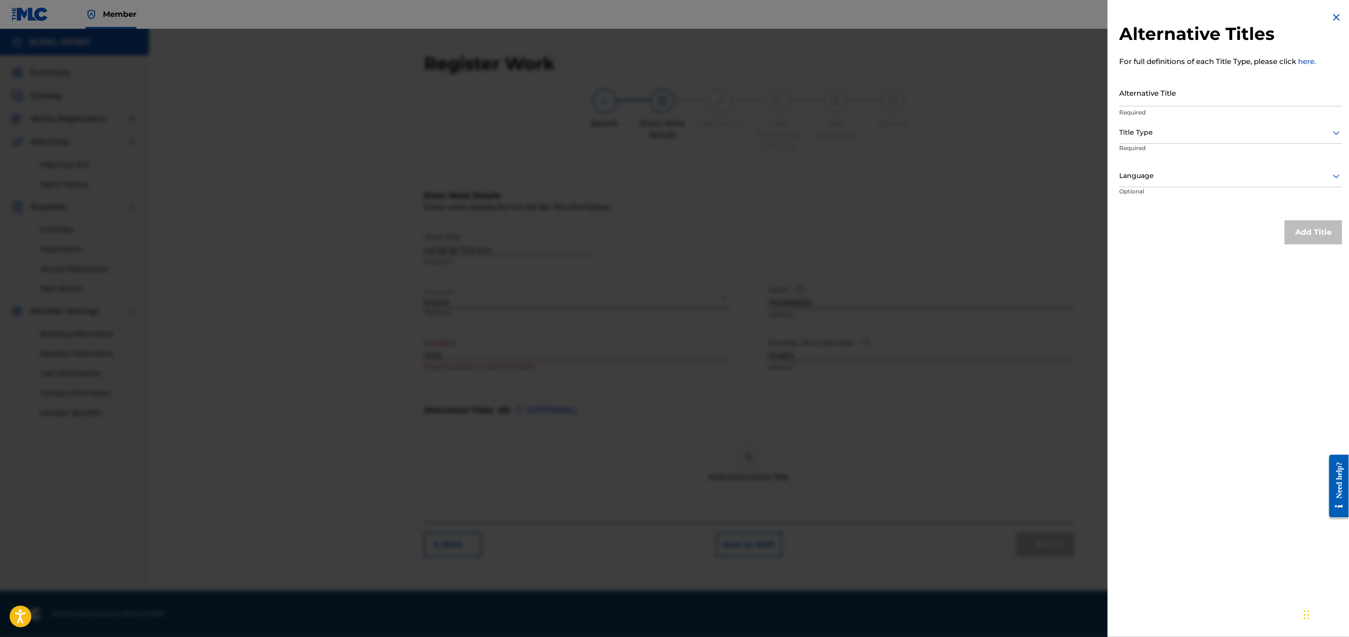
click at [986, 468] on div at bounding box center [674, 347] width 1349 height 637
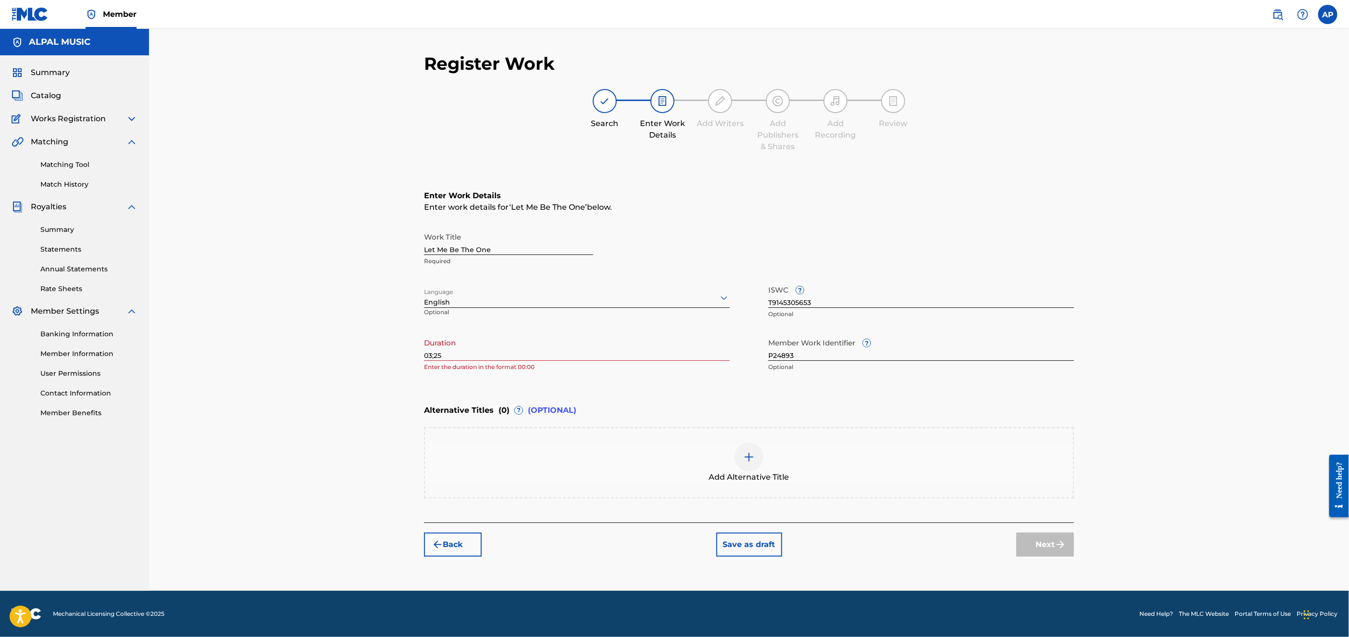
click at [1027, 549] on div "Next" at bounding box center [1046, 544] width 58 height 24
click at [719, 107] on div at bounding box center [720, 101] width 24 height 24
click at [1219, 303] on div "Register Work Search Enter Work Details Add Writers Add Publishers & Shares Add…" at bounding box center [749, 310] width 1200 height 562
click at [444, 546] on button "Back" at bounding box center [453, 544] width 58 height 24
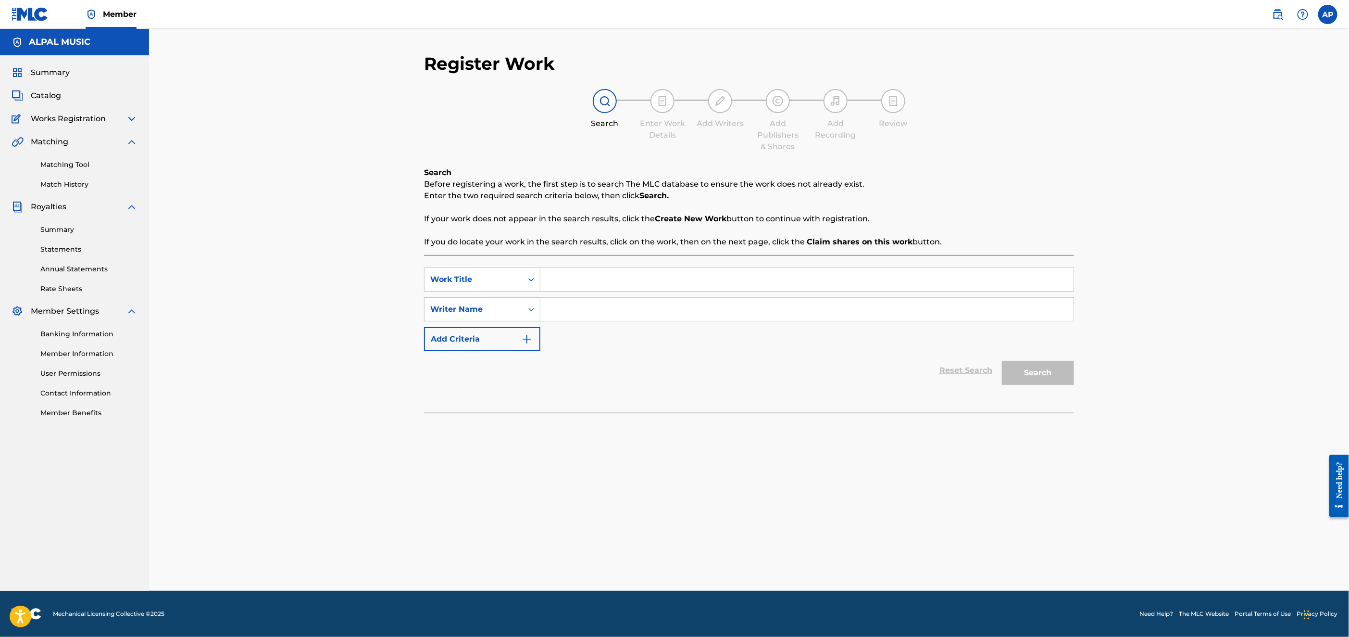
click at [444, 546] on div "Register Work Search Enter Work Details Add Writers Add Publishers & Shares Add…" at bounding box center [749, 322] width 673 height 538
click at [556, 282] on input "Search Form" at bounding box center [806, 279] width 533 height 23
type input "Let Me Be The One"
click at [566, 311] on input "Search Form" at bounding box center [806, 309] width 533 height 23
type input "[PERSON_NAME]"
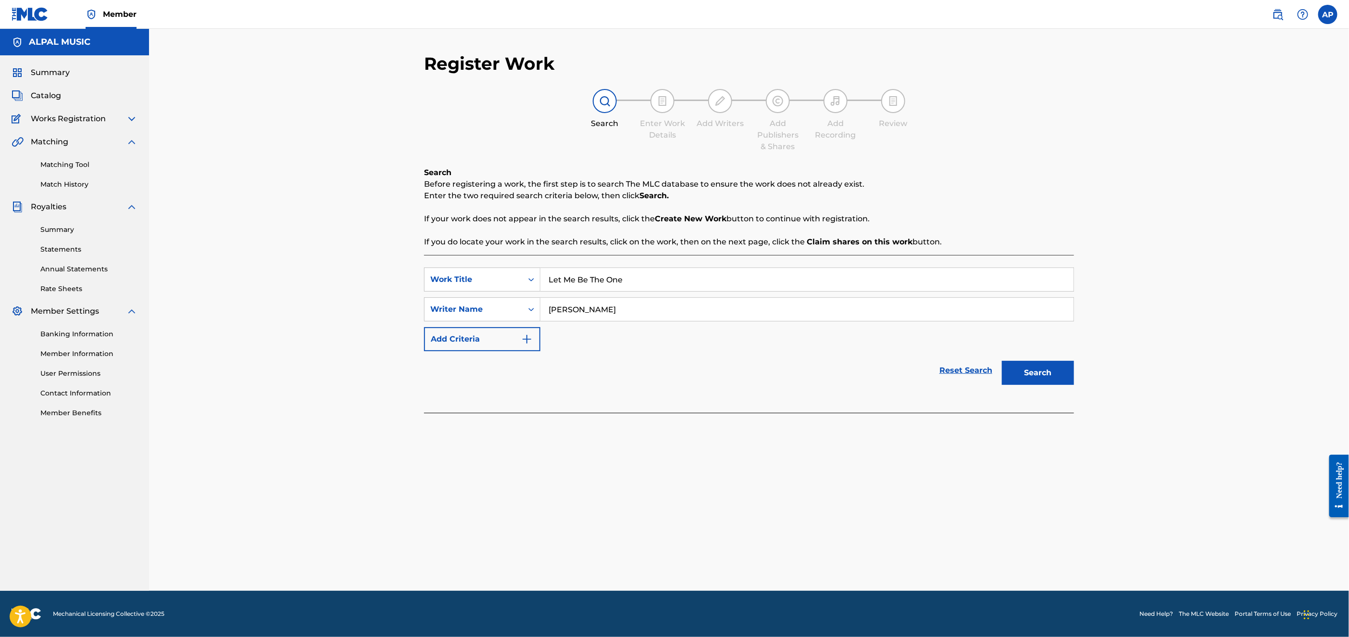
click at [477, 334] on button "Add Criteria" at bounding box center [482, 339] width 116 height 24
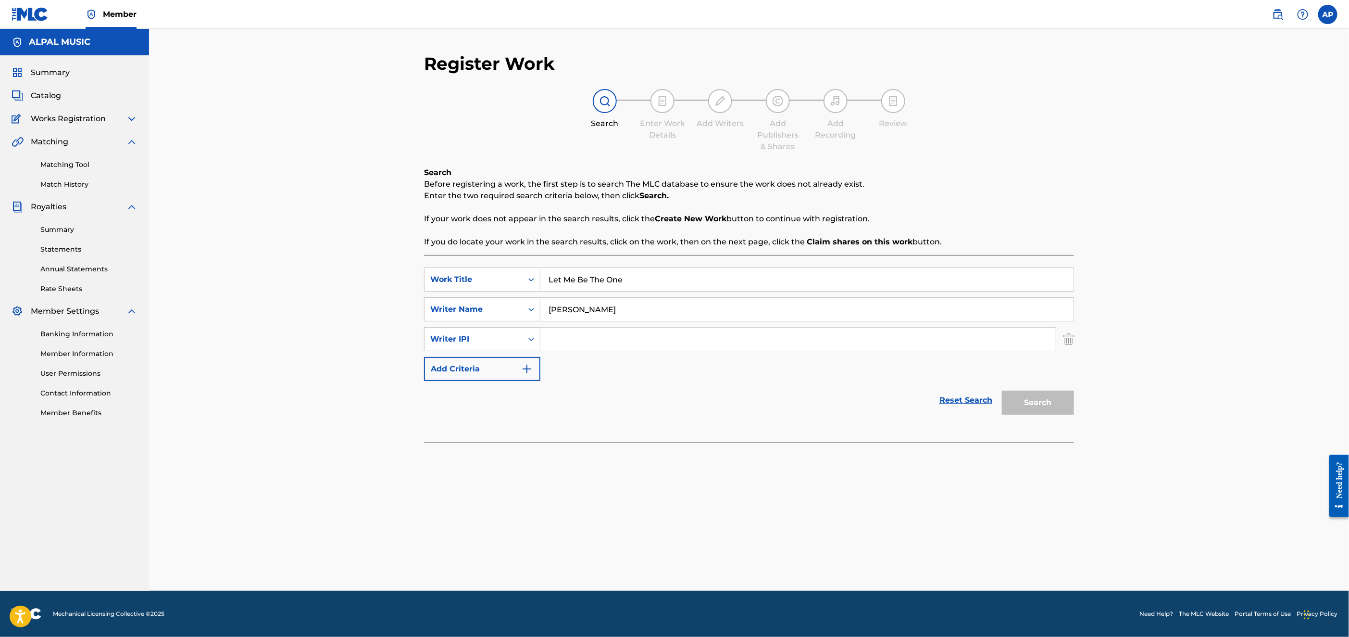
click at [579, 340] on input "Search Form" at bounding box center [797, 338] width 515 height 23
type input "2"
type input "125634194"
click at [521, 369] on img "Search Form" at bounding box center [527, 369] width 12 height 12
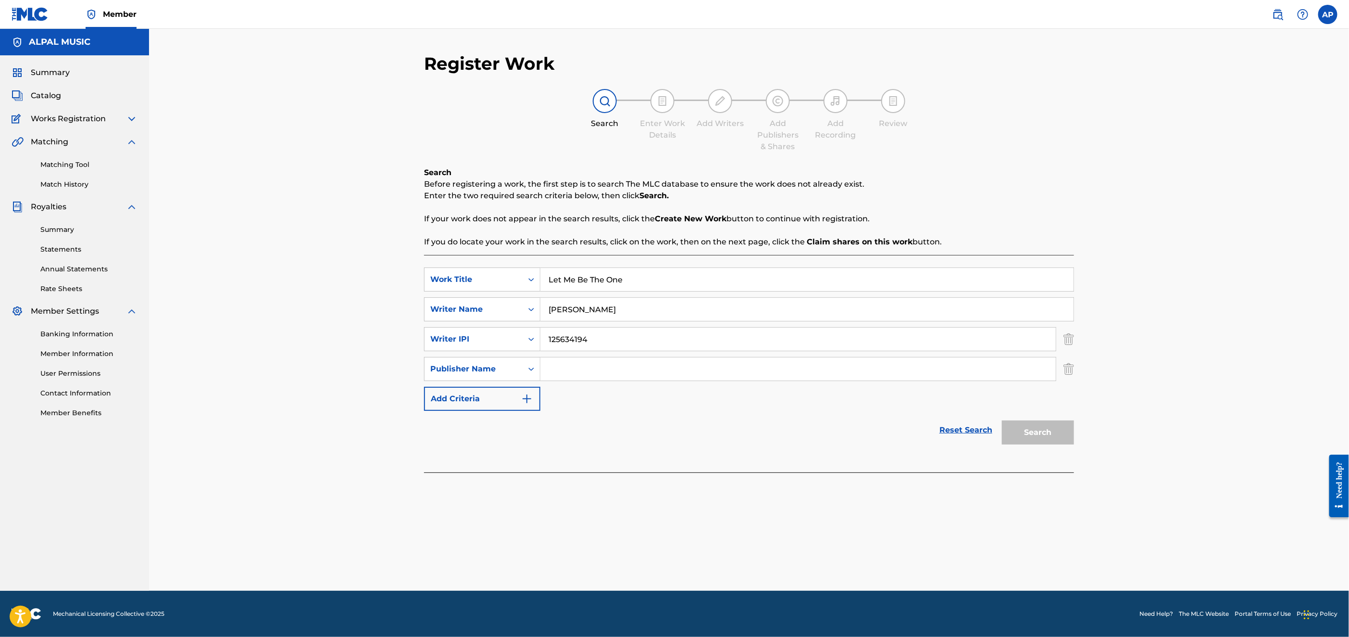
click at [558, 367] on input "Search Form" at bounding box center [797, 368] width 515 height 23
type input "Alpal Music"
click at [470, 400] on button "Add Criteria" at bounding box center [482, 399] width 116 height 24
click at [549, 396] on input "Search Form" at bounding box center [797, 398] width 515 height 23
type input "00125860380"
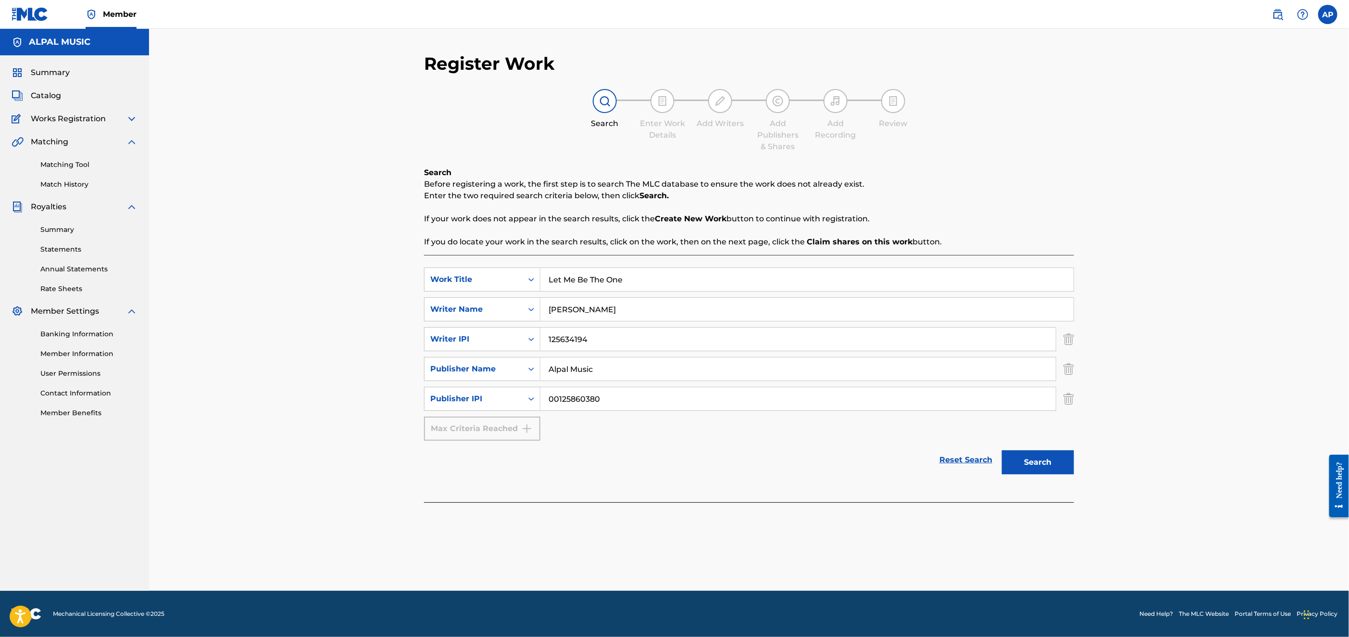
click at [1021, 461] on button "Search" at bounding box center [1038, 462] width 72 height 24
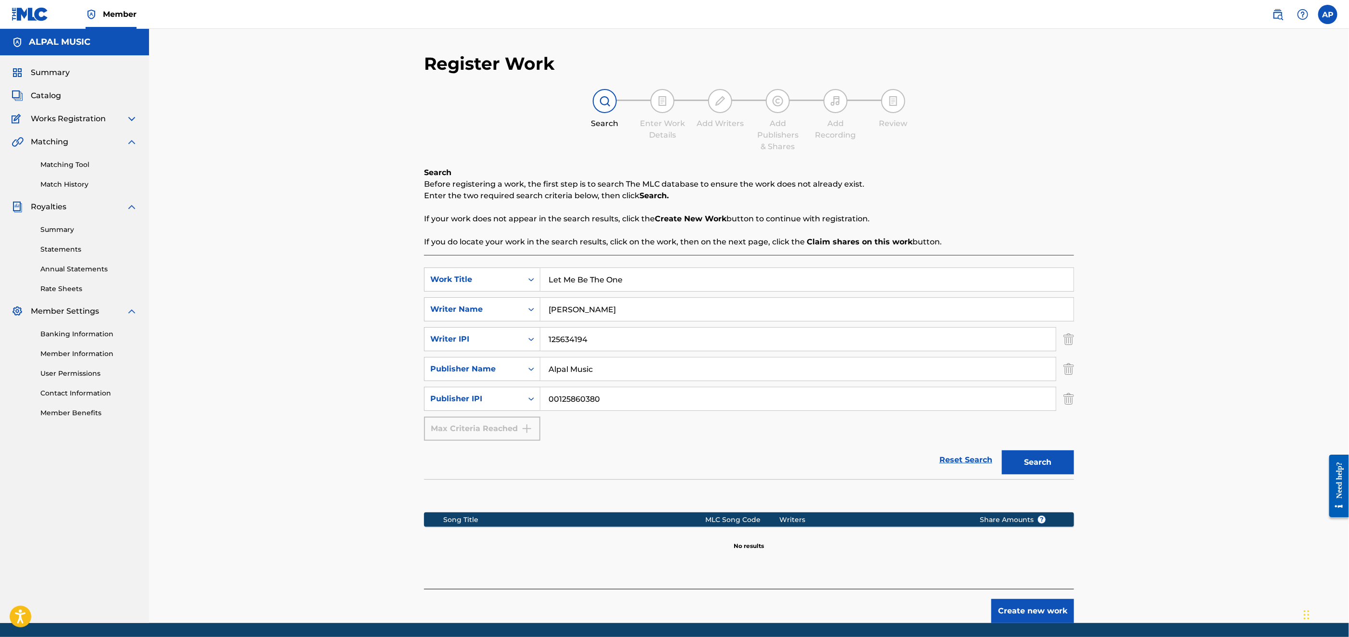
click at [1022, 613] on button "Create new work" at bounding box center [1033, 611] width 83 height 24
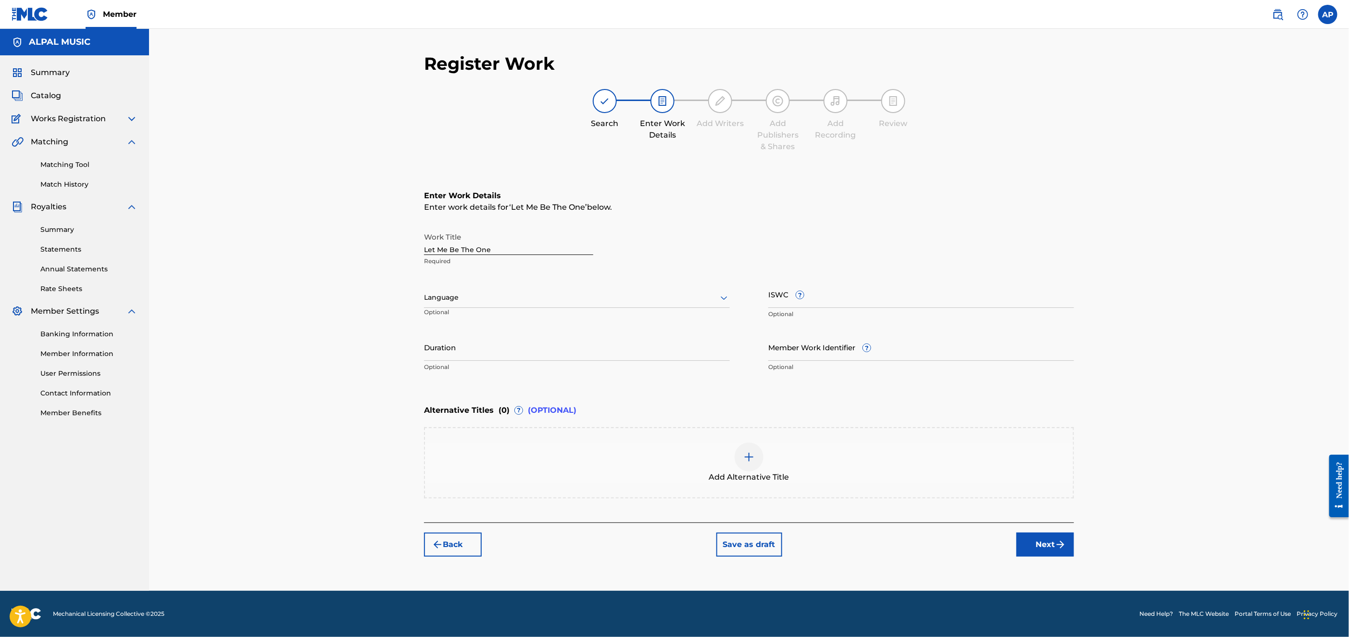
click at [785, 294] on input "ISWC ?" at bounding box center [921, 293] width 306 height 27
type input "TT914.530..565.3"
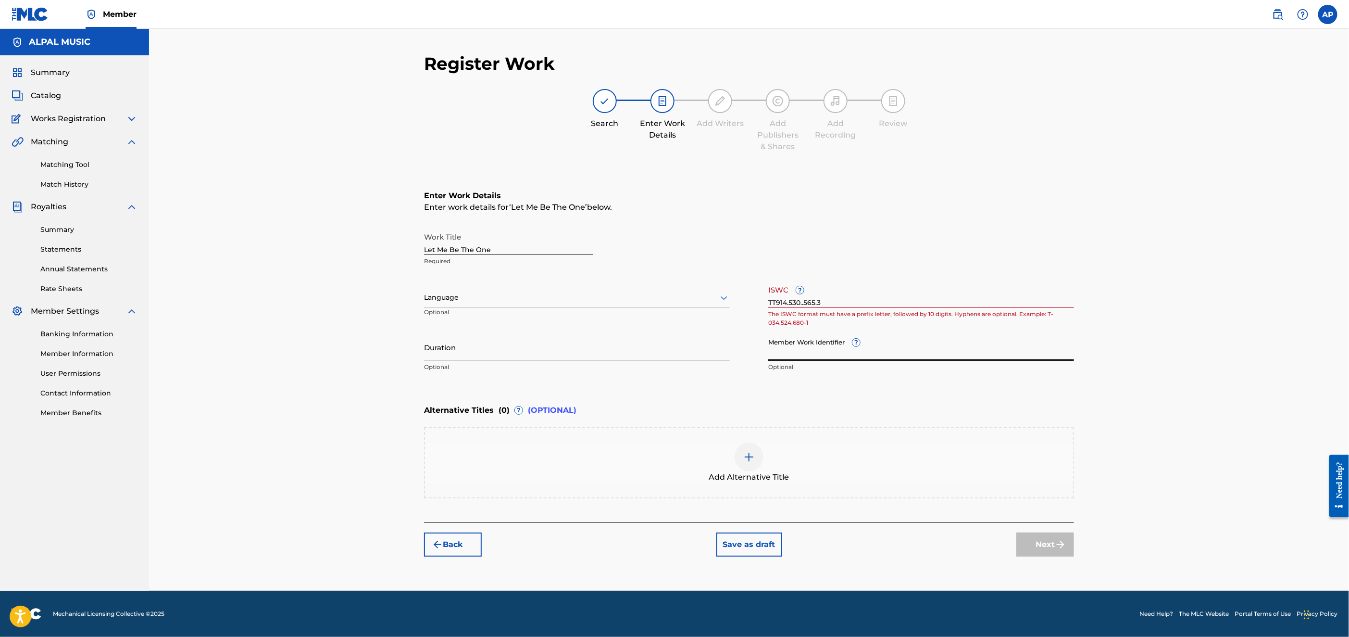
click at [978, 337] on input "Member Work Identifier ?" at bounding box center [921, 346] width 306 height 27
click at [32, 71] on span "Summary" at bounding box center [50, 73] width 39 height 12
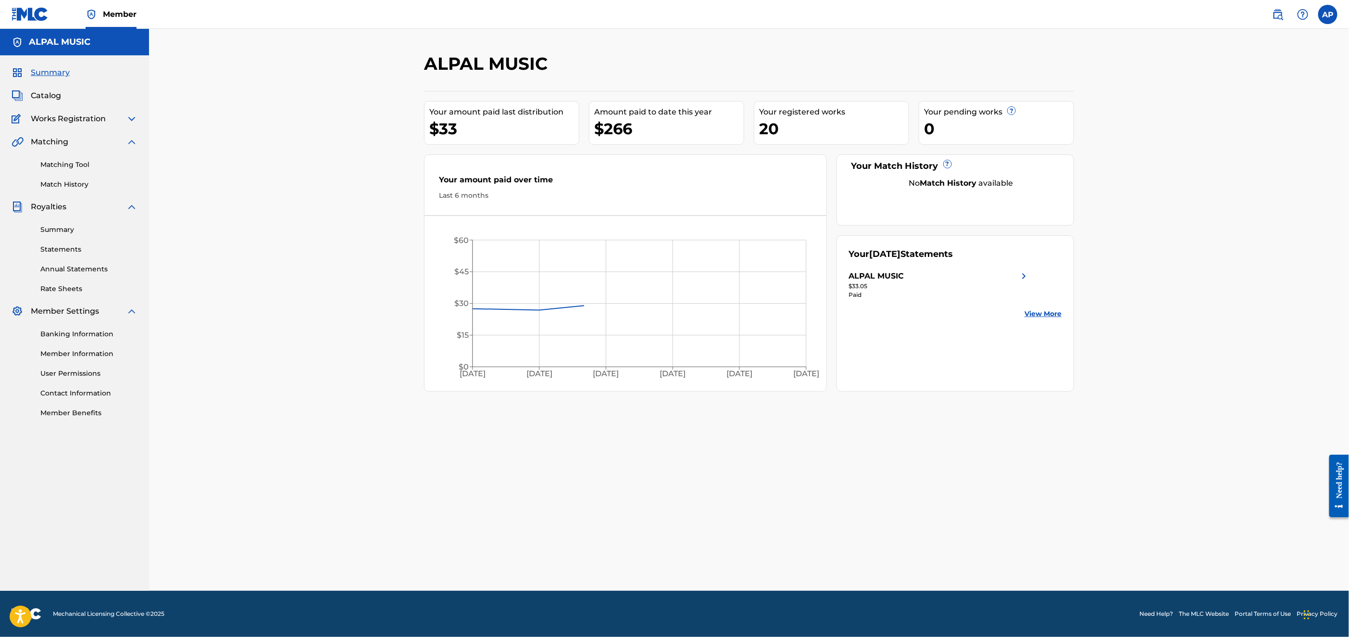
click at [46, 71] on span "Summary" at bounding box center [50, 73] width 39 height 12
click at [42, 72] on span "Summary" at bounding box center [50, 73] width 39 height 12
